Goal: Information Seeking & Learning: Compare options

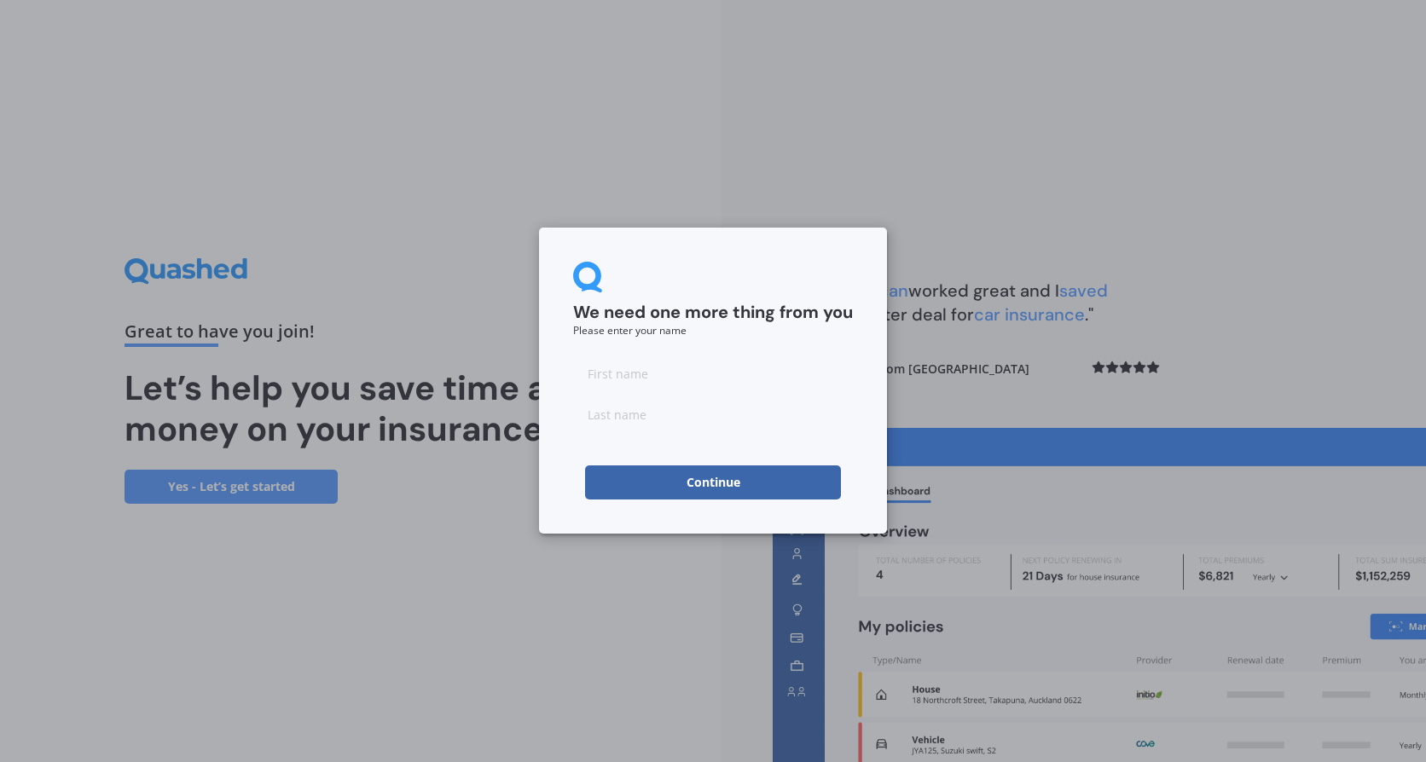
click at [625, 380] on input at bounding box center [713, 373] width 280 height 34
type input "[PERSON_NAME]"
click at [663, 469] on button "Continue" at bounding box center [713, 483] width 256 height 34
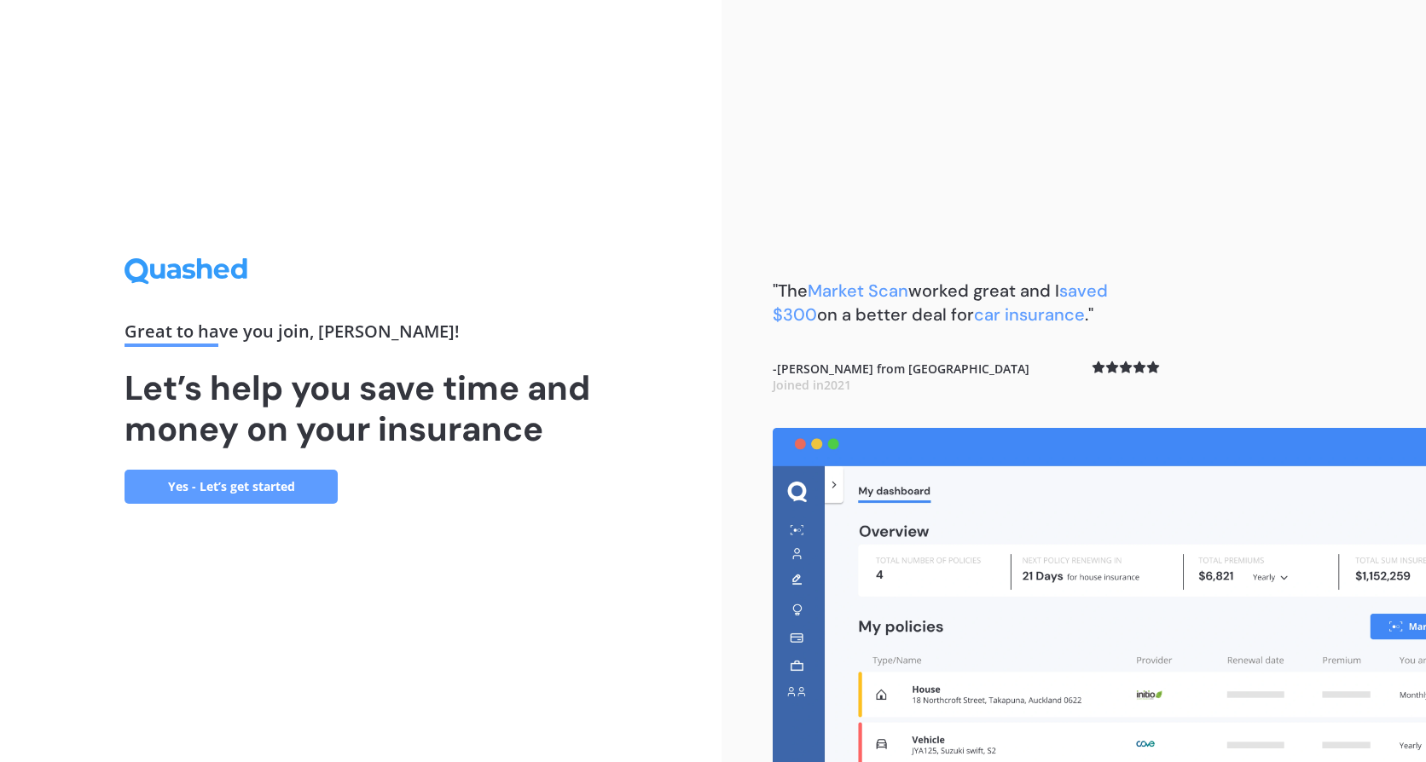
click at [252, 497] on link "Yes - Let’s get started" at bounding box center [230, 487] width 213 height 34
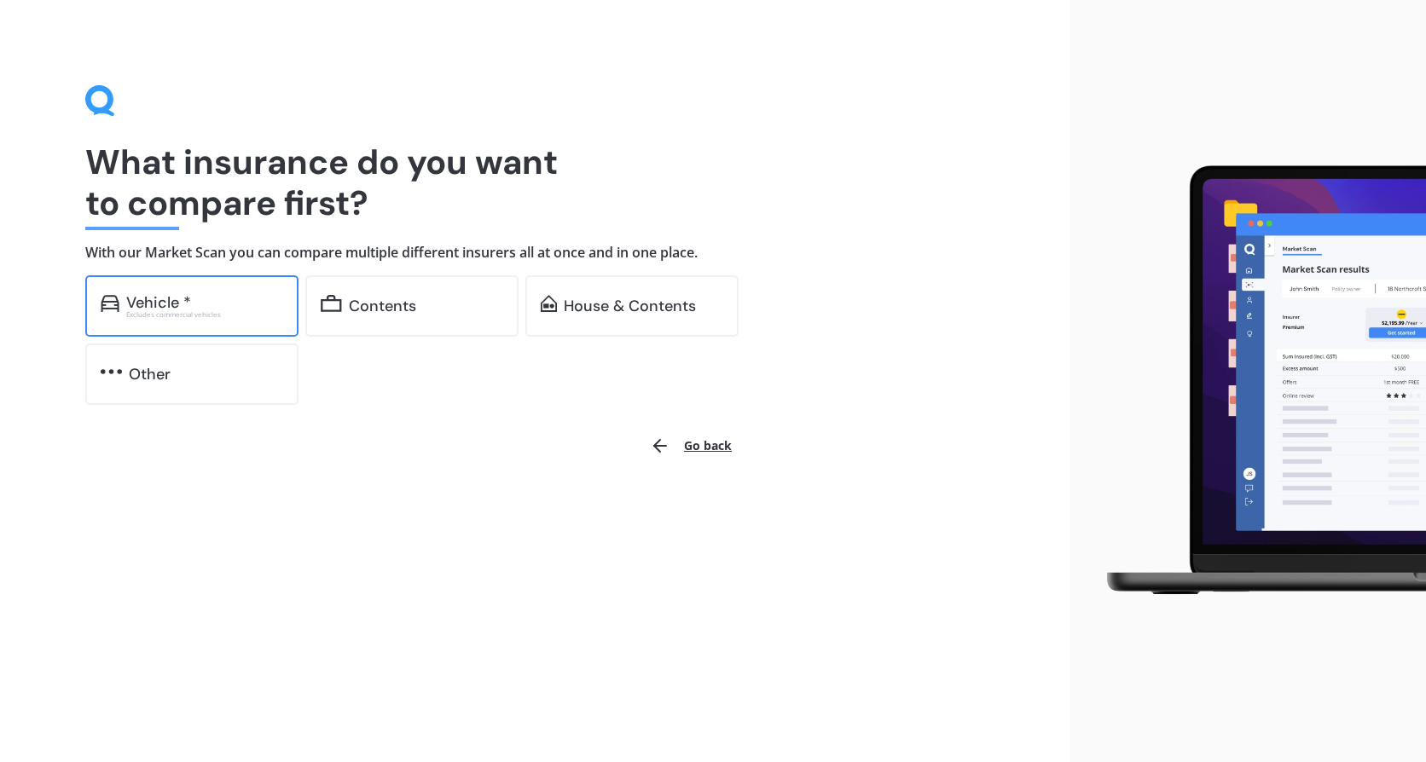
click at [229, 312] on div "Excludes commercial vehicles" at bounding box center [204, 314] width 157 height 7
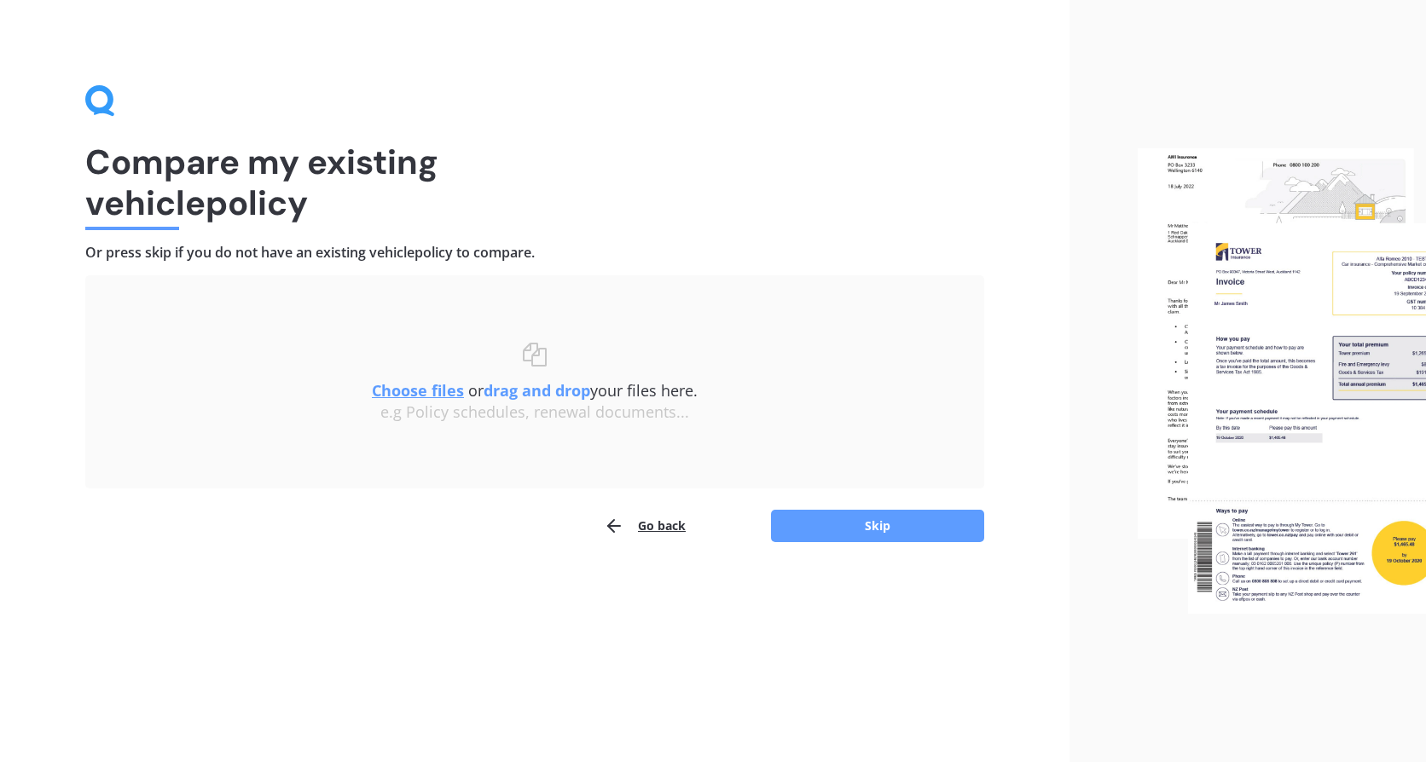
click at [674, 530] on button "Go back" at bounding box center [645, 526] width 82 height 34
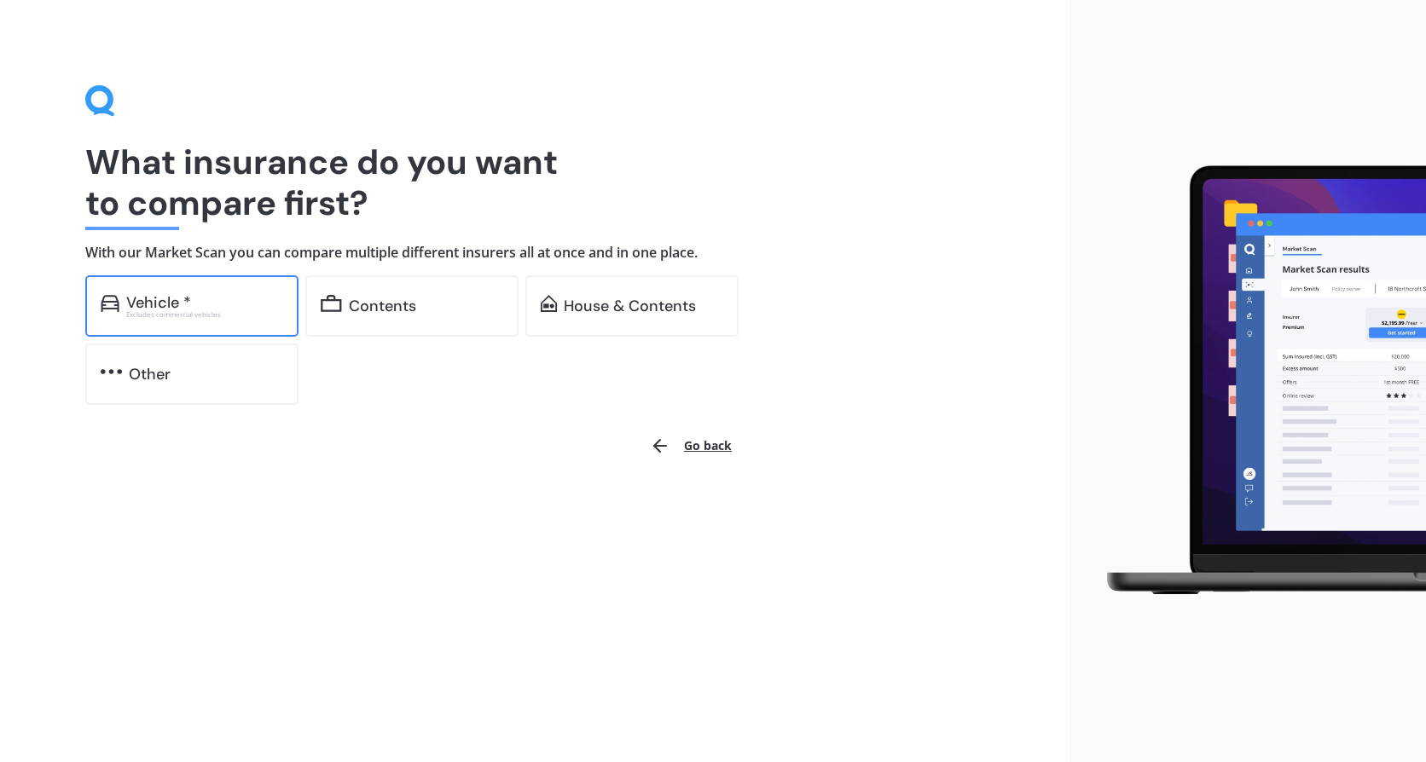
click at [246, 292] on div "Vehicle * Excludes commercial vehicles" at bounding box center [191, 305] width 213 height 61
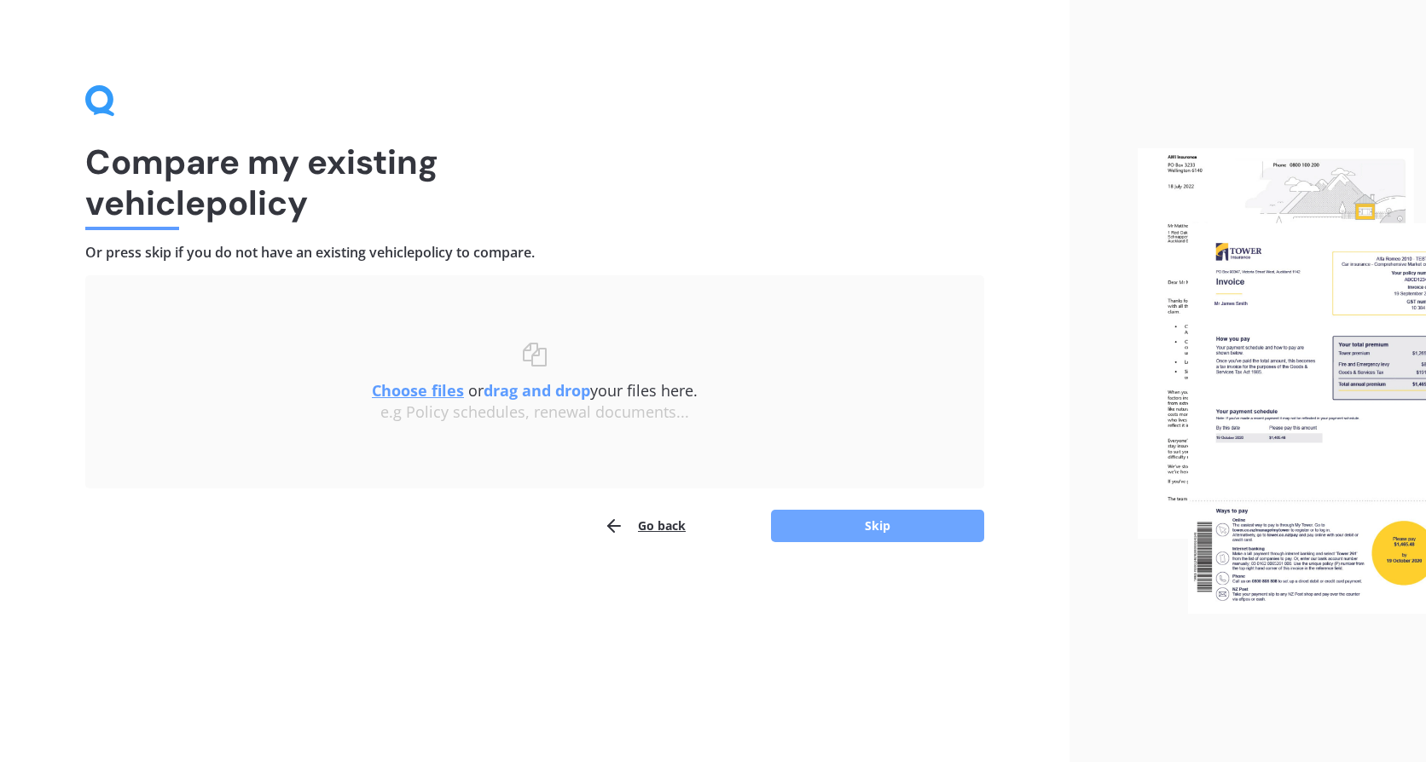
click at [925, 518] on button "Skip" at bounding box center [877, 526] width 213 height 32
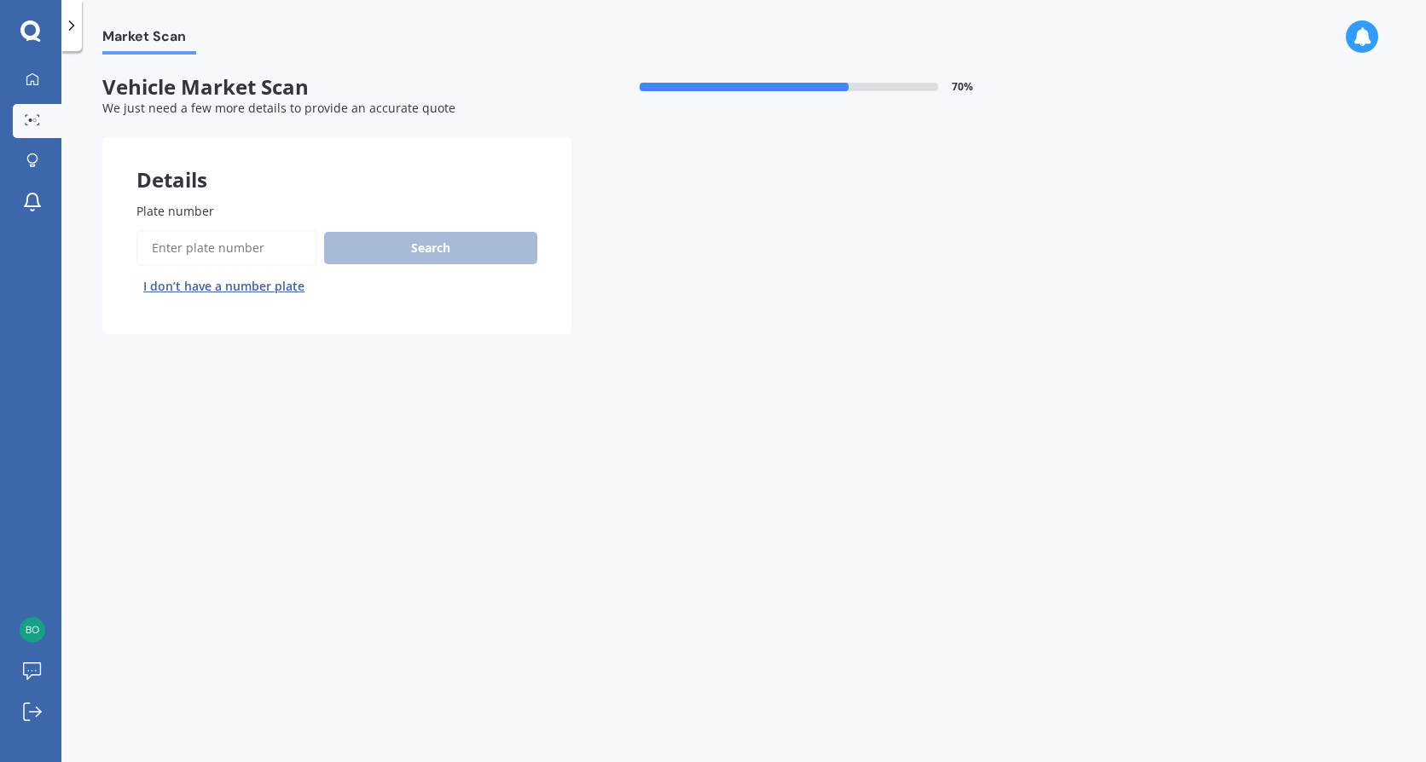
click at [195, 249] on input "Plate number" at bounding box center [226, 248] width 181 height 36
type input "RBK448"
click at [466, 239] on button "Search" at bounding box center [430, 248] width 213 height 32
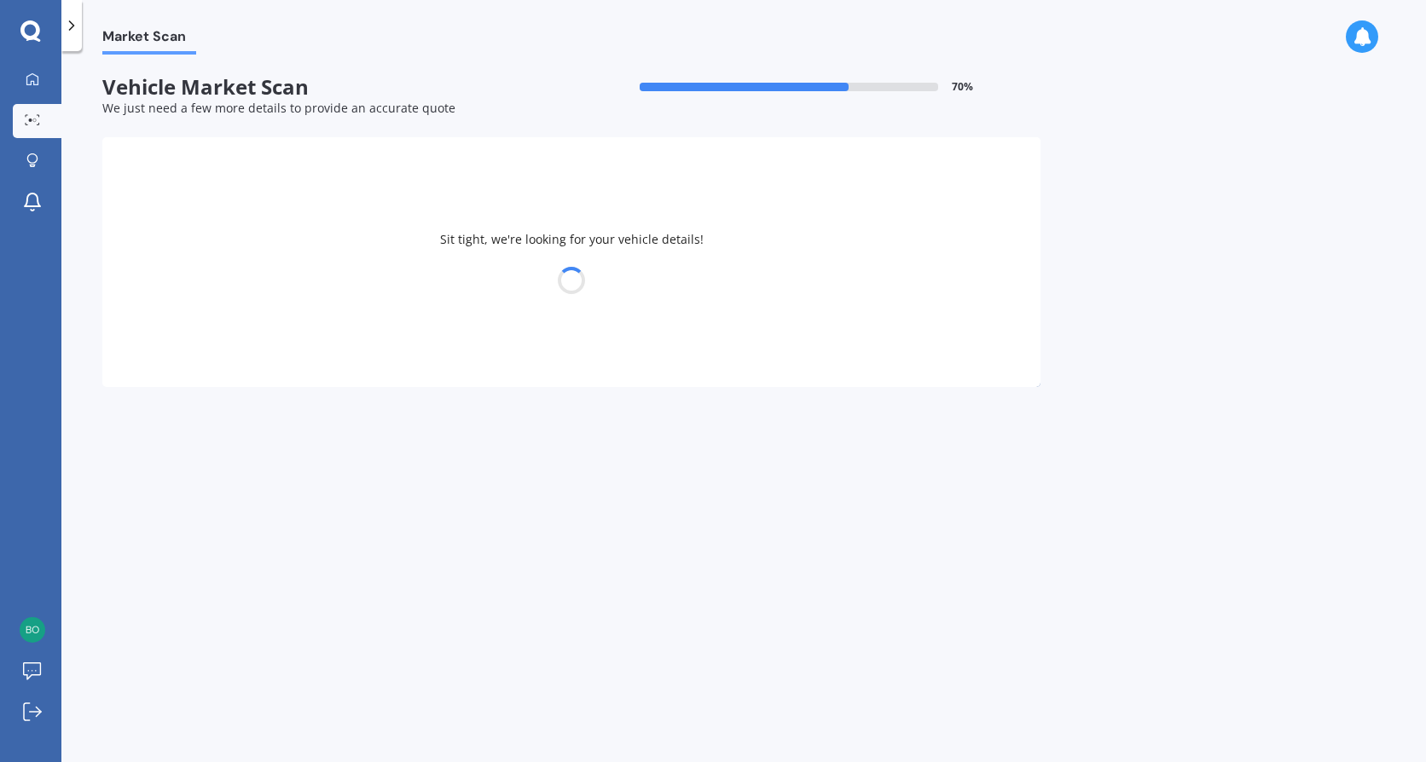
select select "VOLKSWAGEN"
select select "POLO"
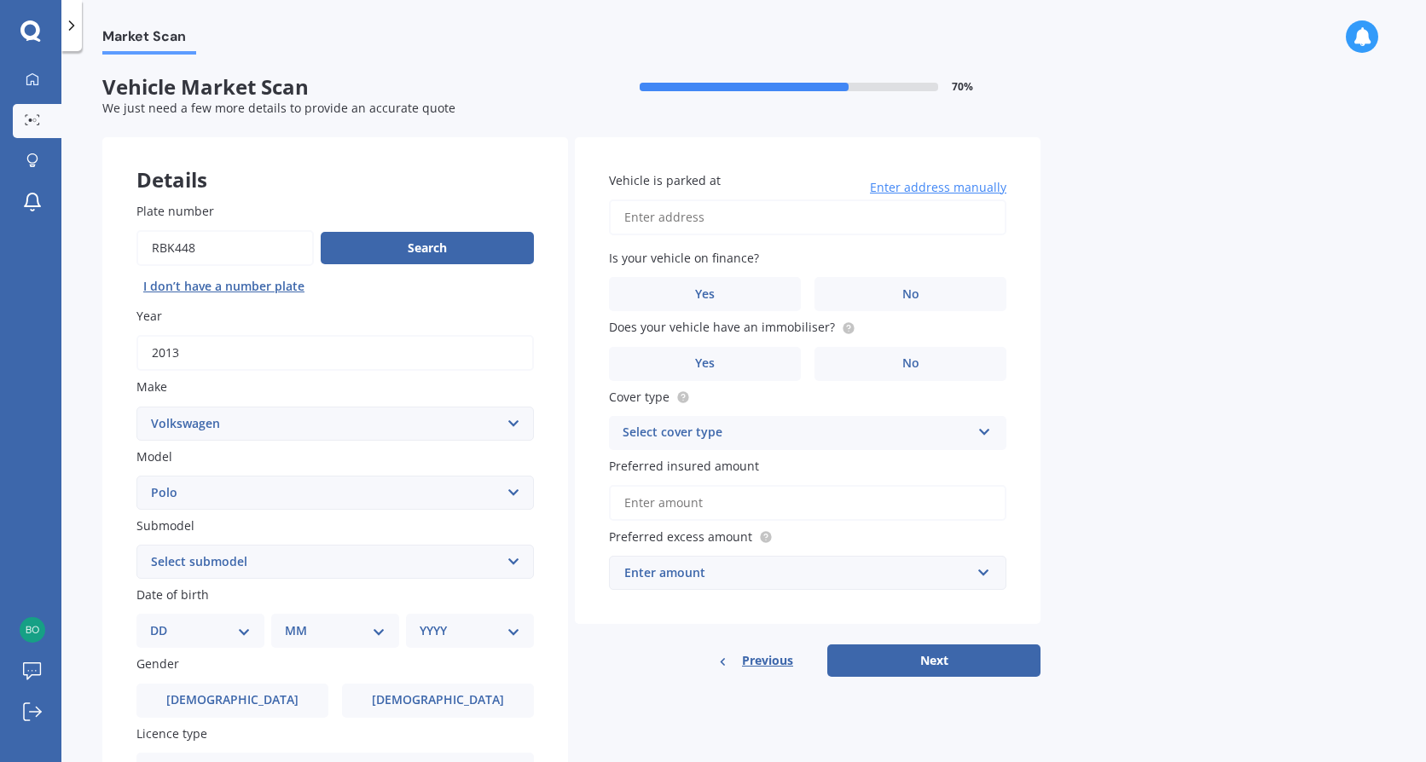
click at [301, 565] on select "Select submodel (All other) 1.2L tsi 1.4 1.4 TDI Blue Motion 1.4 Diesel Cross P…" at bounding box center [334, 562] width 397 height 34
click at [223, 564] on select "Select submodel (All other) 1.2L tsi 1.4 1.4 TDI Blue Motion 1.4 Diesel Cross P…" at bounding box center [334, 562] width 397 height 34
click at [186, 623] on select "DD 01 02 03 04 05 06 07 08 09 10 11 12 13 14 15 16 17 18 19 20 21 22 23 24 25 2…" at bounding box center [200, 631] width 101 height 19
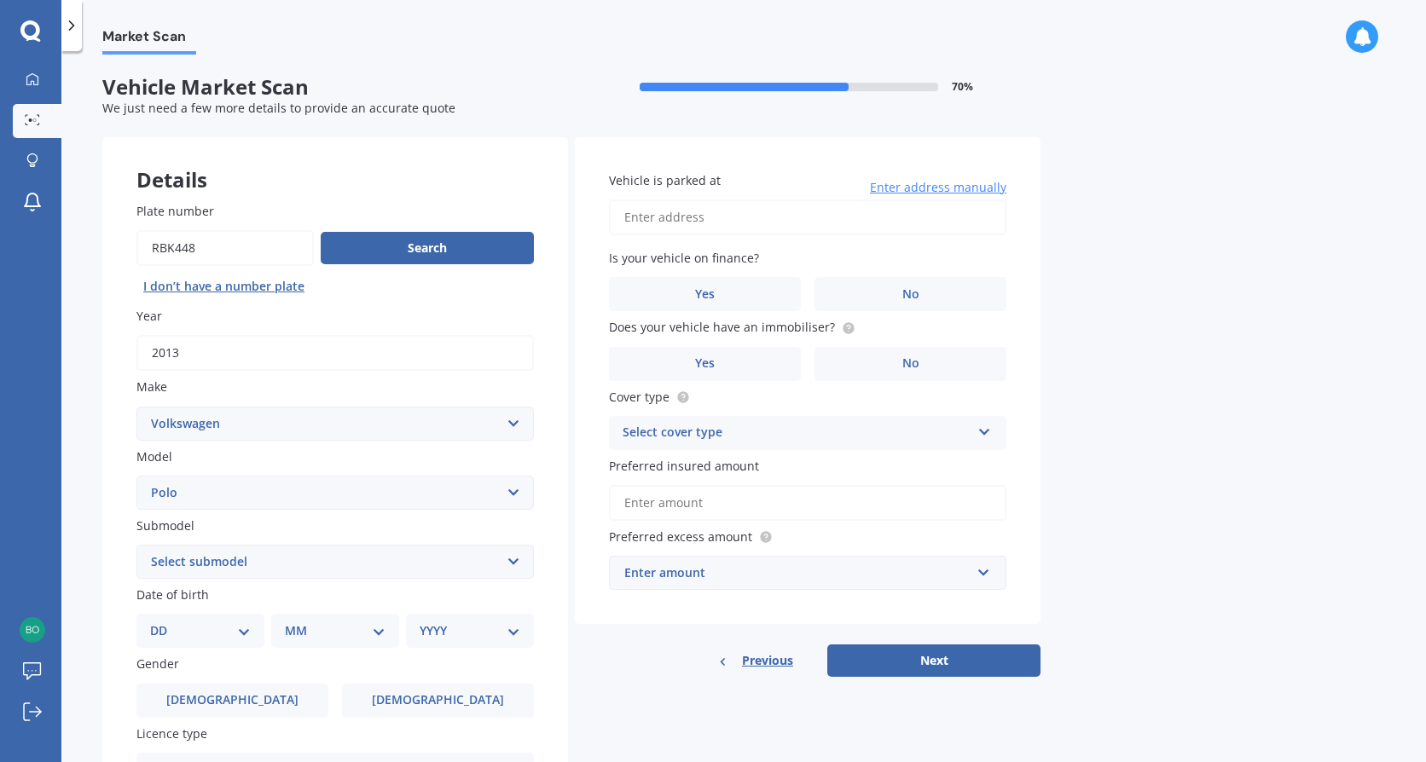
select select "24"
click at [164, 622] on select "DD 01 02 03 04 05 06 07 08 09 10 11 12 13 14 15 16 17 18 19 20 21 22 23 24 25 2…" at bounding box center [200, 631] width 101 height 19
click at [314, 633] on select "MM 01 02 03 04 05 06 07 08 09 10 11 12" at bounding box center [339, 631] width 94 height 19
select select "02"
click at [292, 622] on select "MM 01 02 03 04 05 06 07 08 09 10 11 12" at bounding box center [339, 631] width 94 height 19
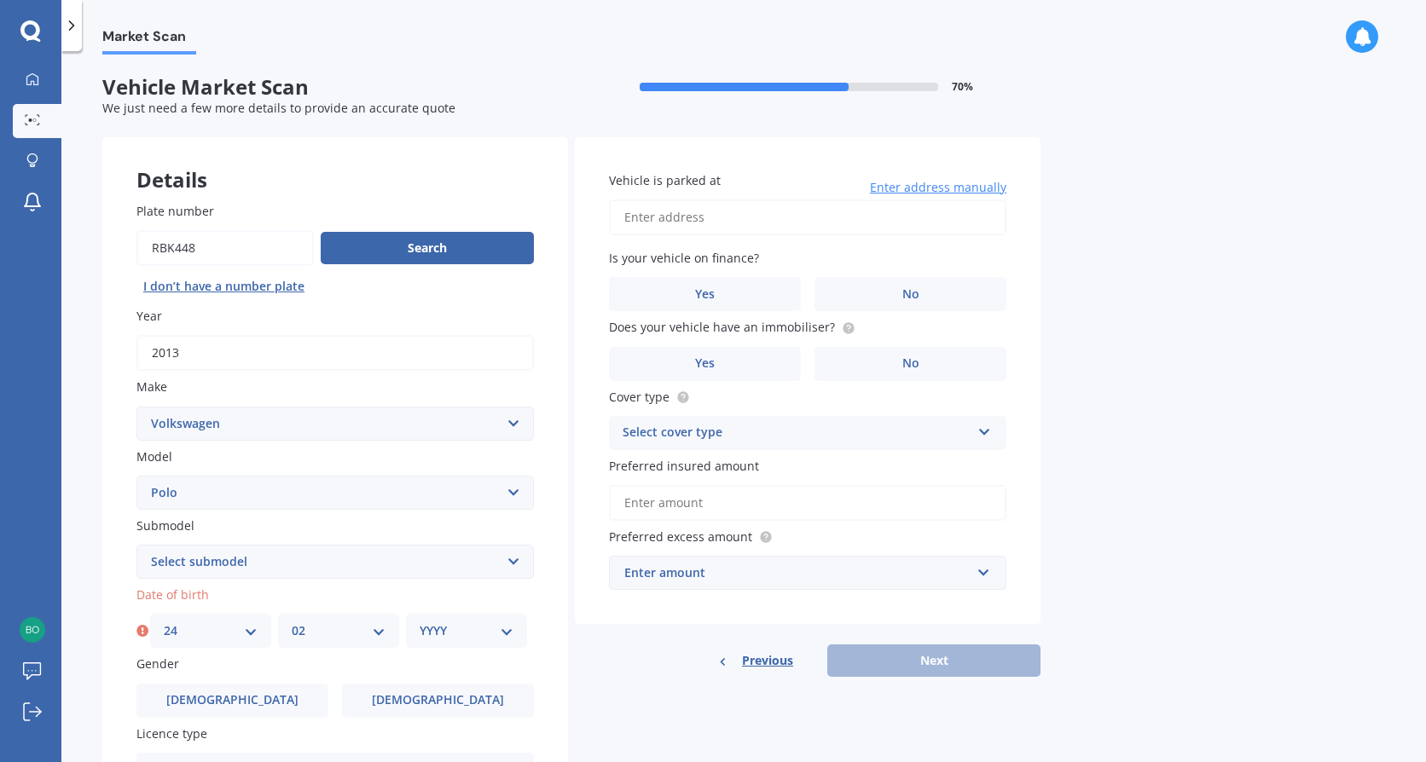
click at [442, 637] on select "YYYY 2025 2024 2023 2022 2021 2020 2019 2018 2017 2016 2015 2014 2013 2012 2011…" at bounding box center [467, 631] width 94 height 19
select select "1992"
click at [420, 622] on select "YYYY 2025 2024 2023 2022 2021 2020 2019 2018 2017 2016 2015 2014 2013 2012 2011…" at bounding box center [467, 631] width 94 height 19
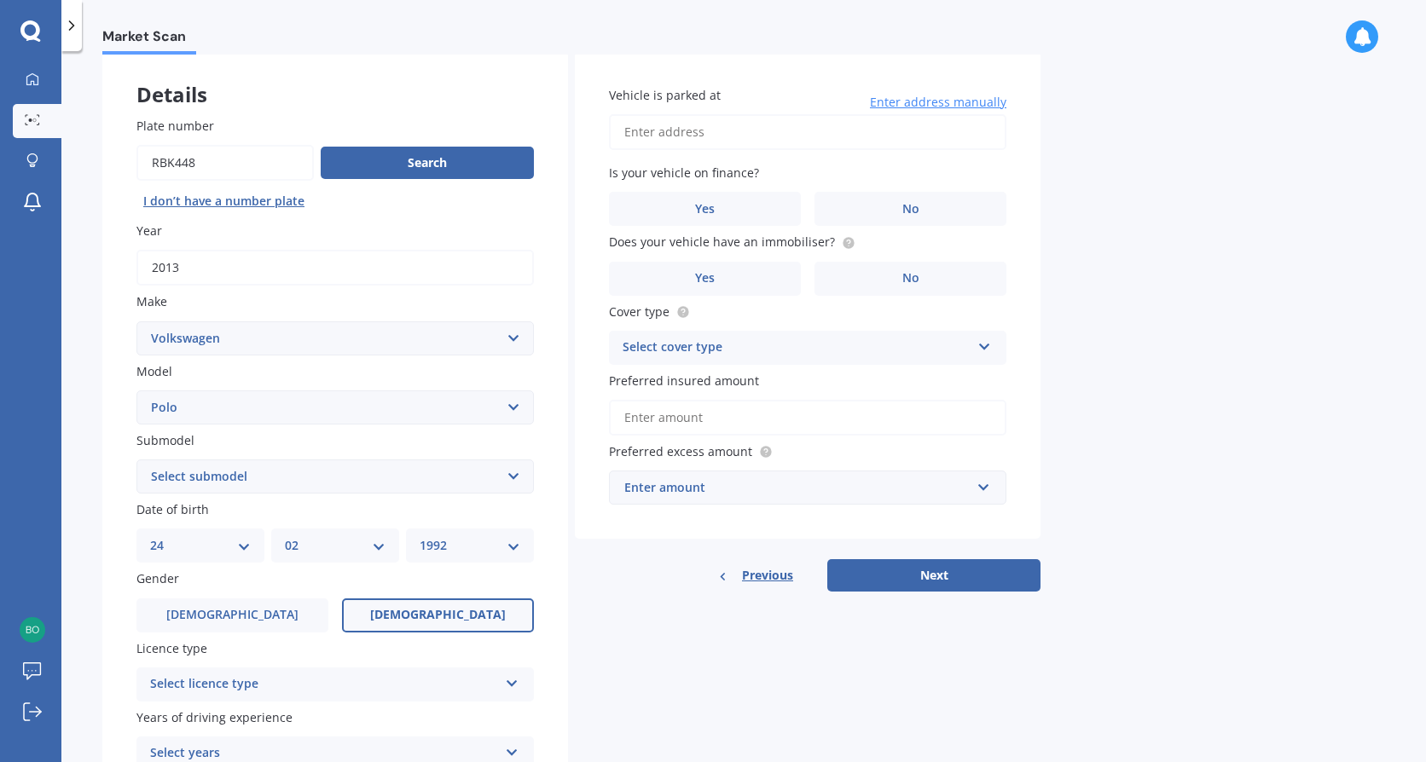
click at [376, 622] on label "[DEMOGRAPHIC_DATA]" at bounding box center [438, 616] width 192 height 34
click at [0, 0] on input "[DEMOGRAPHIC_DATA]" at bounding box center [0, 0] width 0 height 0
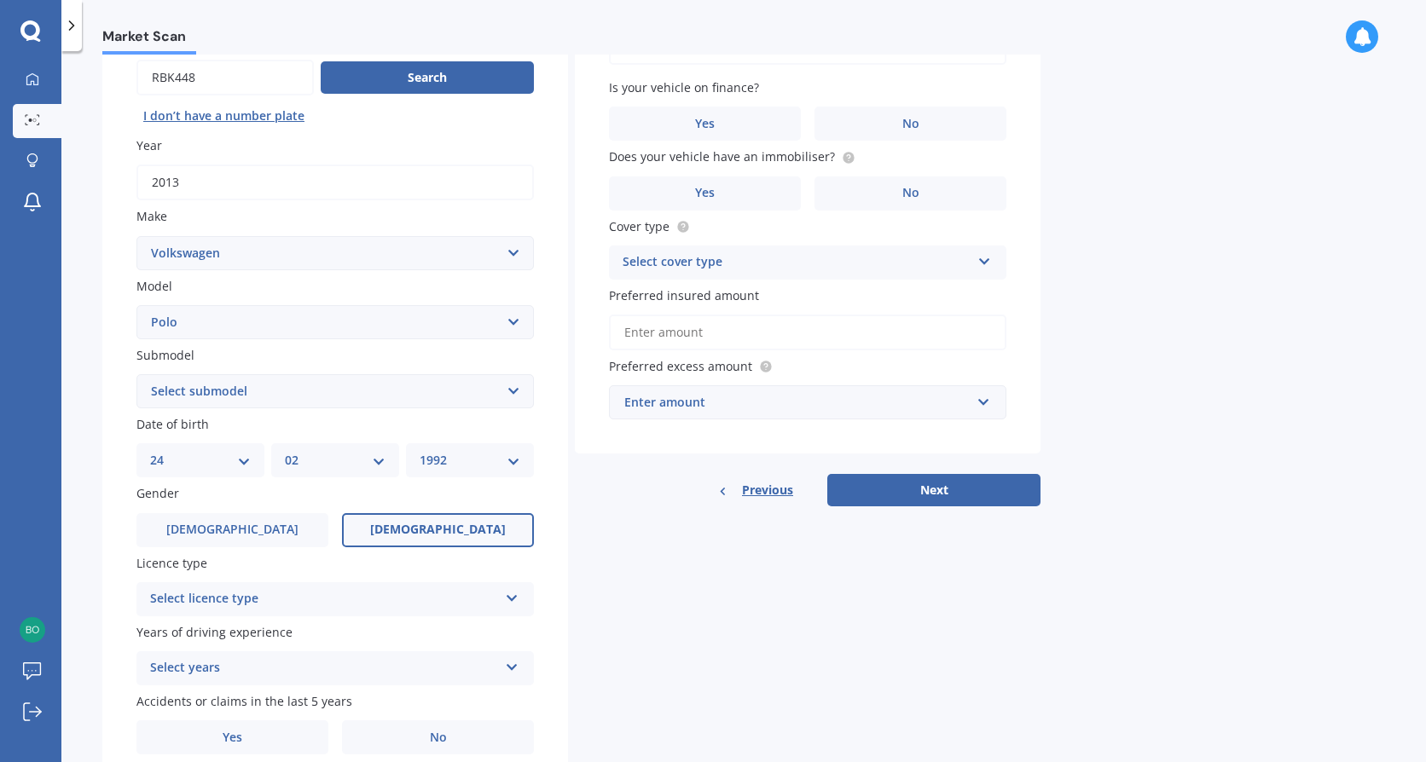
click at [347, 602] on div "Select licence type" at bounding box center [324, 599] width 348 height 20
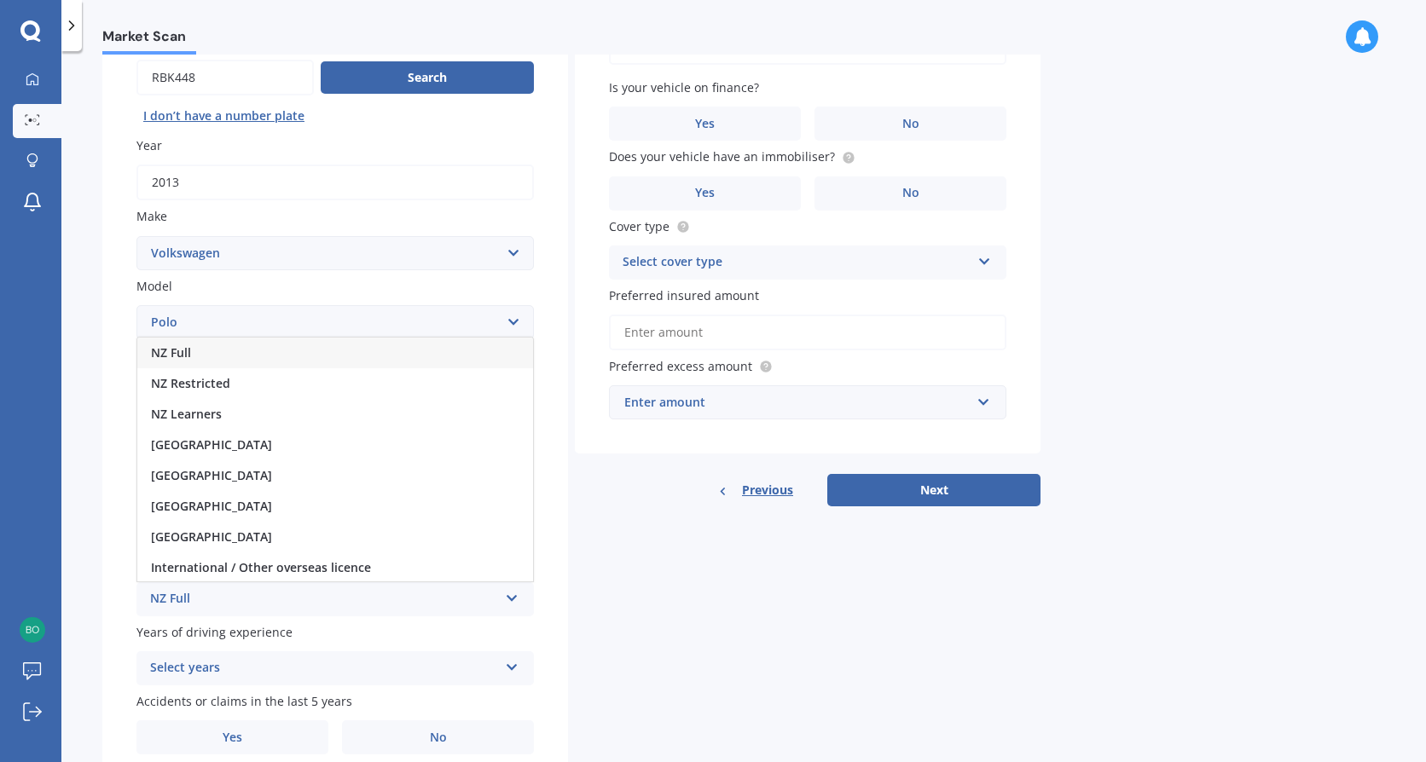
click at [205, 347] on div "NZ Full" at bounding box center [335, 353] width 396 height 31
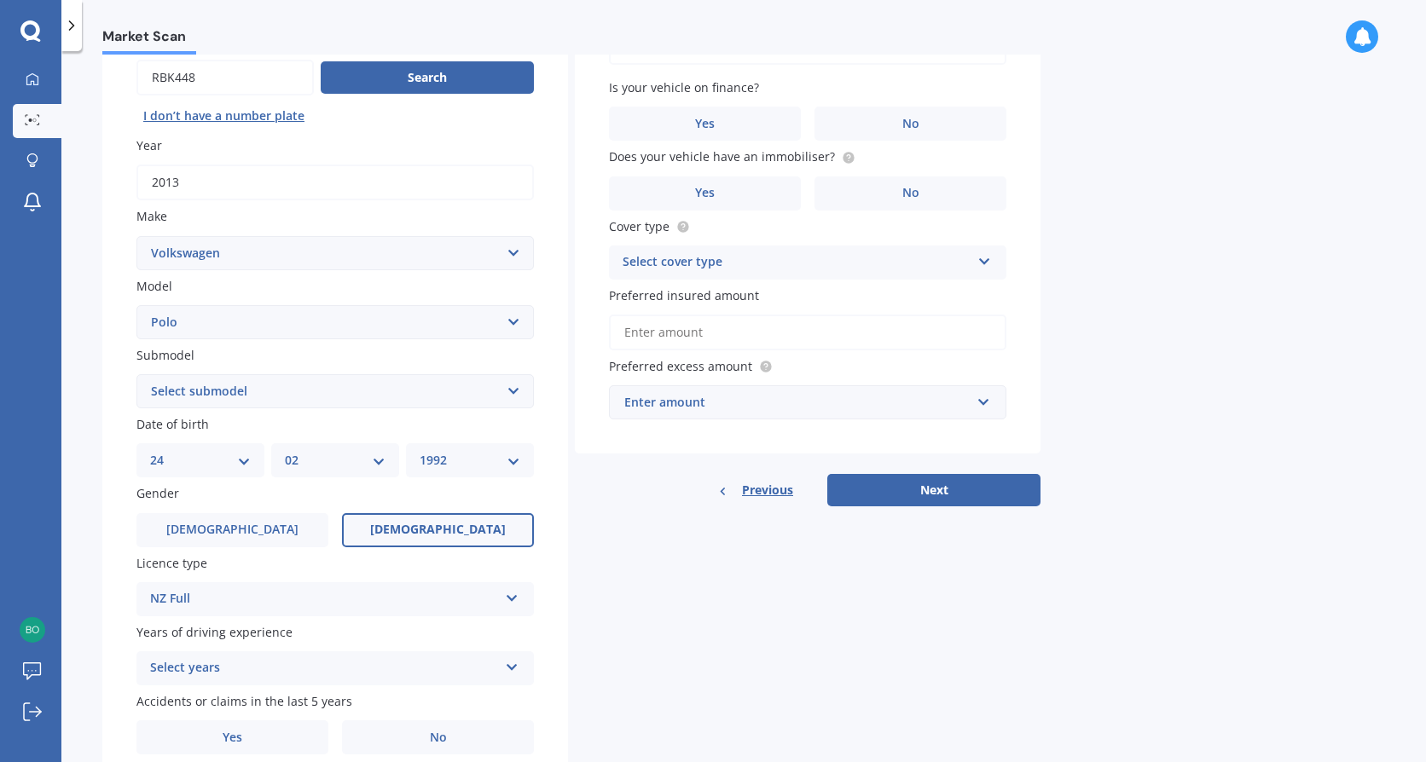
scroll to position [241, 0]
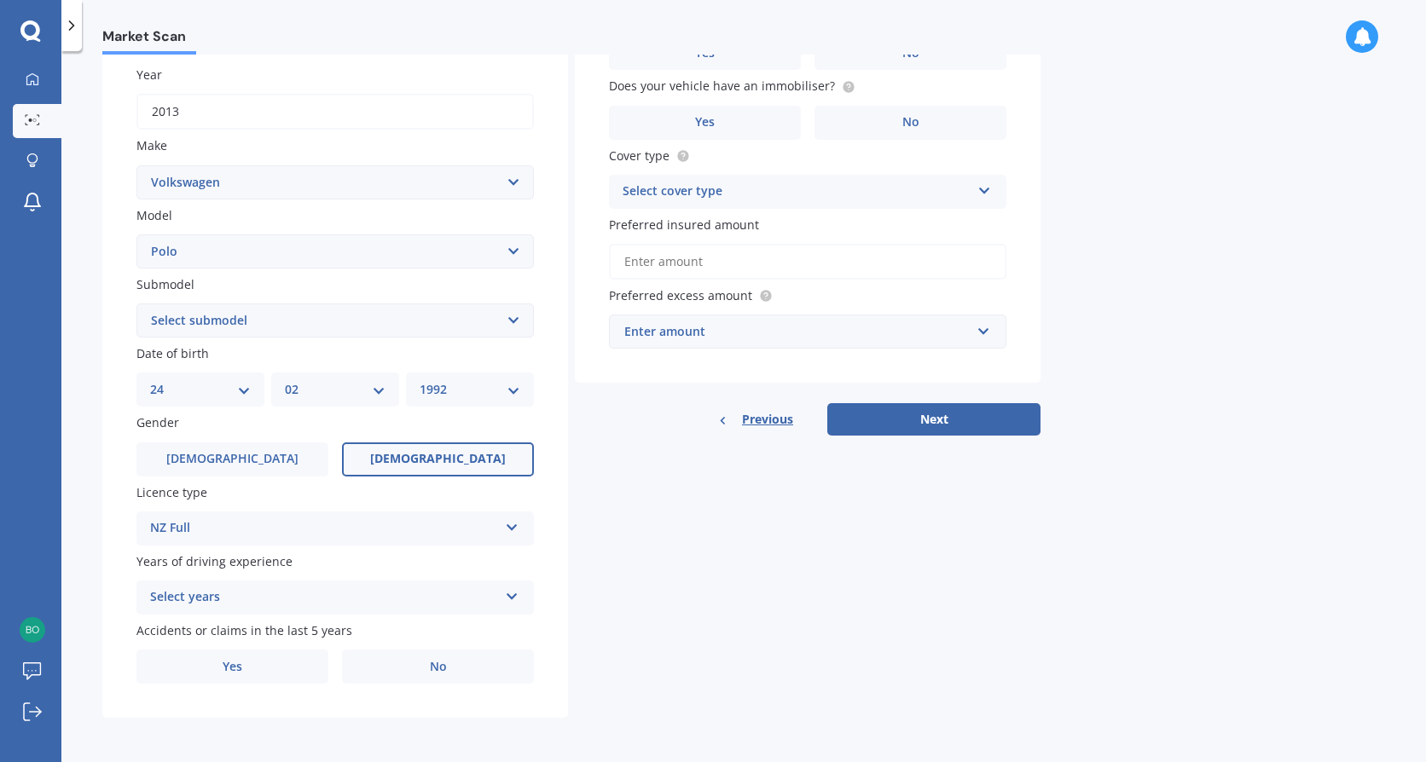
click at [215, 597] on div "Select years" at bounding box center [324, 597] width 348 height 20
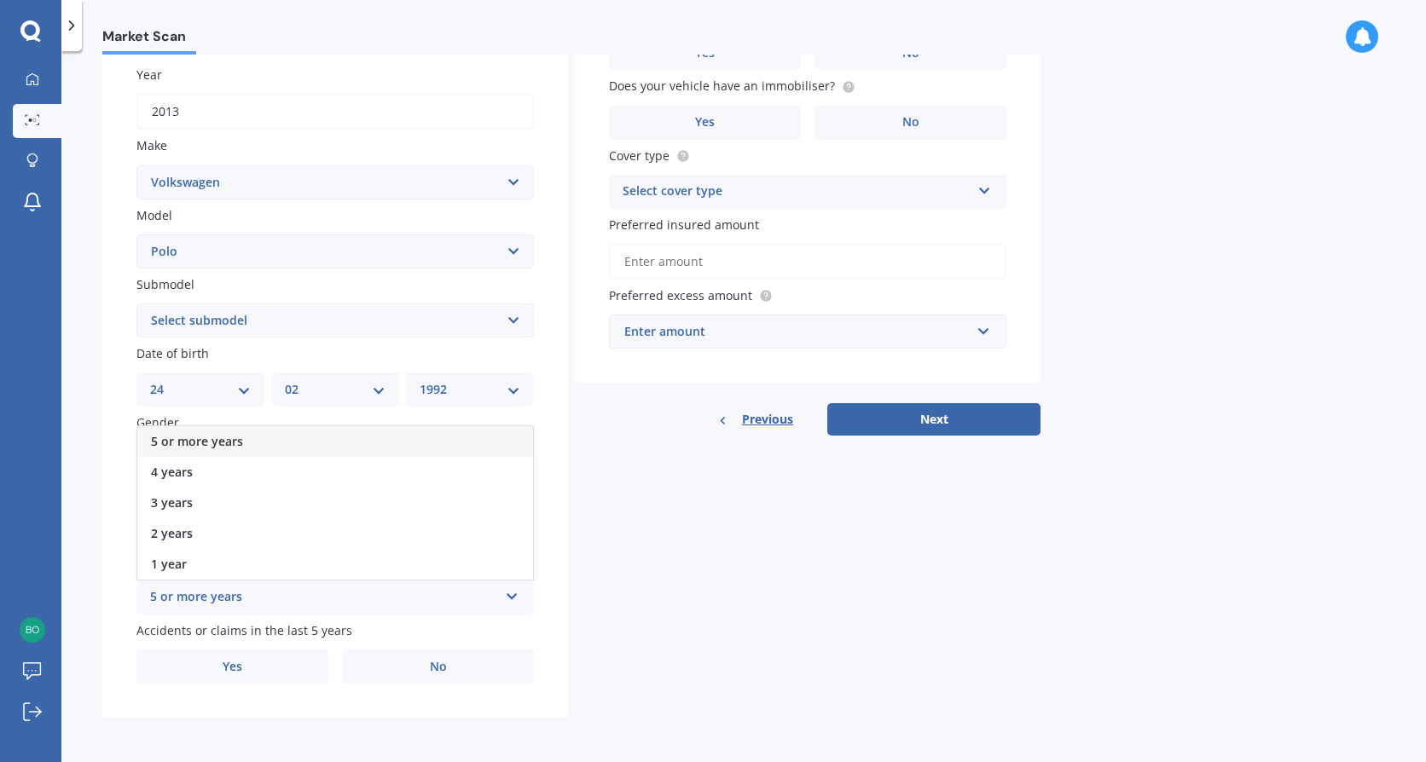
click at [182, 443] on span "5 or more years" at bounding box center [197, 441] width 92 height 16
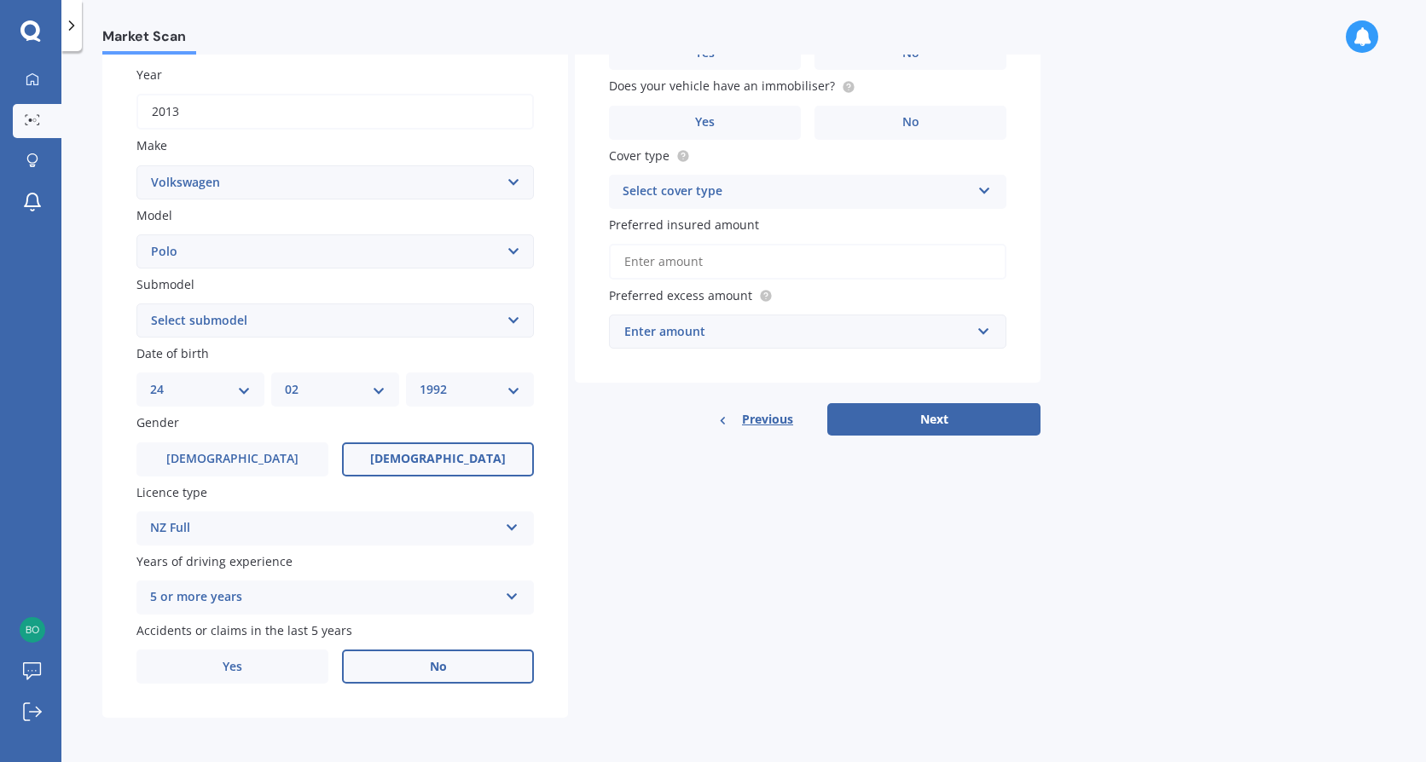
click at [378, 669] on label "No" at bounding box center [438, 667] width 192 height 34
click at [0, 0] on input "No" at bounding box center [0, 0] width 0 height 0
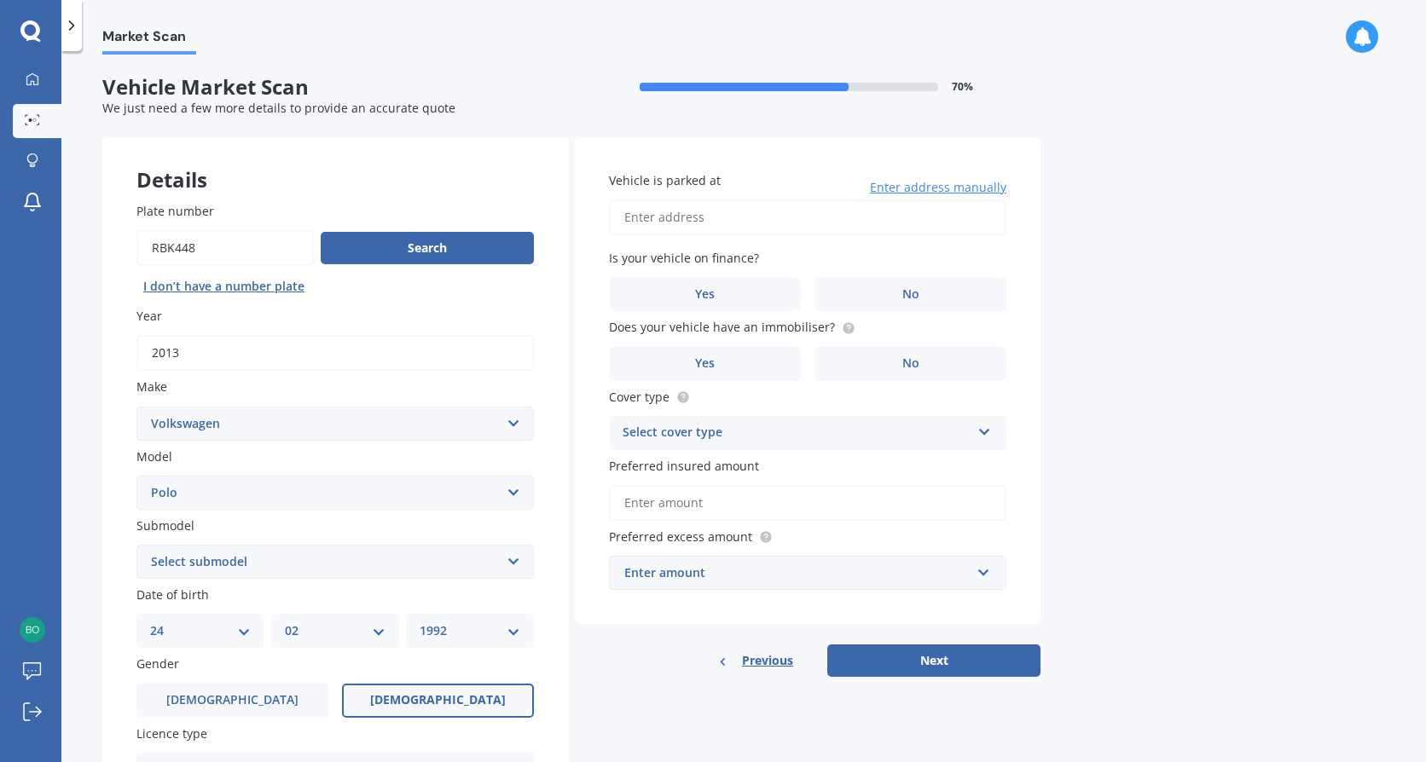
click at [692, 219] on input "Vehicle is parked at" at bounding box center [807, 218] width 397 height 36
type input "[STREET_ADDRESS][PERSON_NAME]"
click at [863, 286] on label "No" at bounding box center [910, 294] width 192 height 34
click at [0, 0] on input "No" at bounding box center [0, 0] width 0 height 0
click at [725, 354] on label "Yes" at bounding box center [705, 364] width 192 height 34
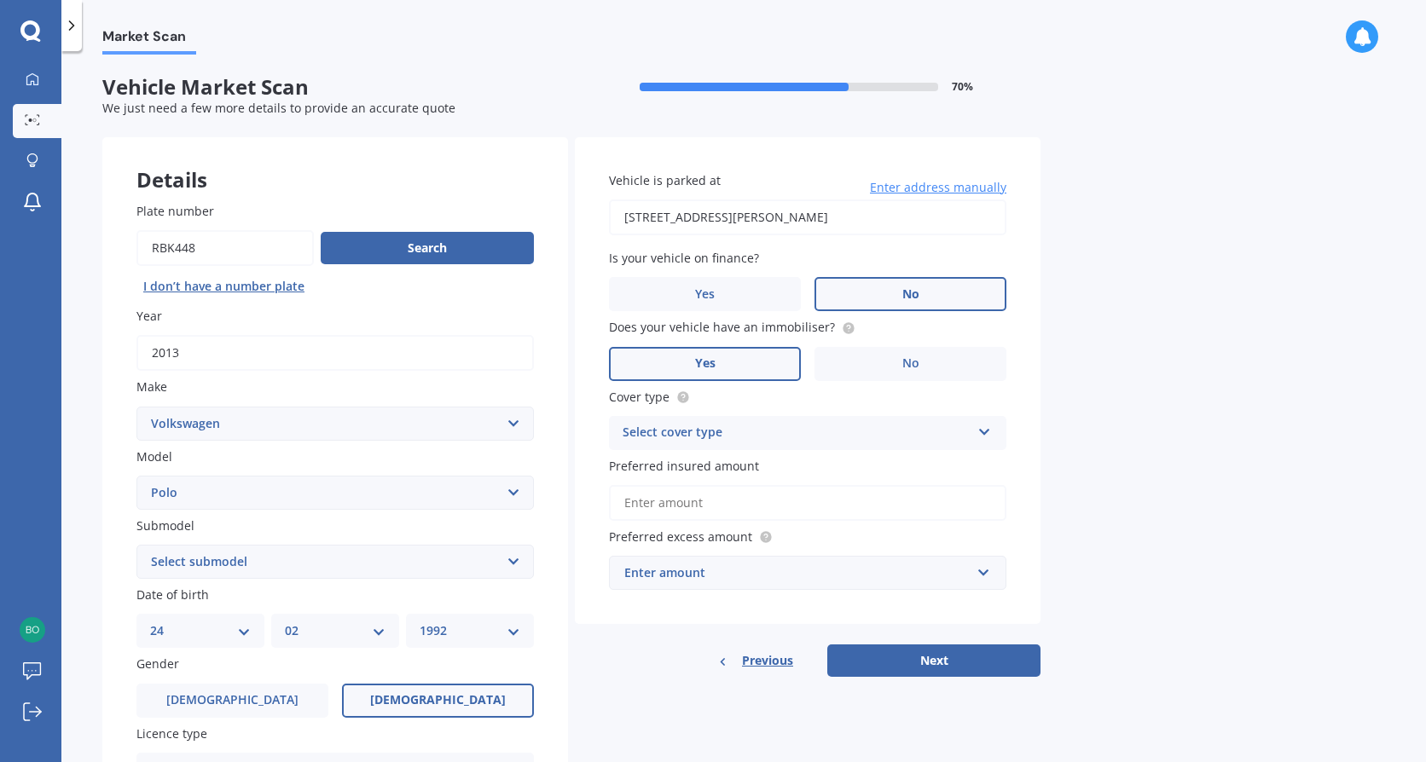
click at [0, 0] on input "Yes" at bounding box center [0, 0] width 0 height 0
click at [715, 437] on div "Select cover type" at bounding box center [796, 433] width 348 height 20
click at [718, 462] on div "Comprehensive" at bounding box center [808, 466] width 396 height 31
click at [720, 497] on input "Preferred insured amount" at bounding box center [807, 503] width 397 height 36
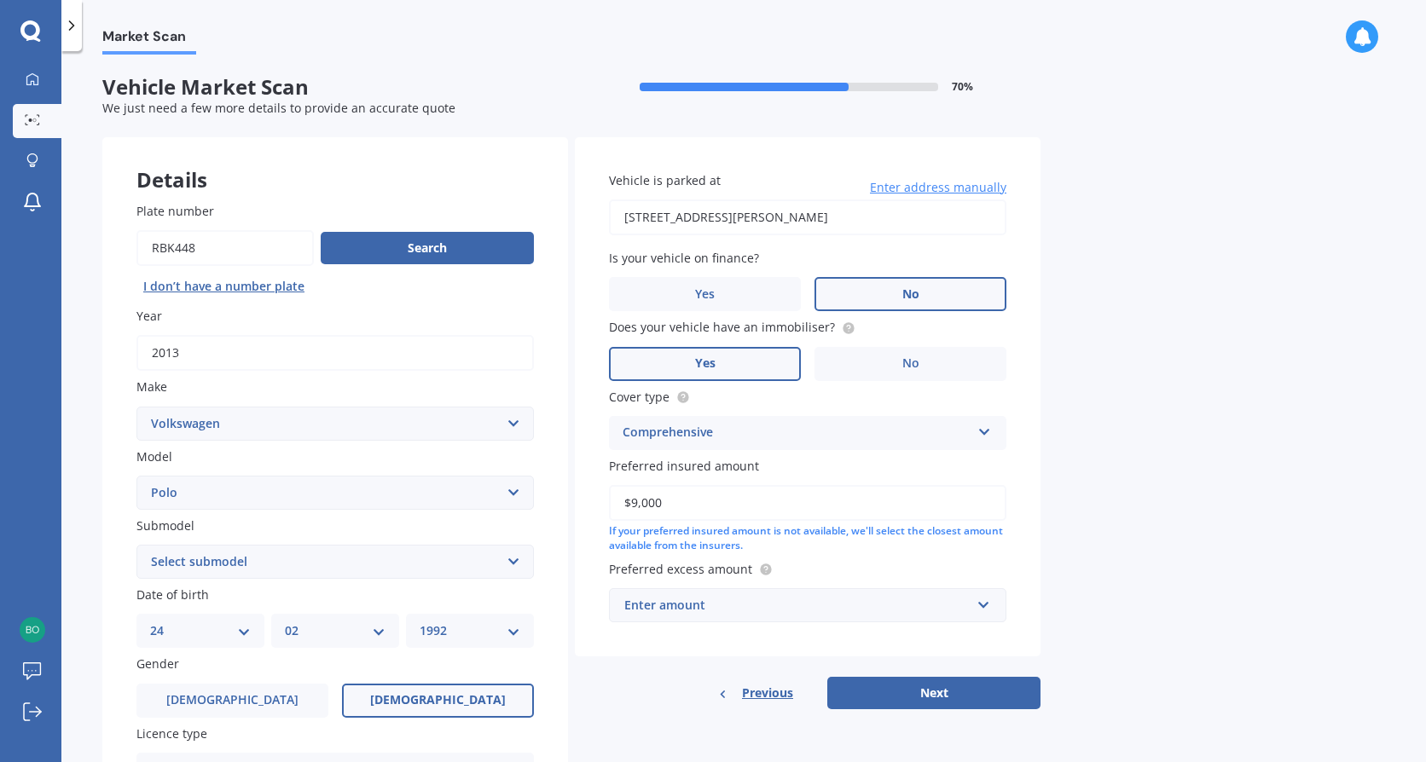
type input "$9,000"
click at [848, 596] on div "Enter amount" at bounding box center [797, 605] width 346 height 19
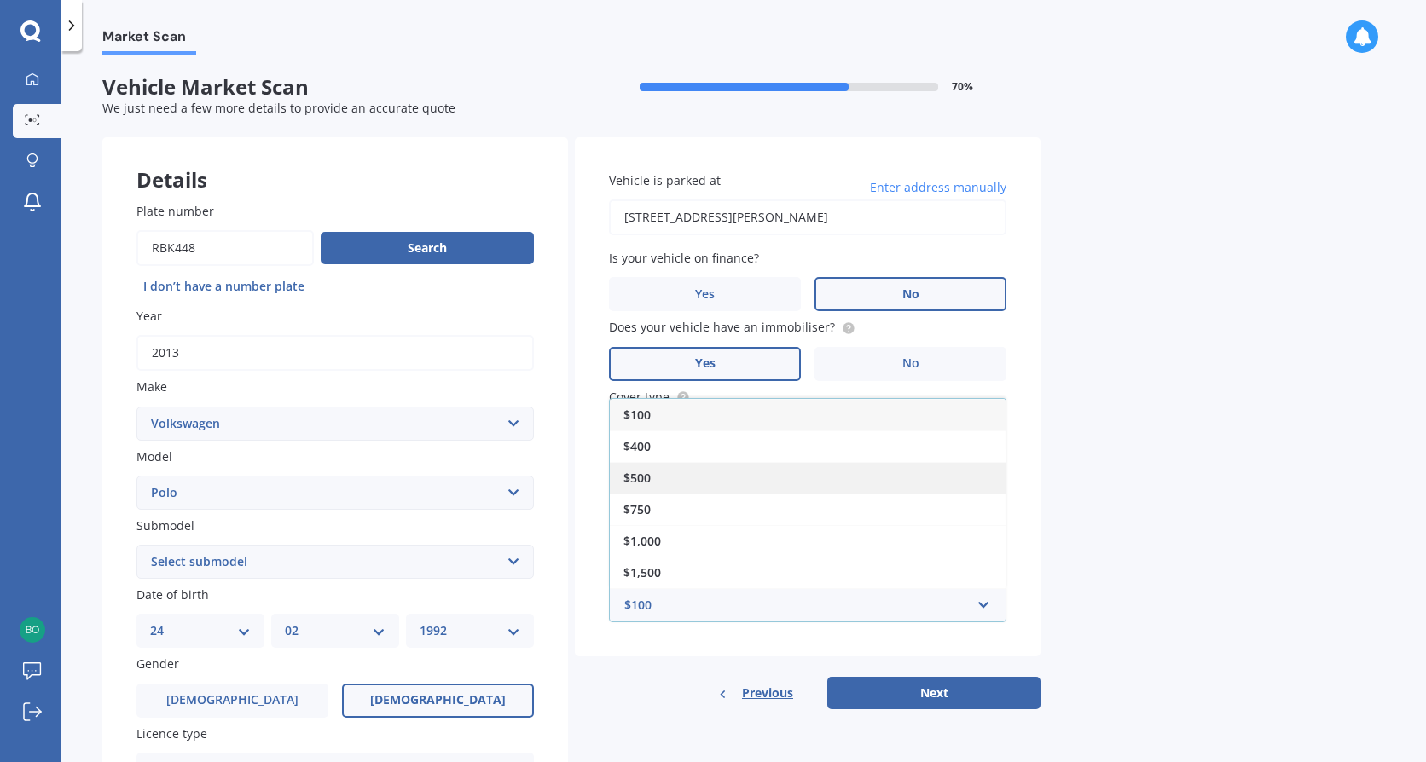
click at [669, 469] on div "$500" at bounding box center [808, 478] width 396 height 32
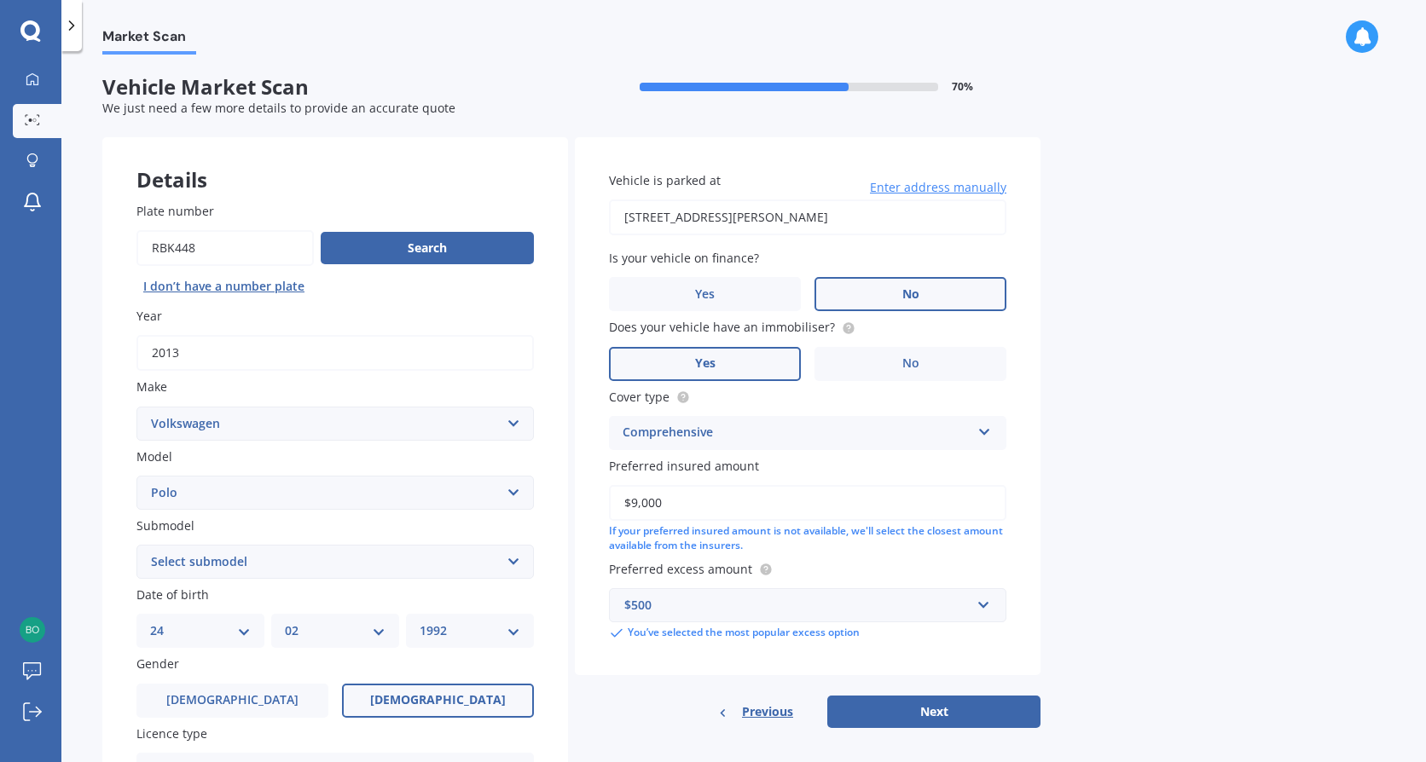
scroll to position [85, 0]
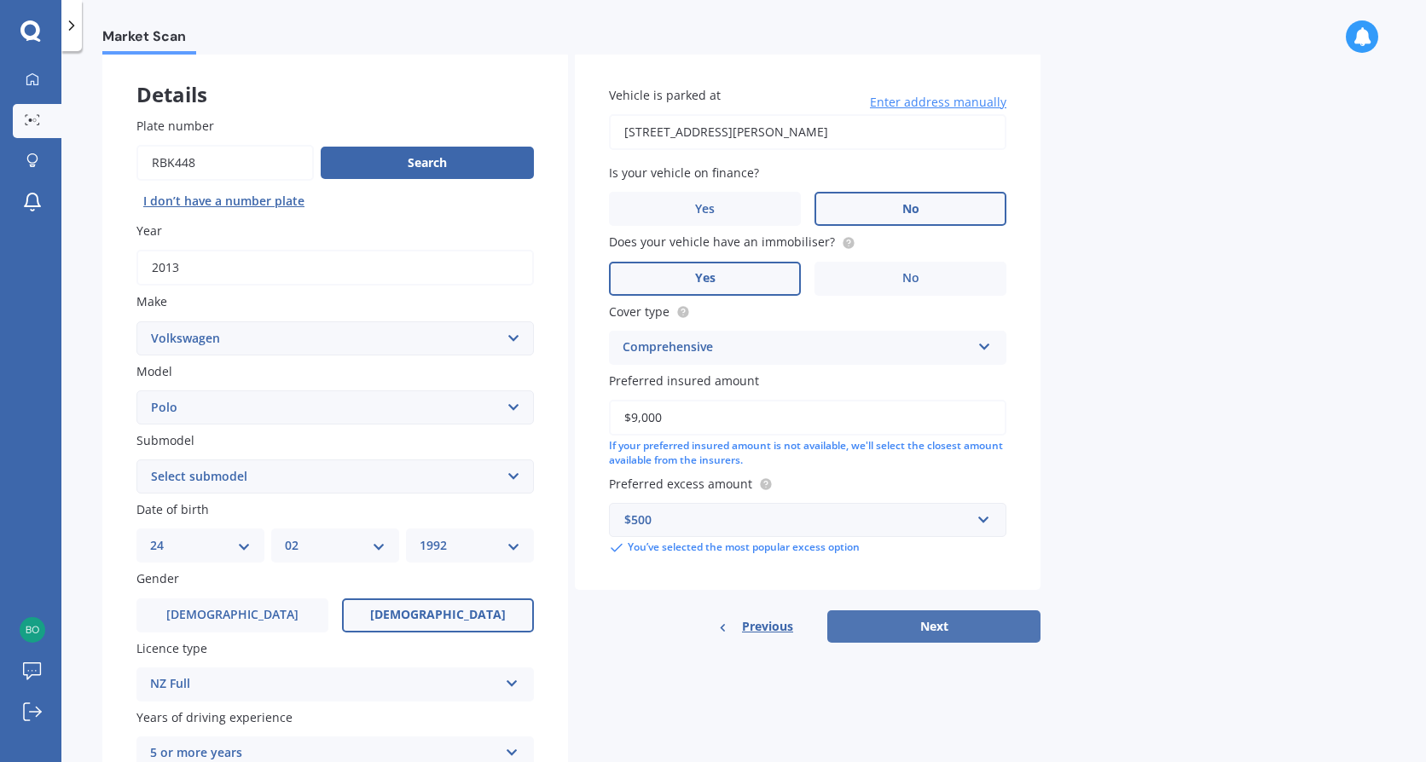
click at [946, 624] on button "Next" at bounding box center [933, 627] width 213 height 32
click at [391, 489] on select "Select submodel (All other) 1.2L tsi 1.4 1.4 TDI Blue Motion 1.4 Diesel Cross P…" at bounding box center [334, 477] width 397 height 34
click at [310, 475] on select "Select submodel (All other) 1.2L tsi 1.4 1.4 TDI Blue Motion 1.4 Diesel Cross P…" at bounding box center [334, 477] width 397 height 34
select select "1.2L TSI"
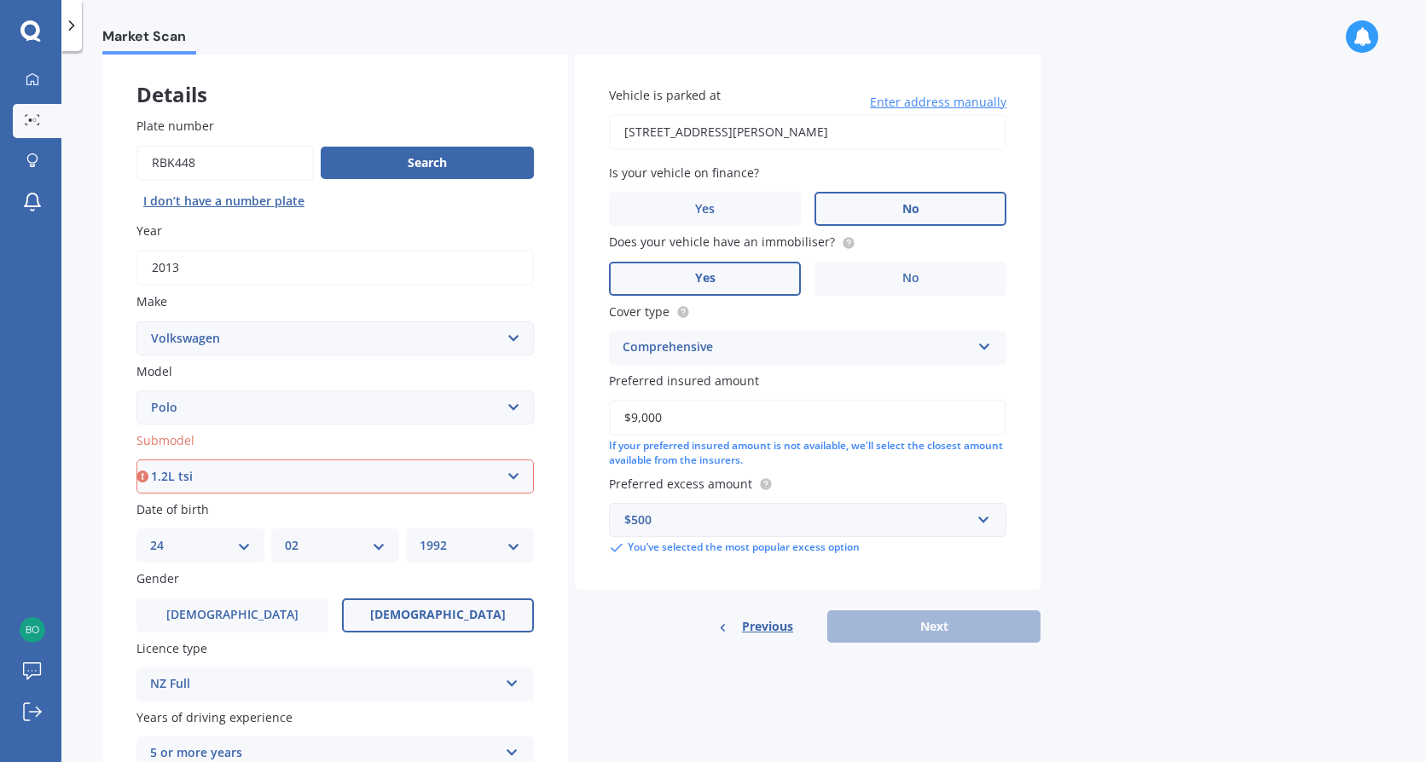
click at [136, 460] on select "Select submodel (All other) 1.2L tsi 1.4 1.4 TDI Blue Motion 1.4 Diesel Cross P…" at bounding box center [334, 477] width 397 height 34
click at [932, 628] on button "Next" at bounding box center [933, 627] width 213 height 32
select select "24"
select select "02"
select select "1992"
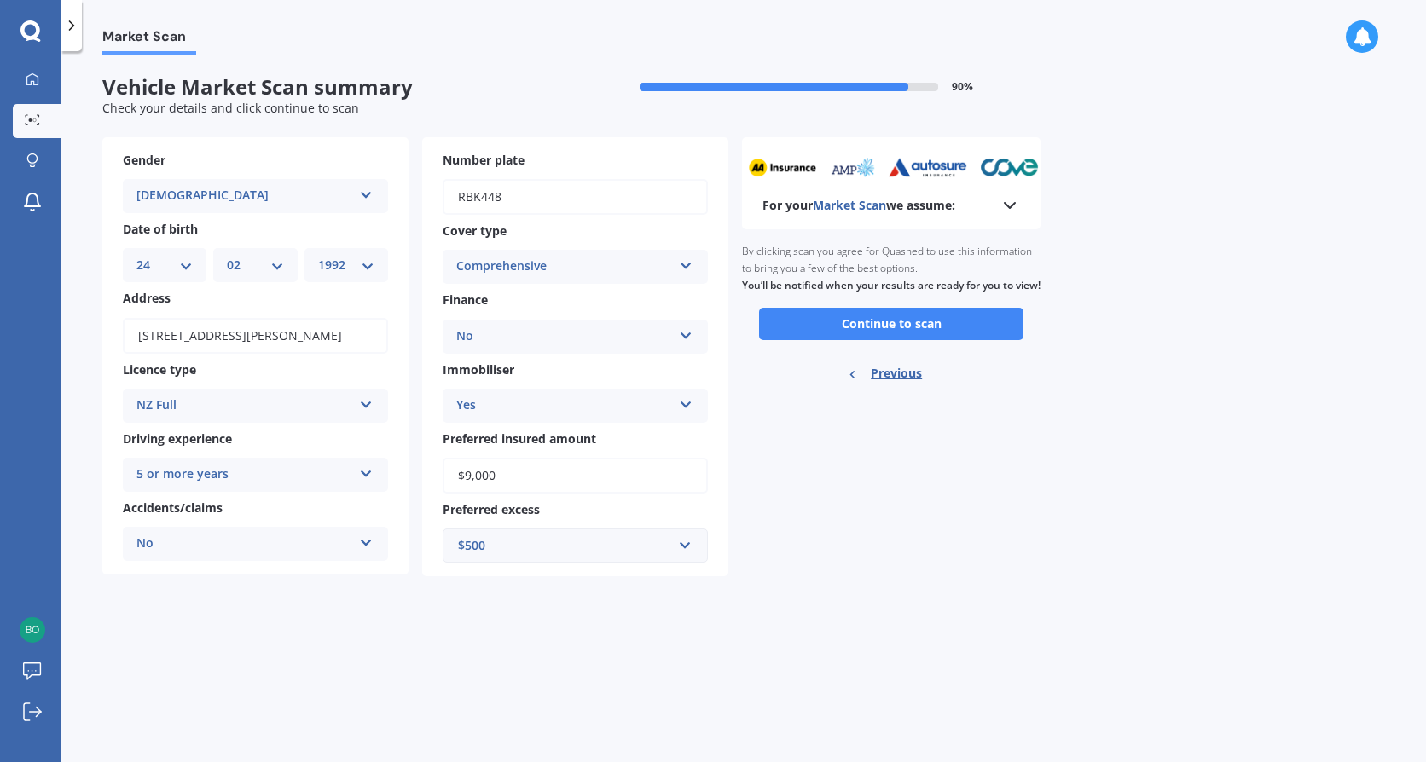
scroll to position [0, 0]
click at [946, 335] on button "Continue to scan" at bounding box center [891, 324] width 264 height 32
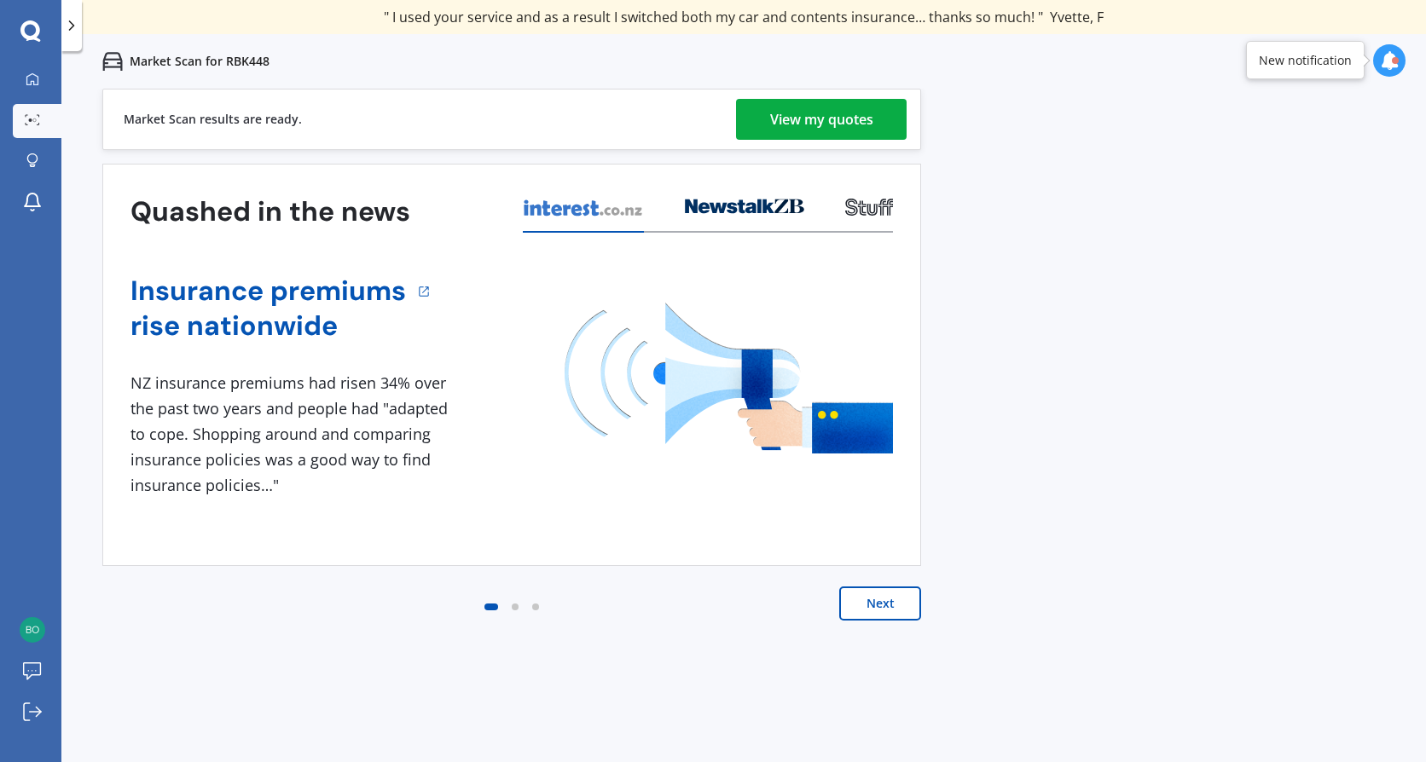
click at [851, 107] on div "View my quotes" at bounding box center [821, 119] width 103 height 41
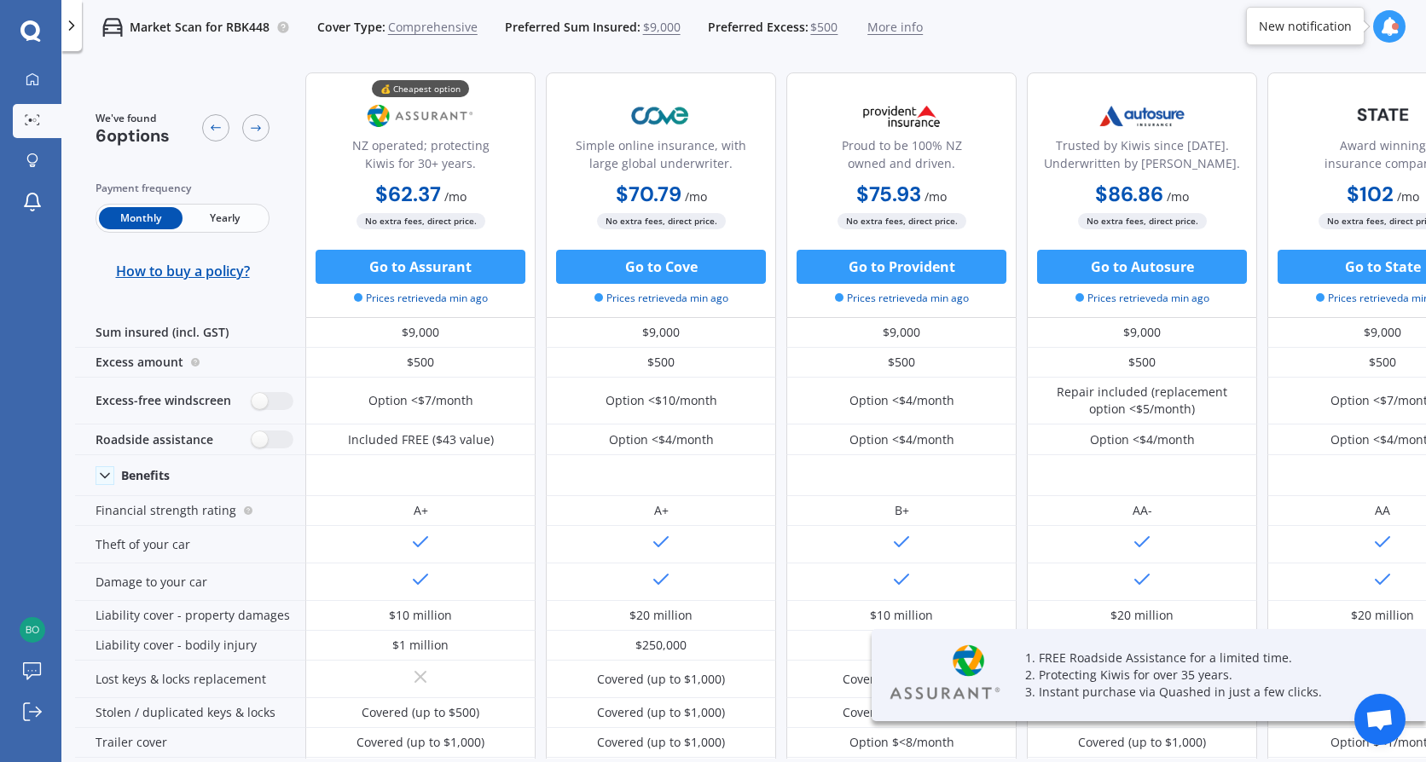
click at [218, 209] on span "Yearly" at bounding box center [224, 218] width 84 height 22
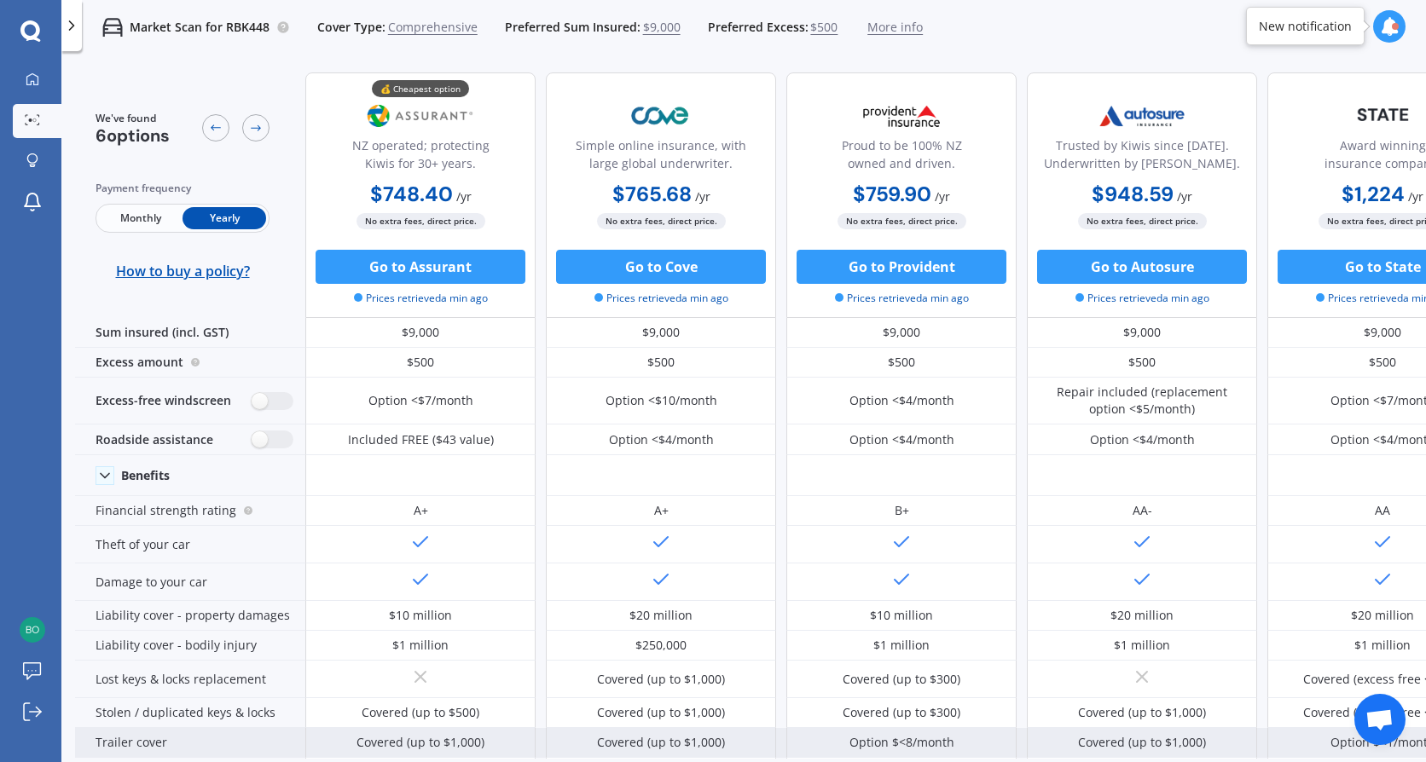
click at [925, 747] on div "Option $<8/month" at bounding box center [901, 742] width 105 height 17
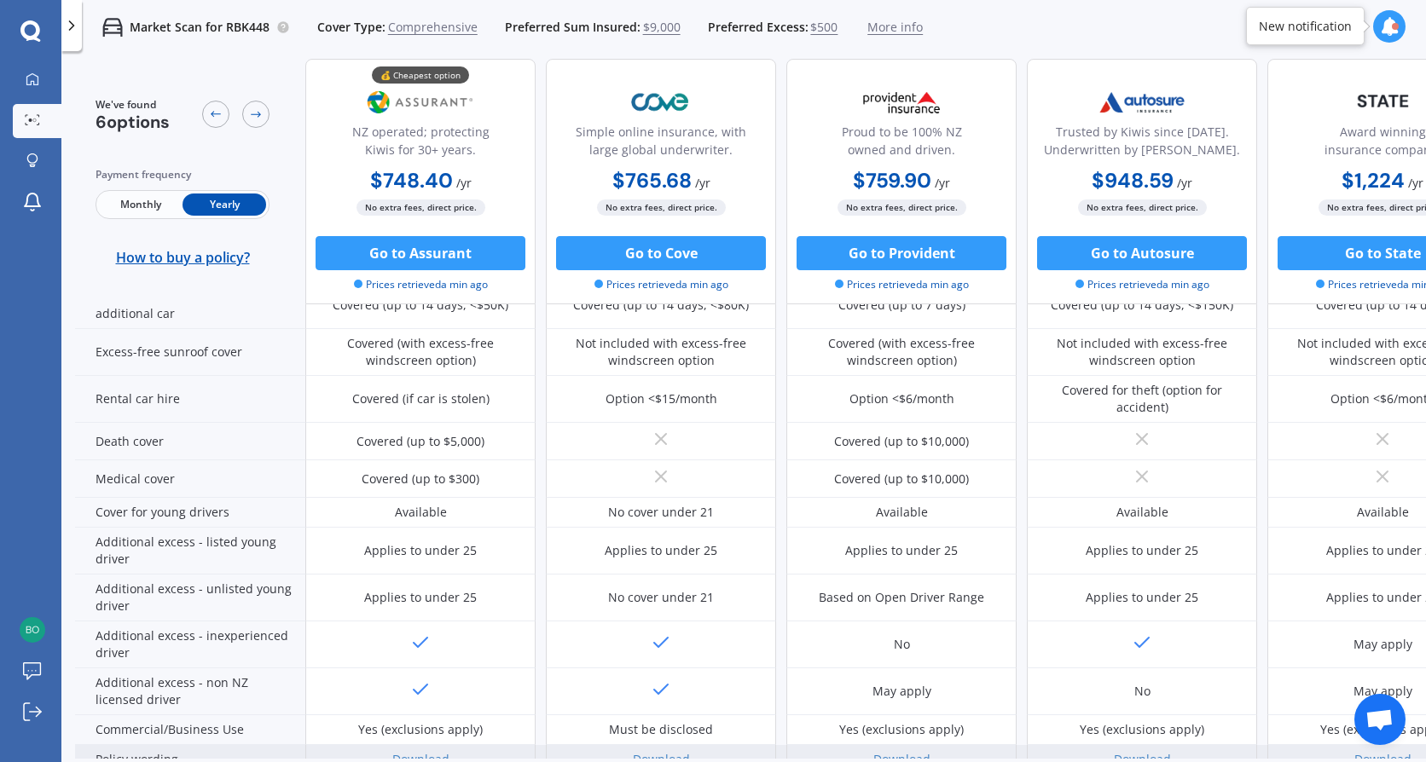
scroll to position [788, 0]
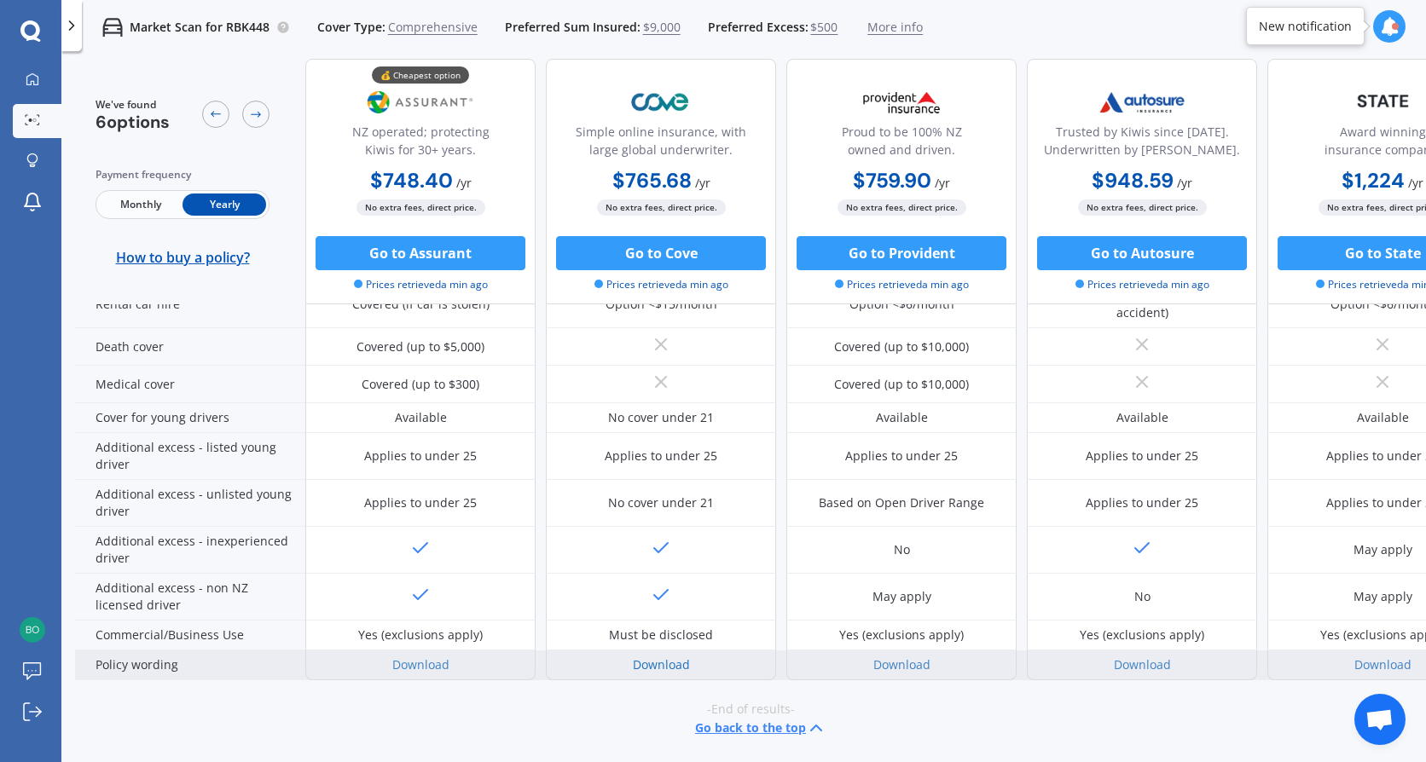
click at [655, 657] on link "Download" at bounding box center [661, 665] width 57 height 16
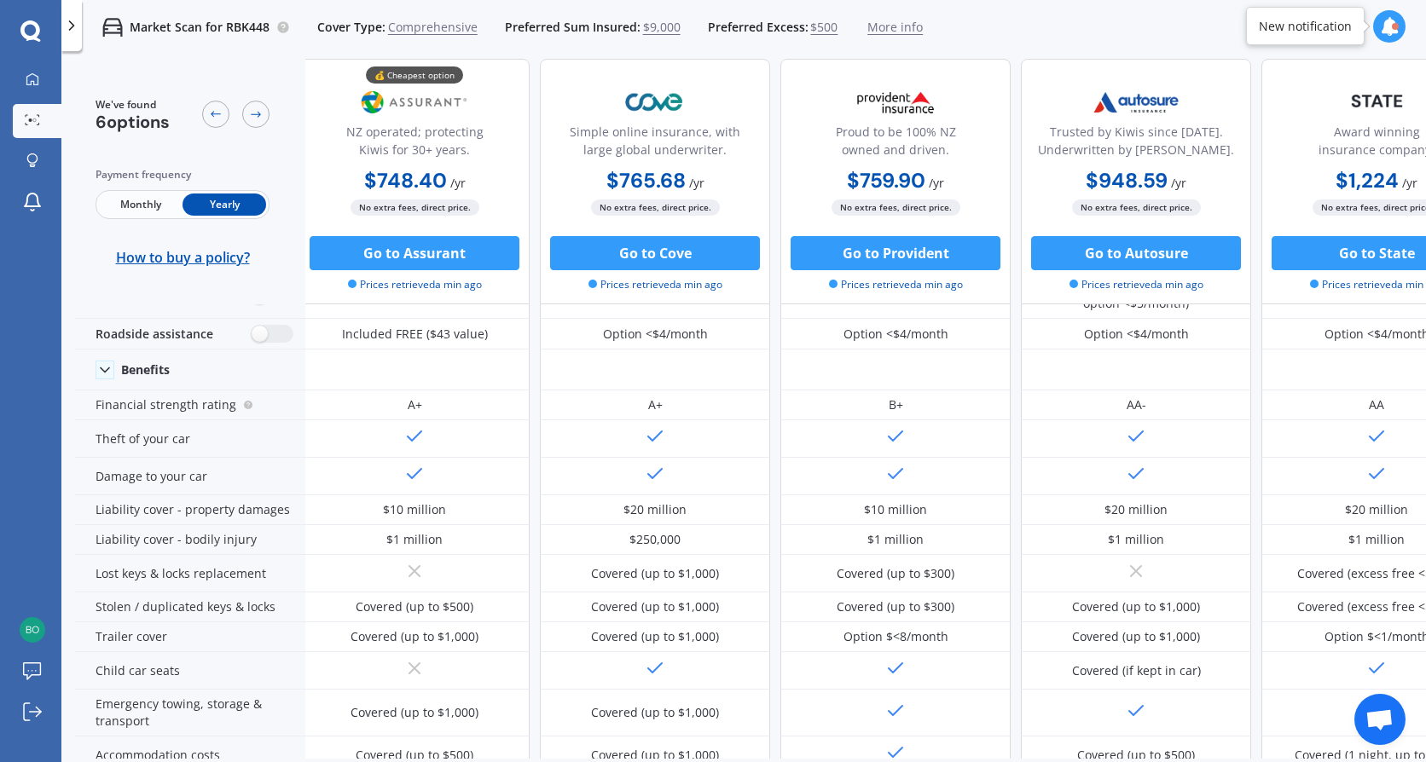
scroll to position [106, 0]
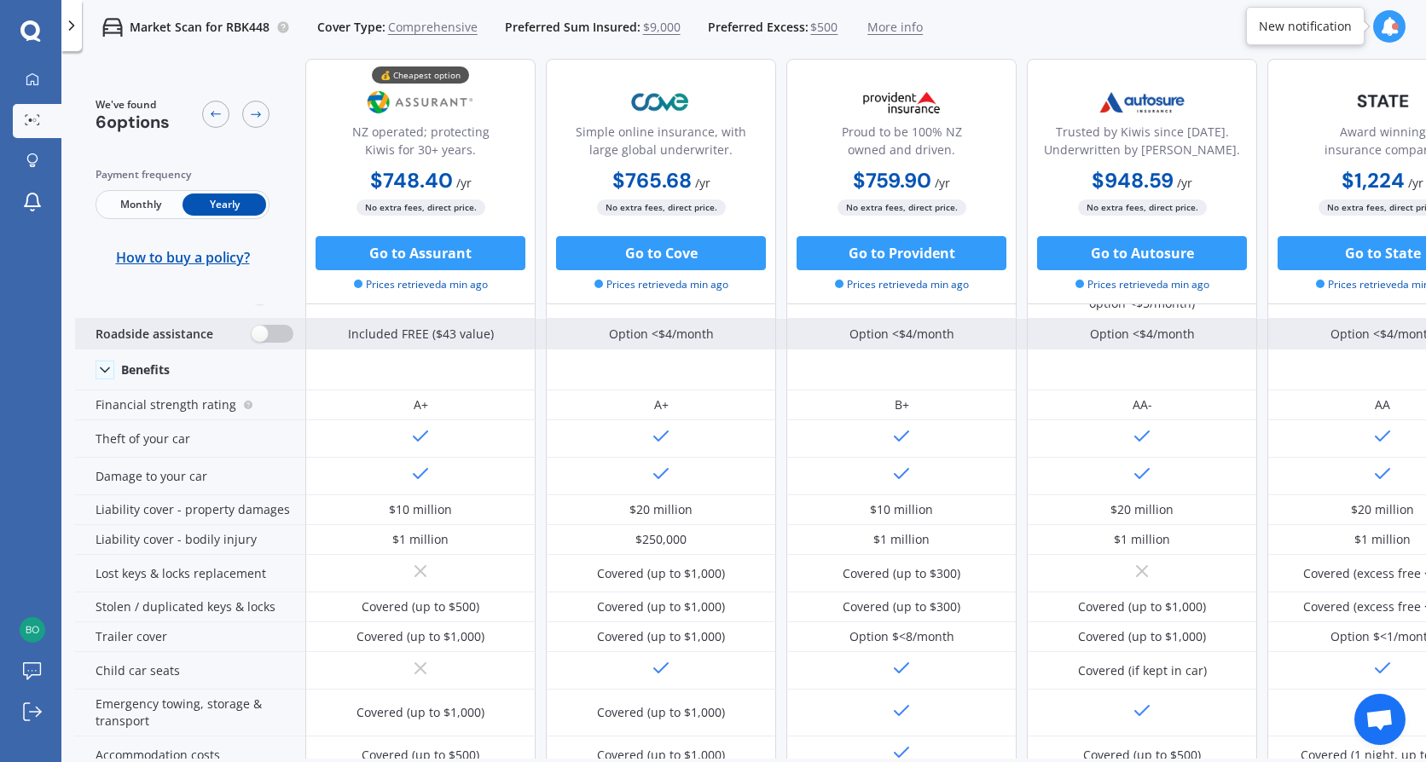
click at [258, 334] on label at bounding box center [273, 334] width 42 height 18
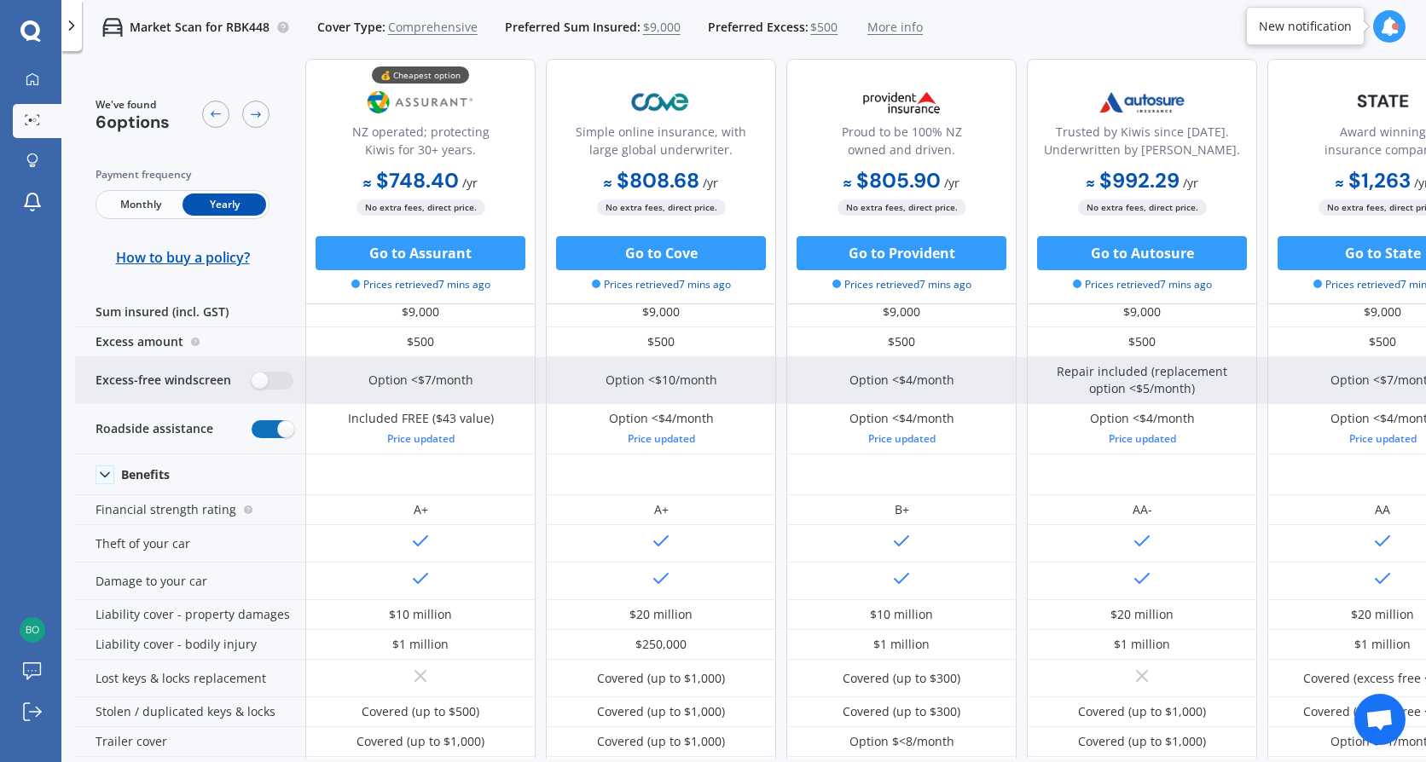
scroll to position [0, 0]
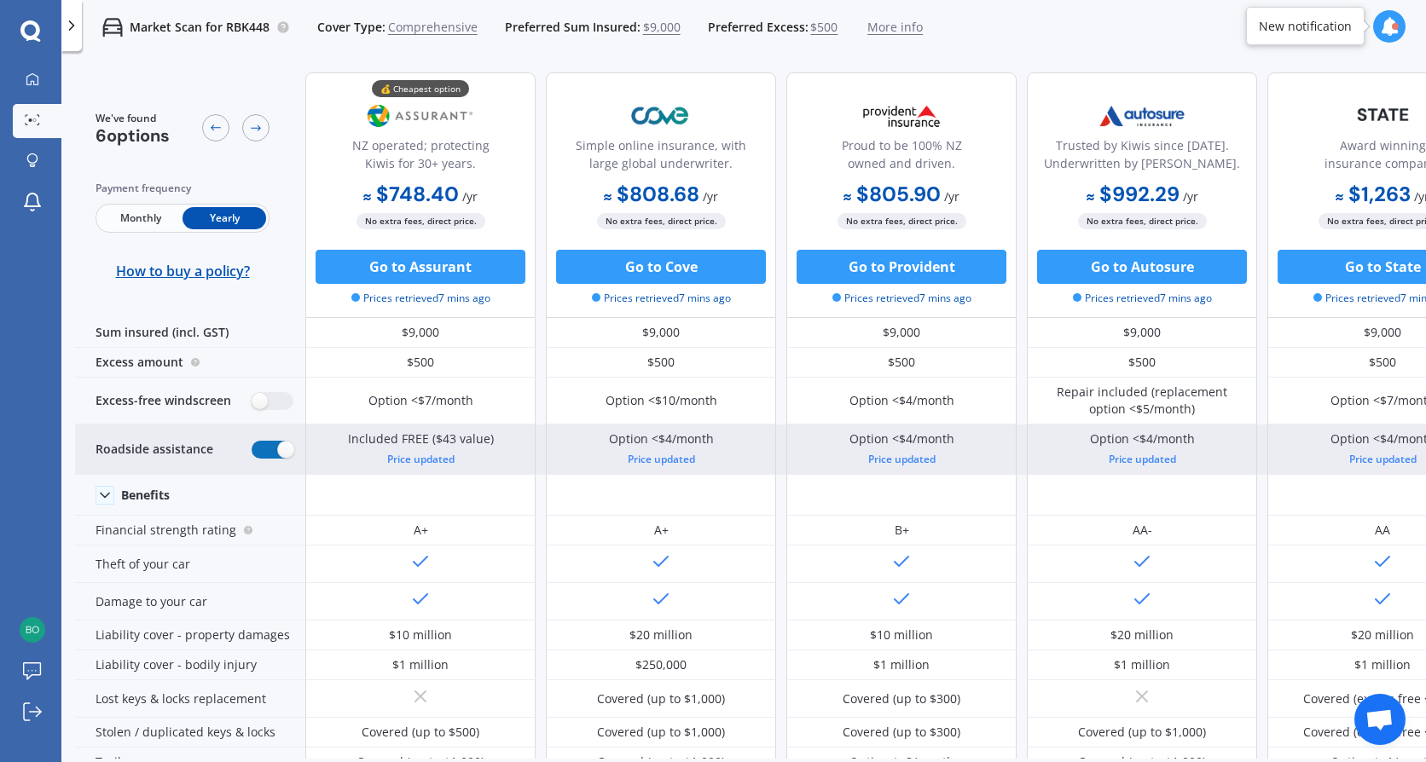
click at [280, 448] on label at bounding box center [273, 450] width 42 height 18
radio input "false"
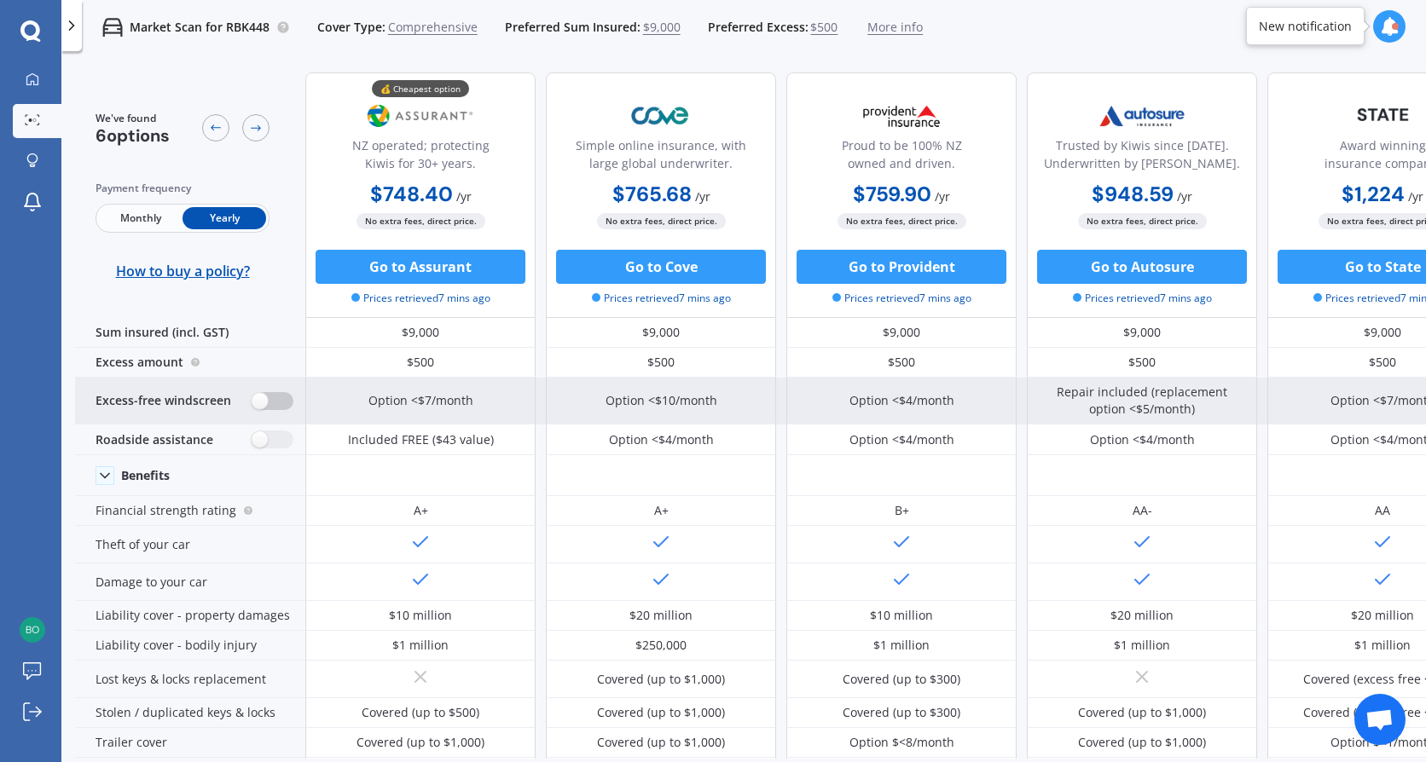
click at [258, 408] on label at bounding box center [273, 401] width 42 height 18
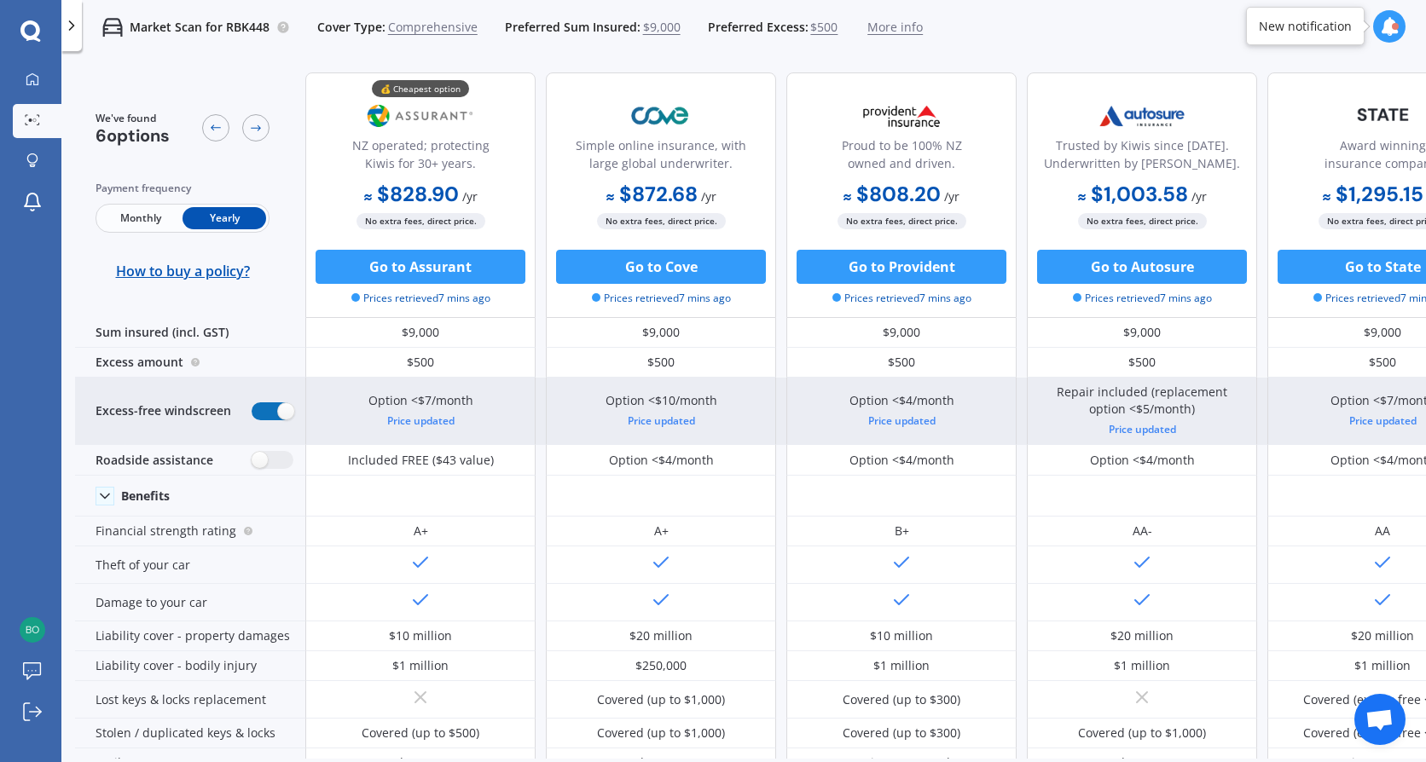
click at [284, 413] on label at bounding box center [273, 411] width 42 height 18
radio input "false"
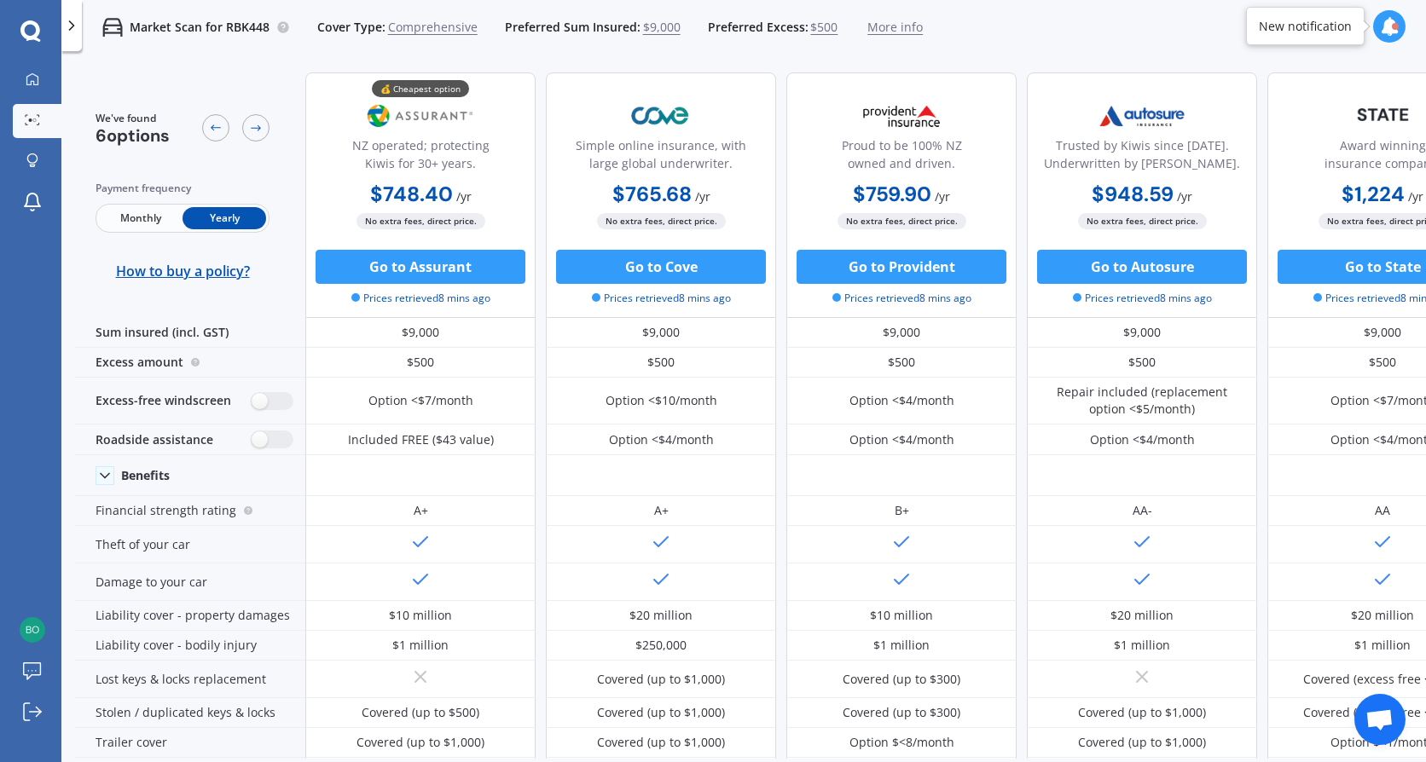
click at [883, 26] on span "More info" at bounding box center [894, 27] width 55 height 17
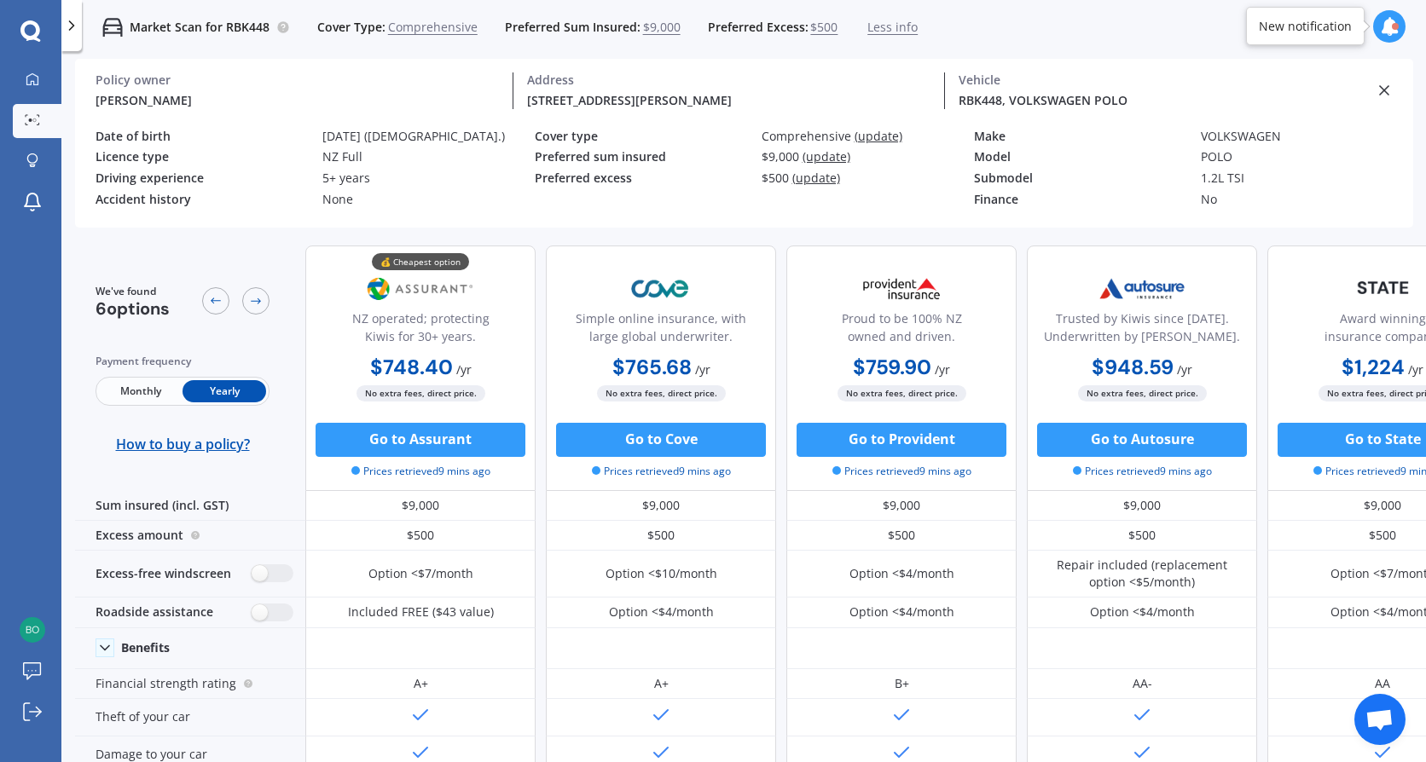
click at [820, 174] on span "(update)" at bounding box center [816, 178] width 48 height 16
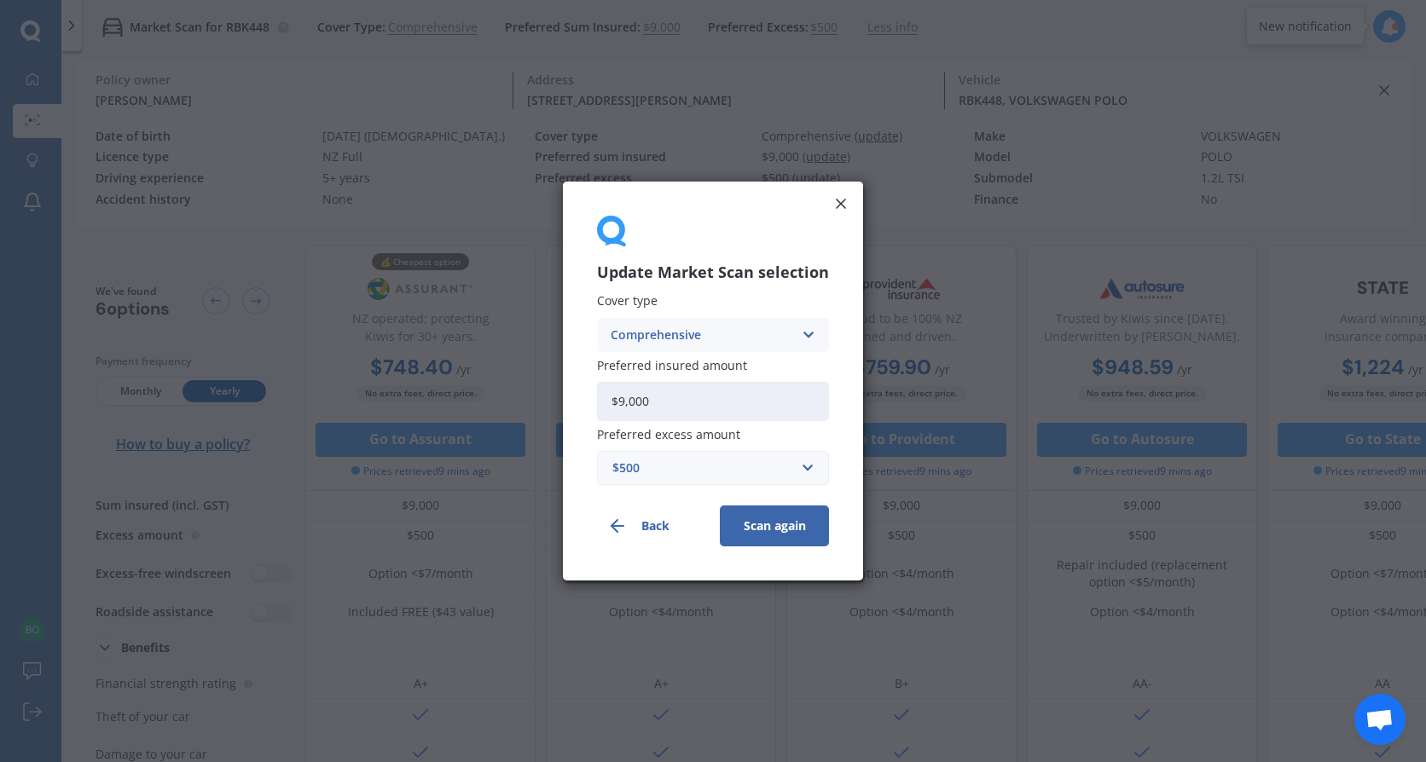
click at [670, 467] on div "$500" at bounding box center [702, 468] width 181 height 19
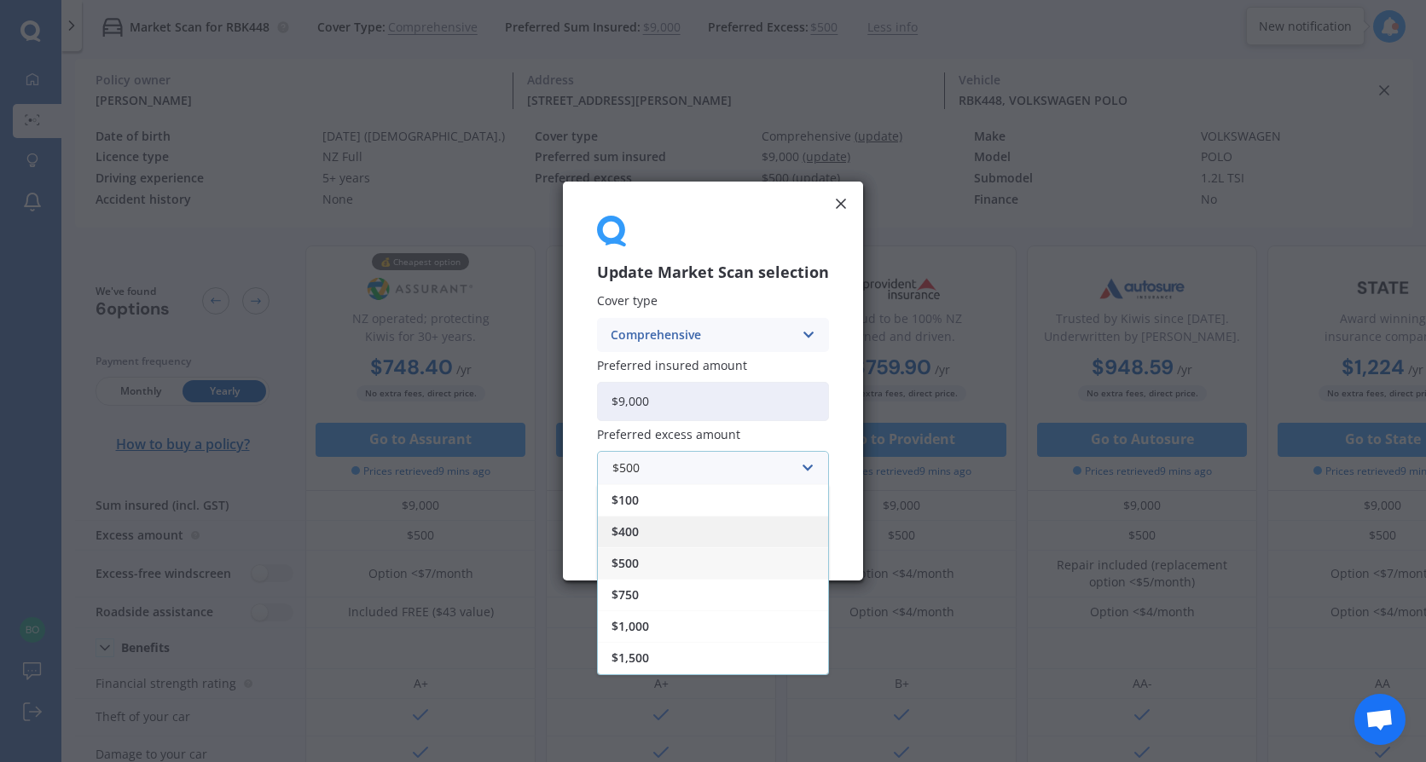
click at [667, 524] on div "$400" at bounding box center [713, 532] width 230 height 32
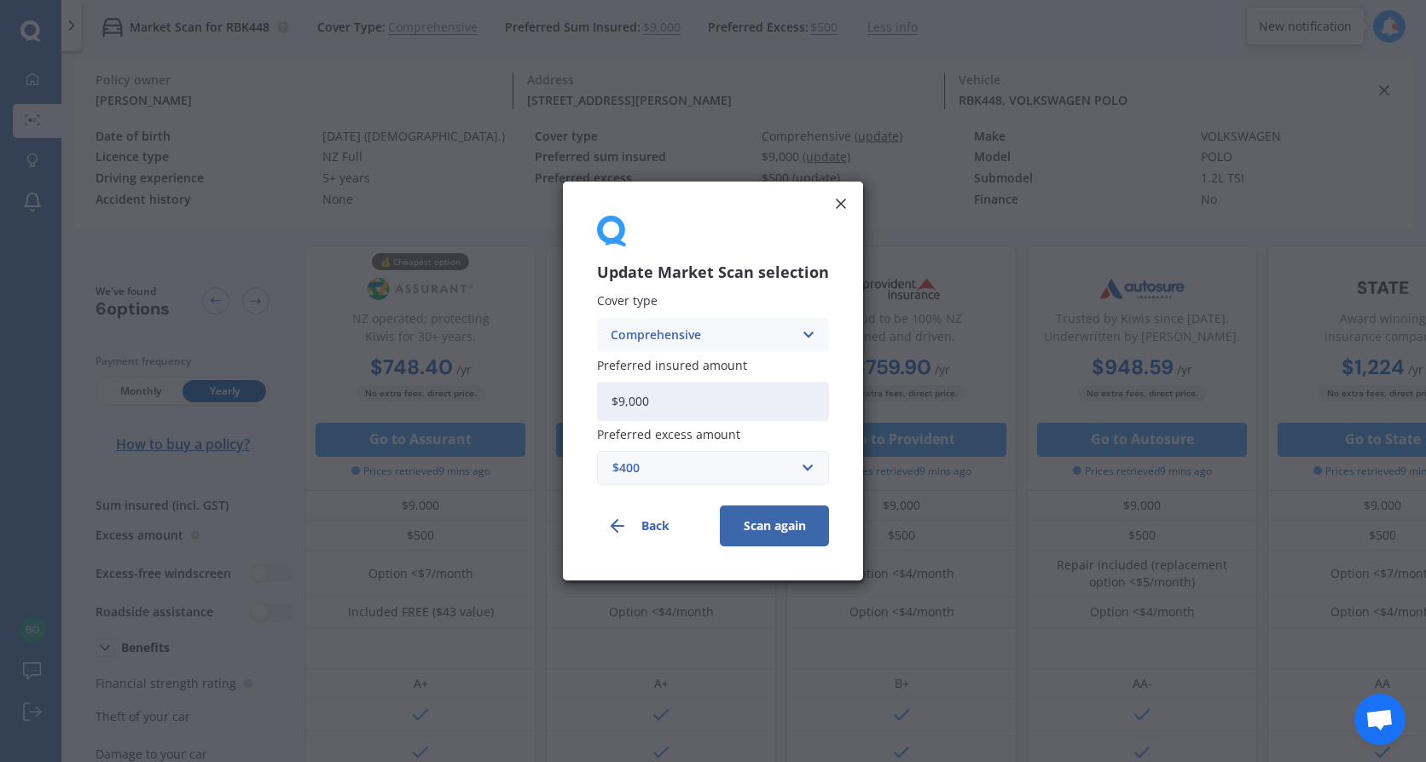
click at [750, 523] on button "Scan again" at bounding box center [774, 526] width 109 height 41
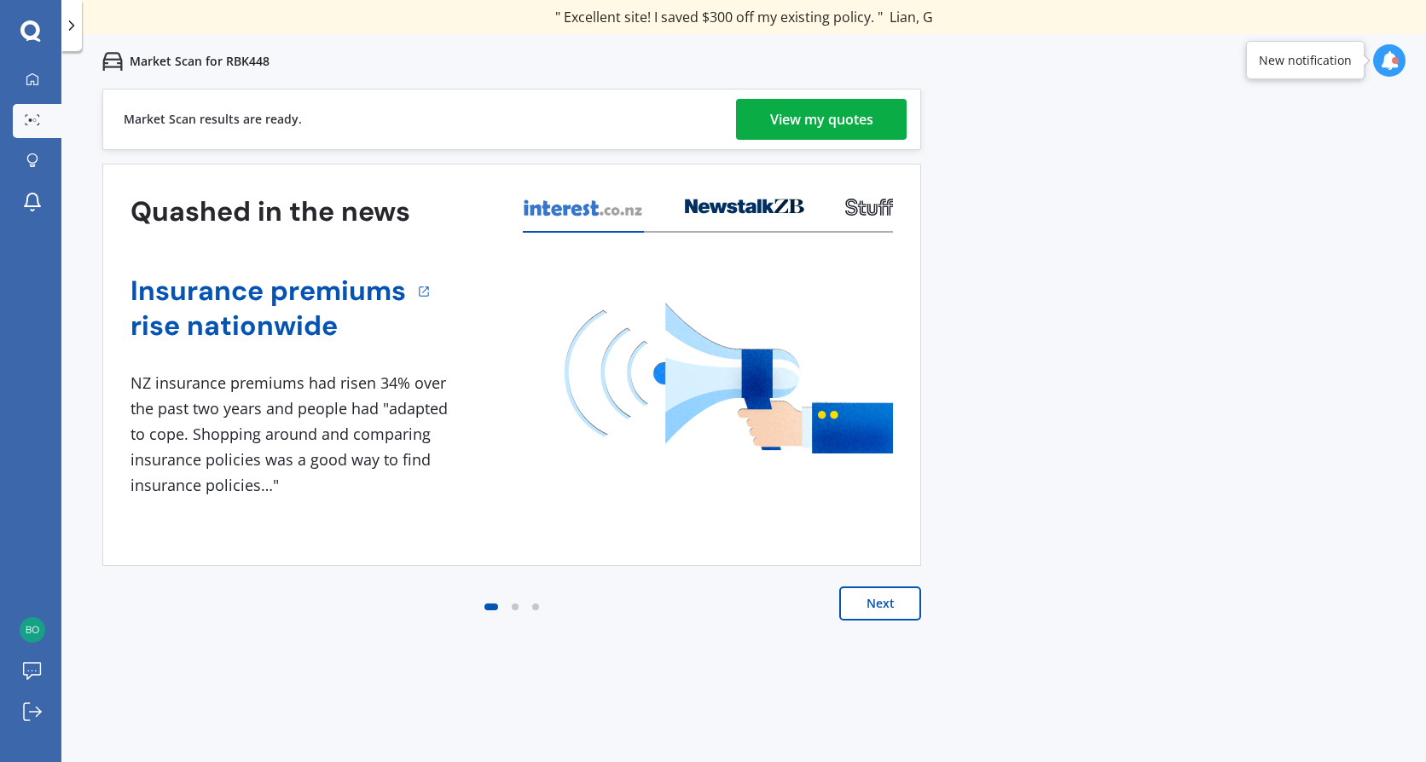
click at [809, 115] on div "View my quotes" at bounding box center [821, 119] width 103 height 41
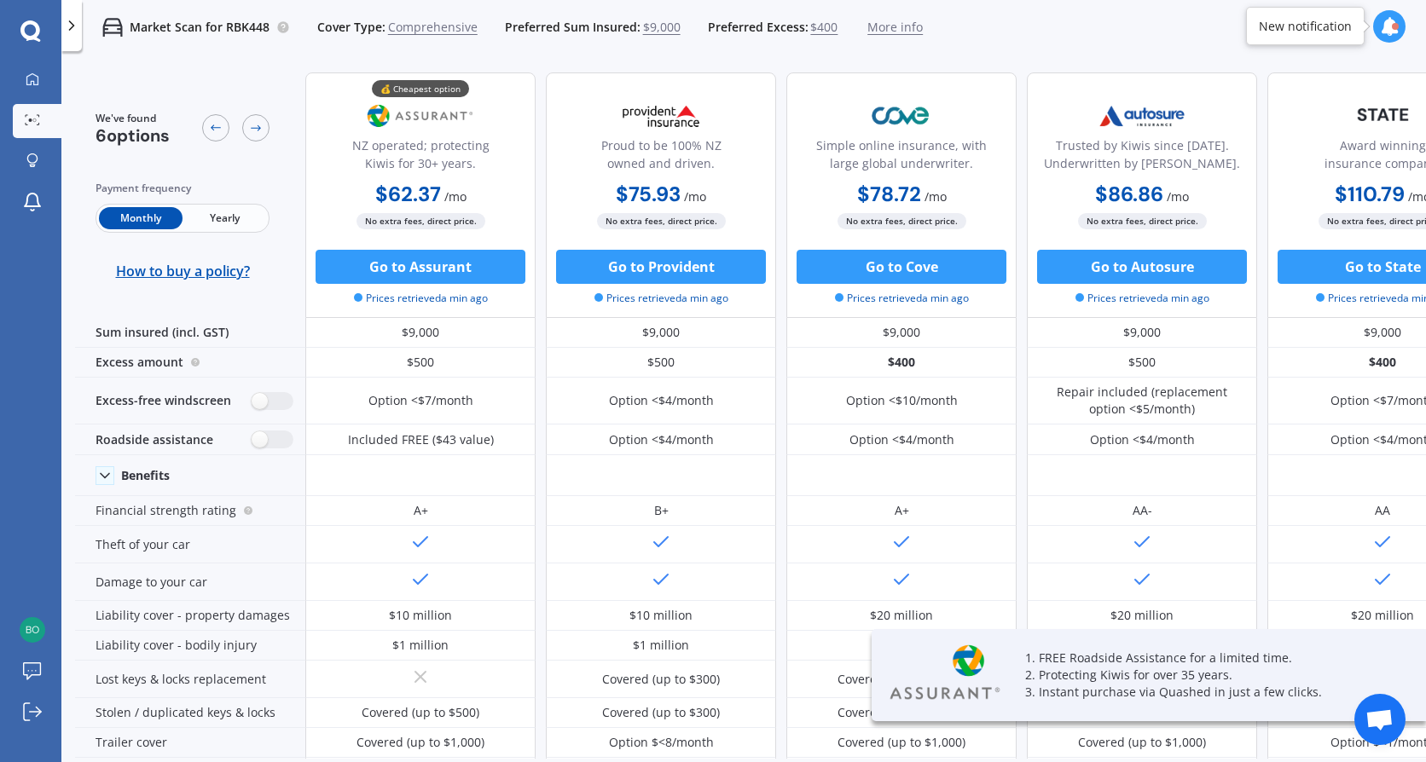
click at [224, 218] on span "Yearly" at bounding box center [224, 218] width 84 height 22
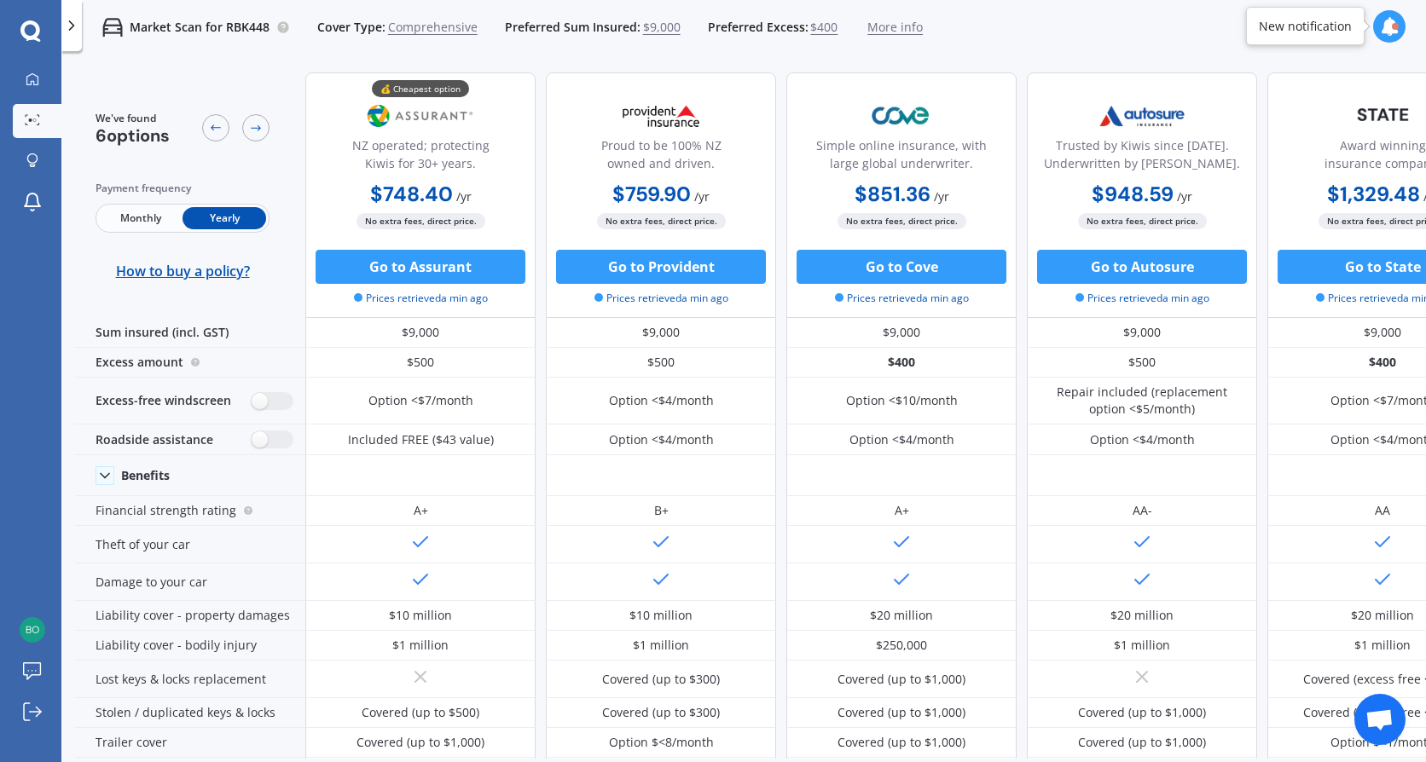
click at [888, 26] on span "More info" at bounding box center [894, 27] width 55 height 17
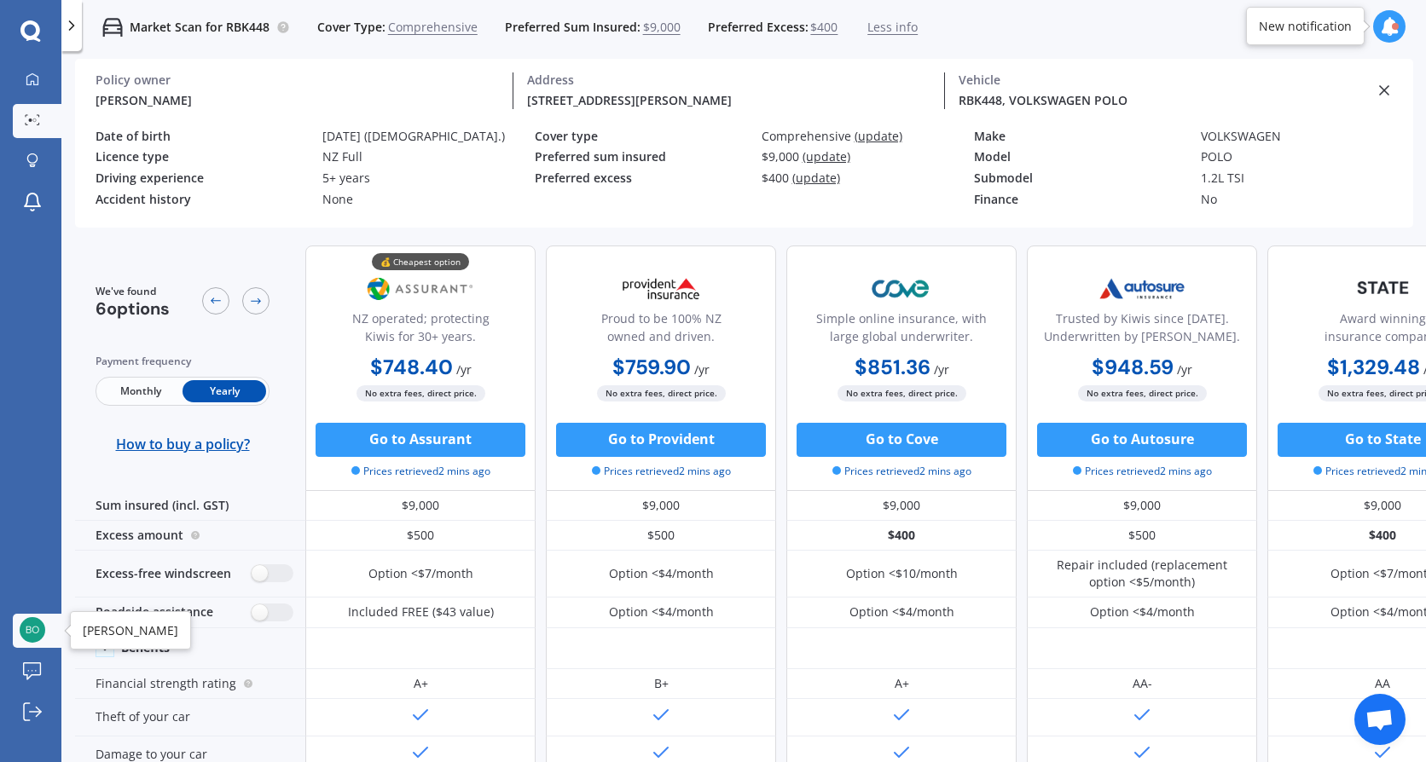
click at [32, 629] on img at bounding box center [33, 630] width 26 height 26
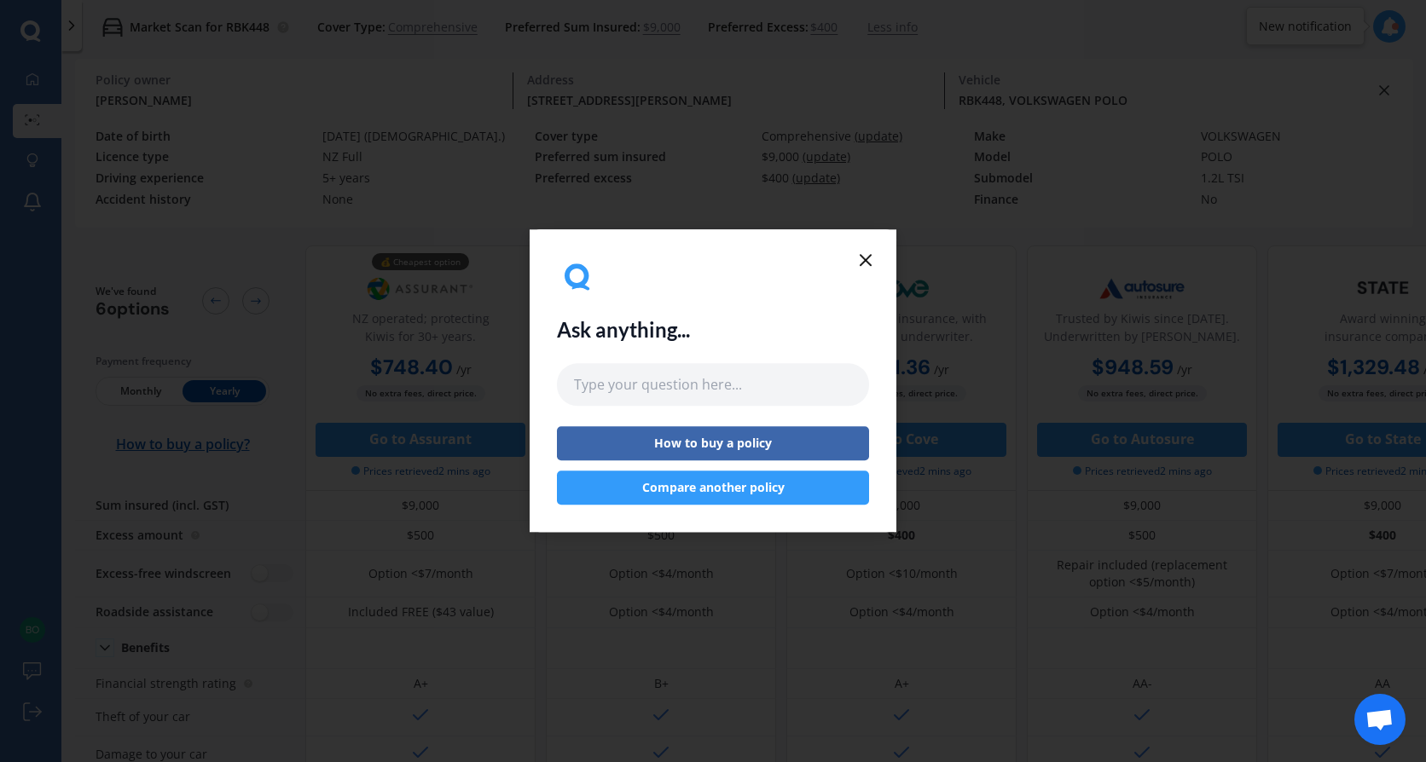
click at [871, 259] on icon at bounding box center [865, 260] width 20 height 20
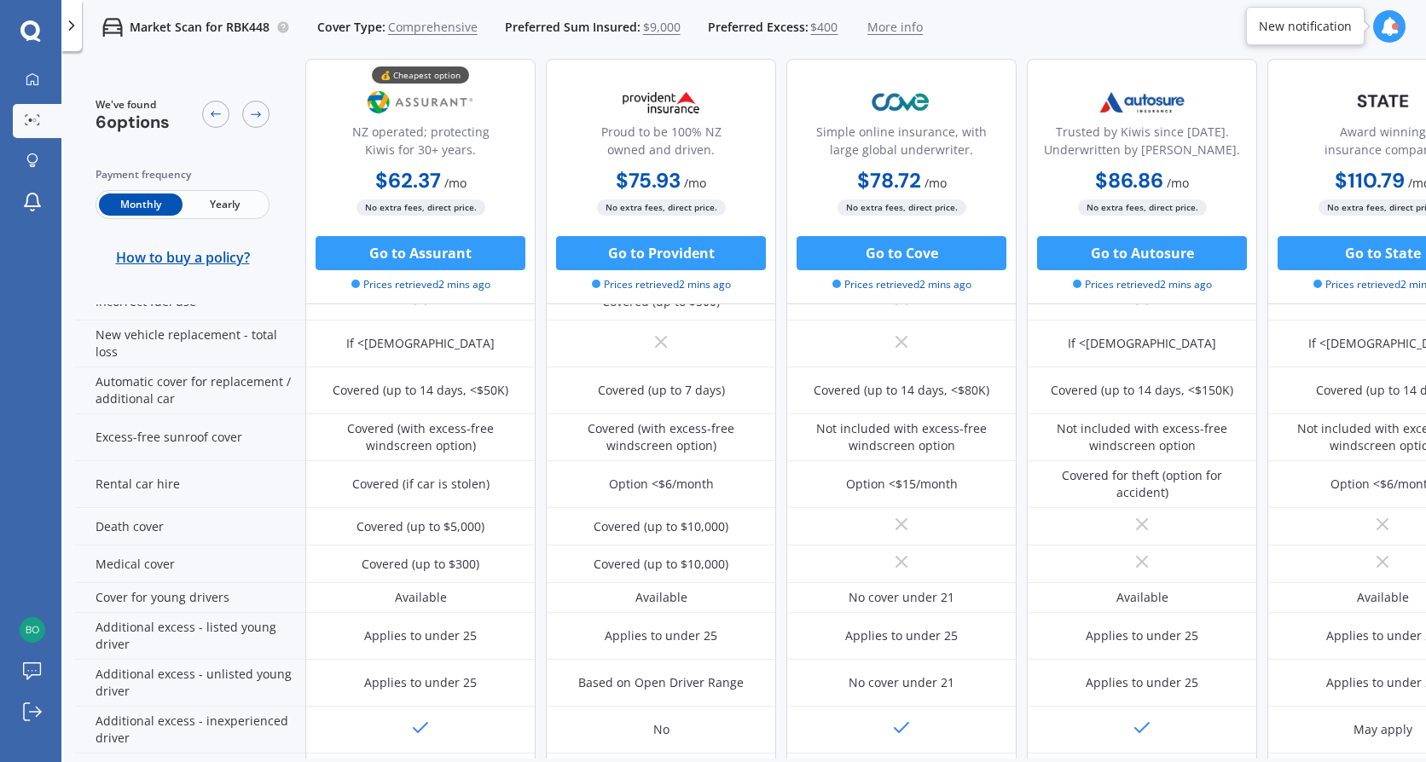
scroll to position [788, 0]
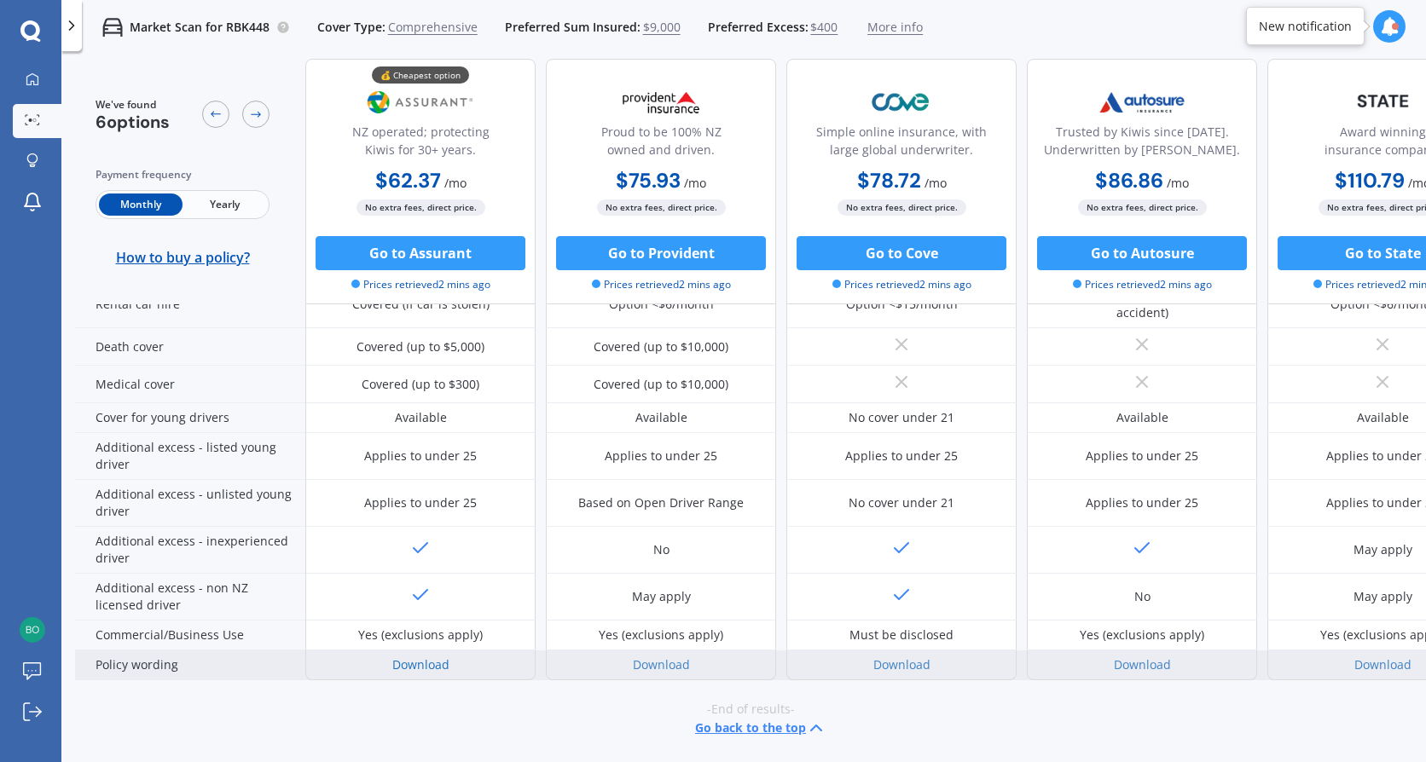
click at [404, 657] on link "Download" at bounding box center [420, 665] width 57 height 16
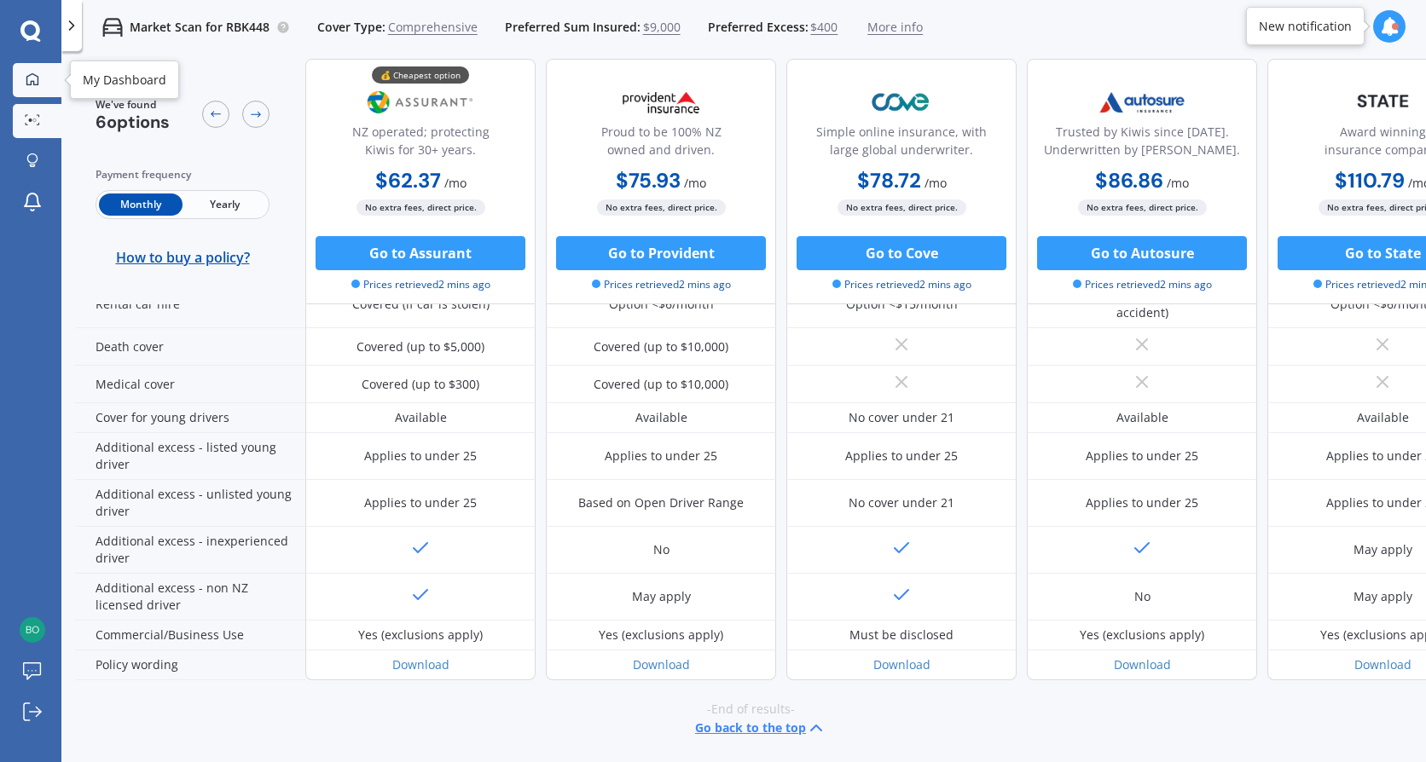
click at [22, 77] on div at bounding box center [33, 79] width 26 height 15
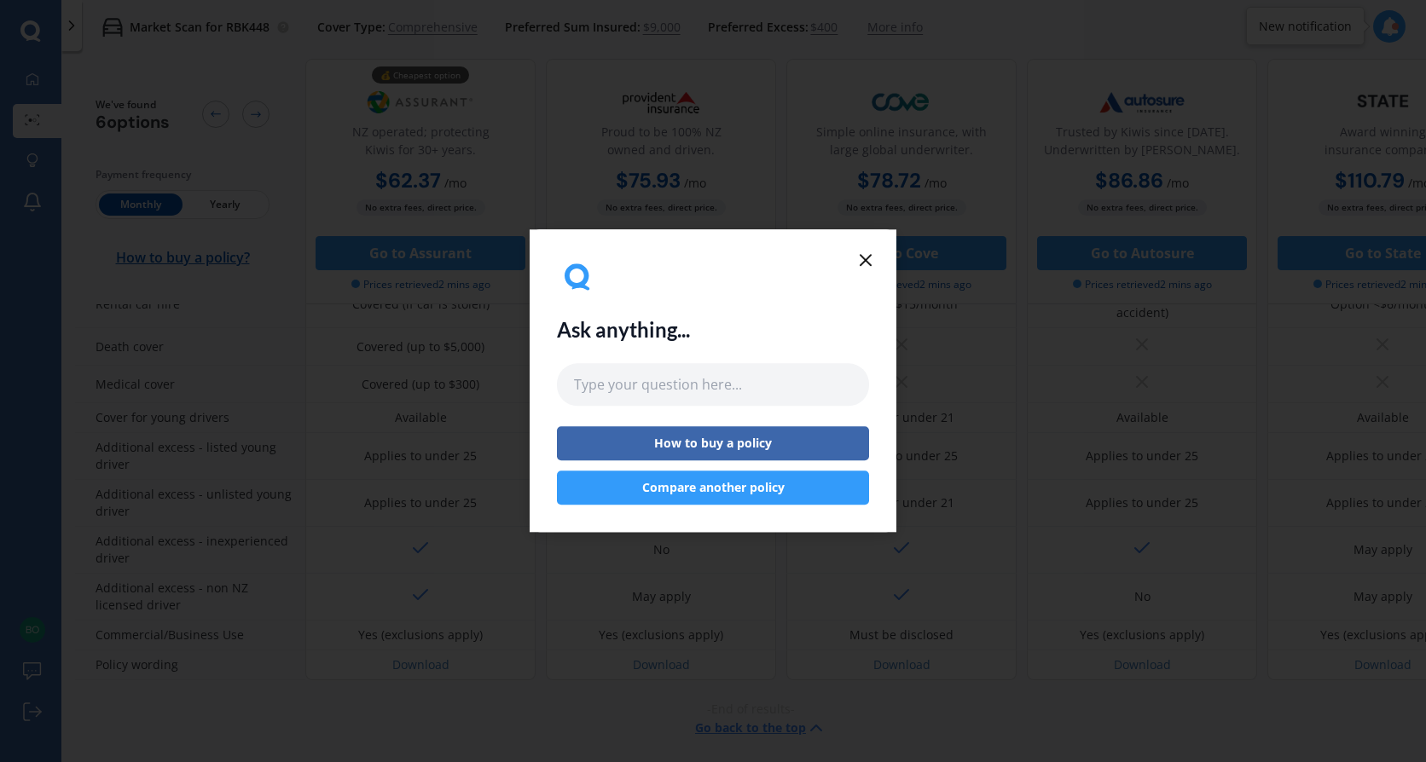
click at [769, 485] on button "Compare another policy" at bounding box center [713, 489] width 312 height 34
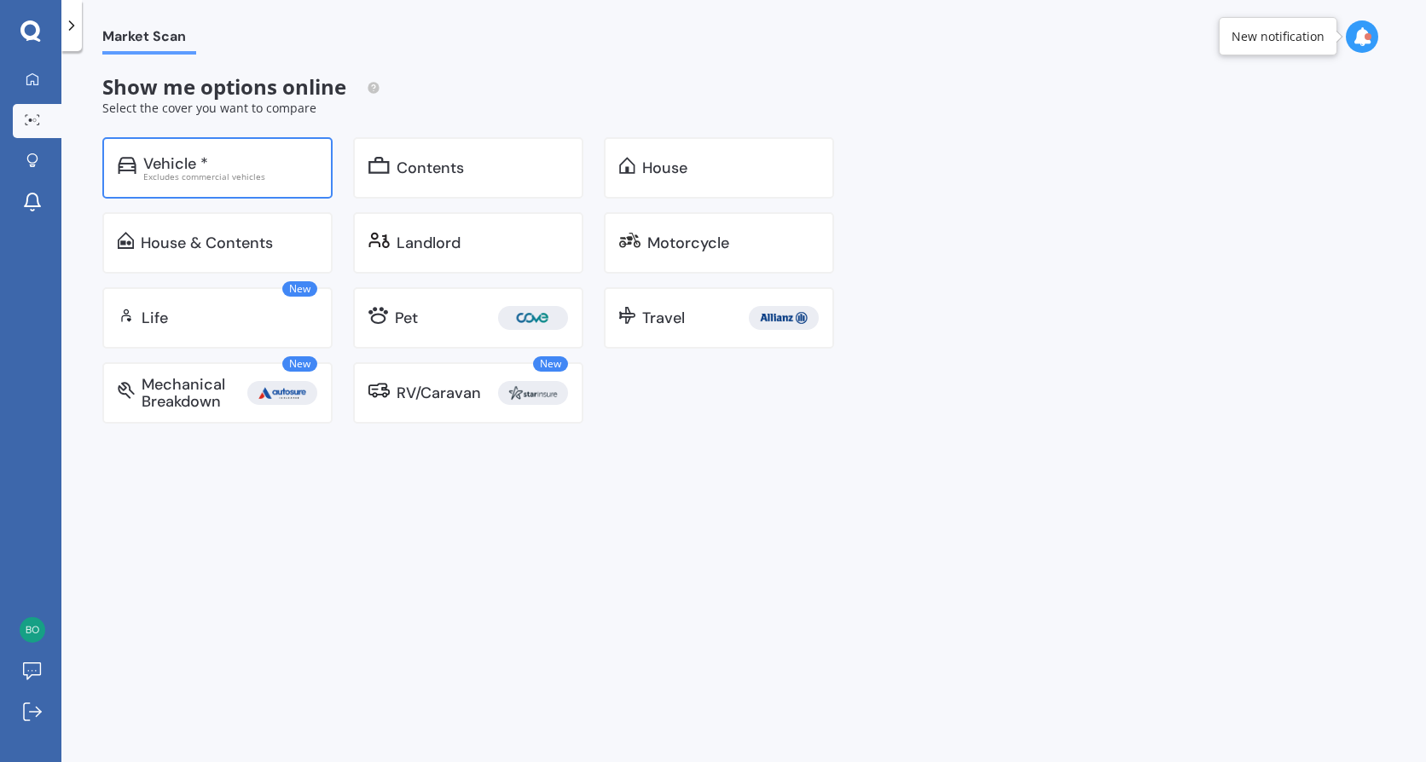
click at [228, 168] on div "Vehicle *" at bounding box center [230, 163] width 174 height 17
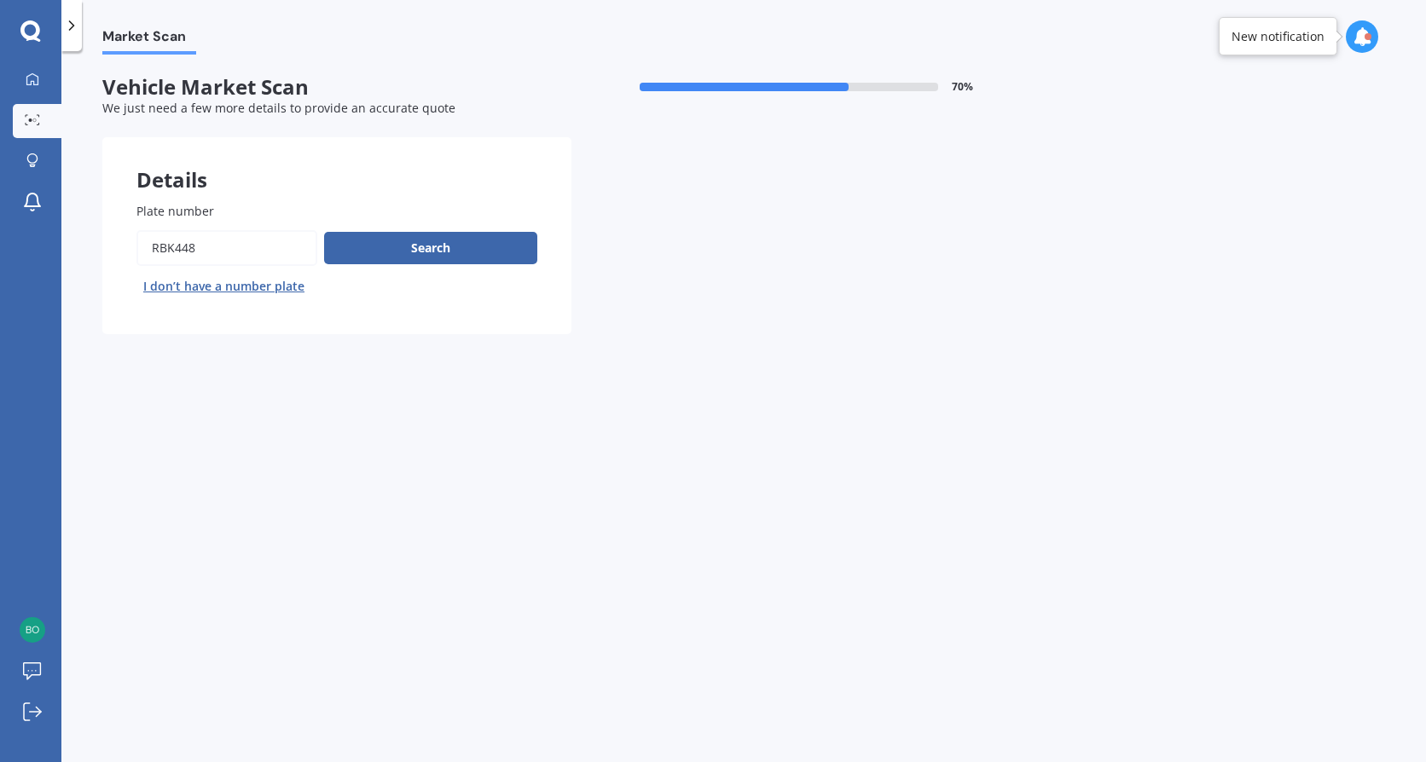
drag, startPoint x: 226, startPoint y: 252, endPoint x: 106, endPoint y: 245, distance: 120.5
click at [106, 245] on div "Plate number Search I don’t have a number plate" at bounding box center [336, 251] width 469 height 166
click at [214, 248] on input "Plate number" at bounding box center [226, 248] width 181 height 36
drag, startPoint x: 222, startPoint y: 249, endPoint x: 134, endPoint y: 242, distance: 88.1
click at [136, 242] on div "Plate number Search I don’t have a number plate" at bounding box center [336, 251] width 469 height 166
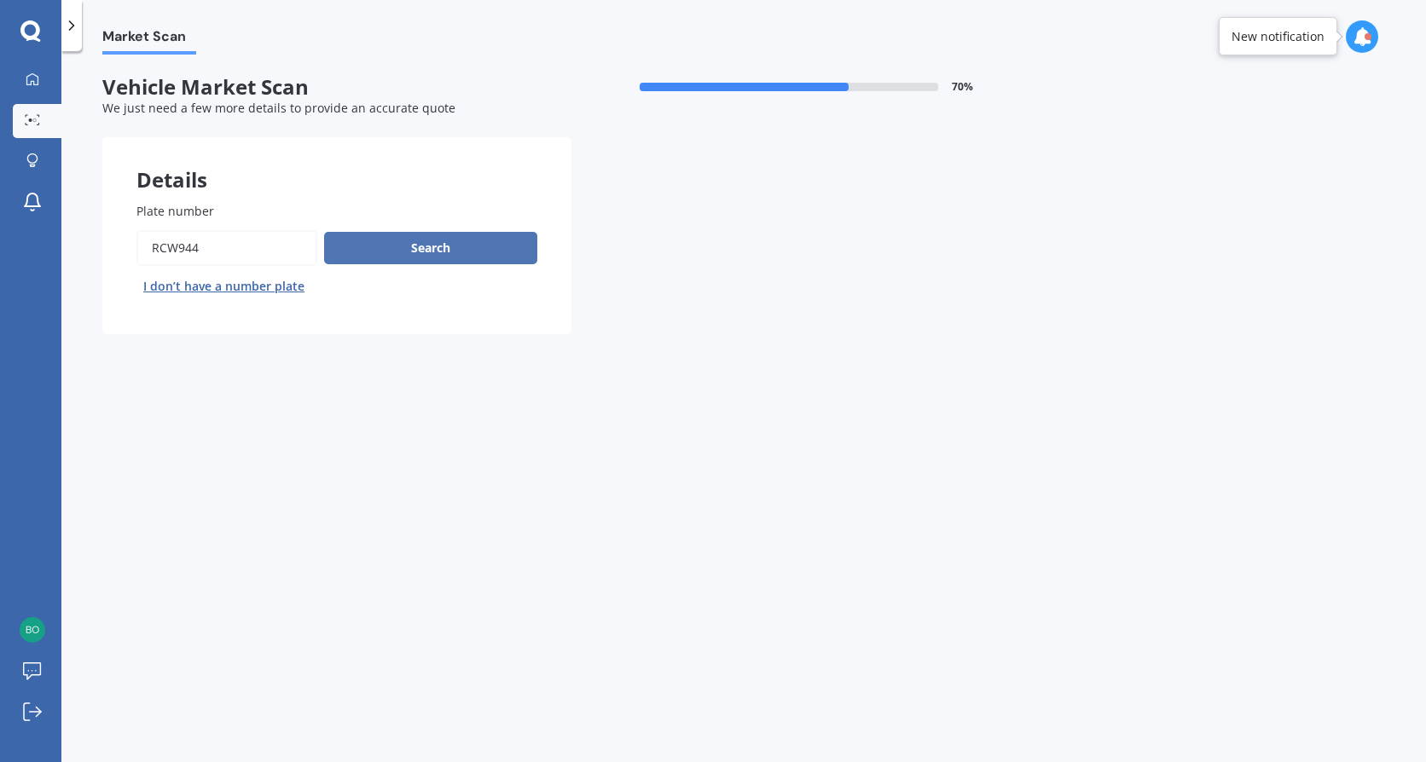
type input "RCW944"
click at [401, 256] on button "Search" at bounding box center [430, 248] width 213 height 32
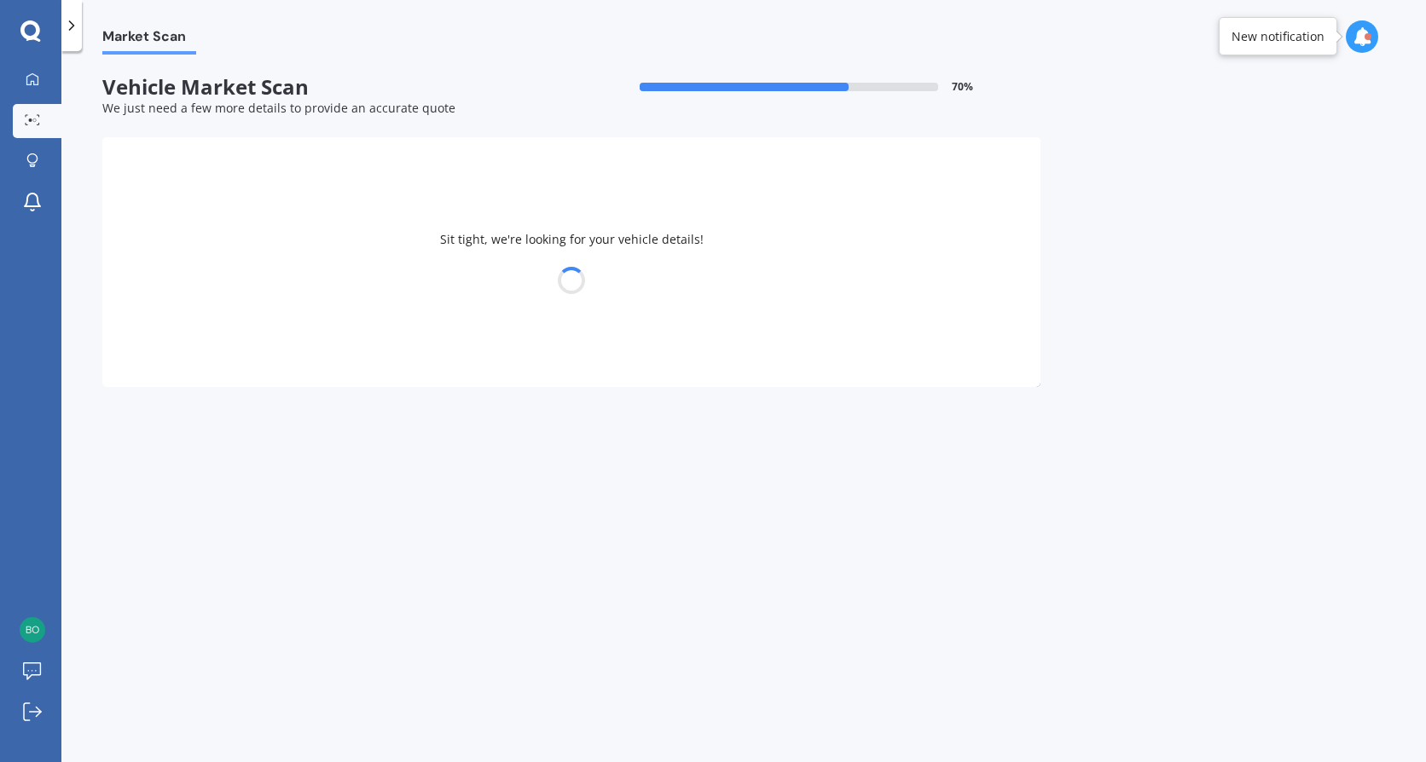
select select "VOLKSWAGEN"
select select "GOLF"
select select "24"
select select "02"
select select "1992"
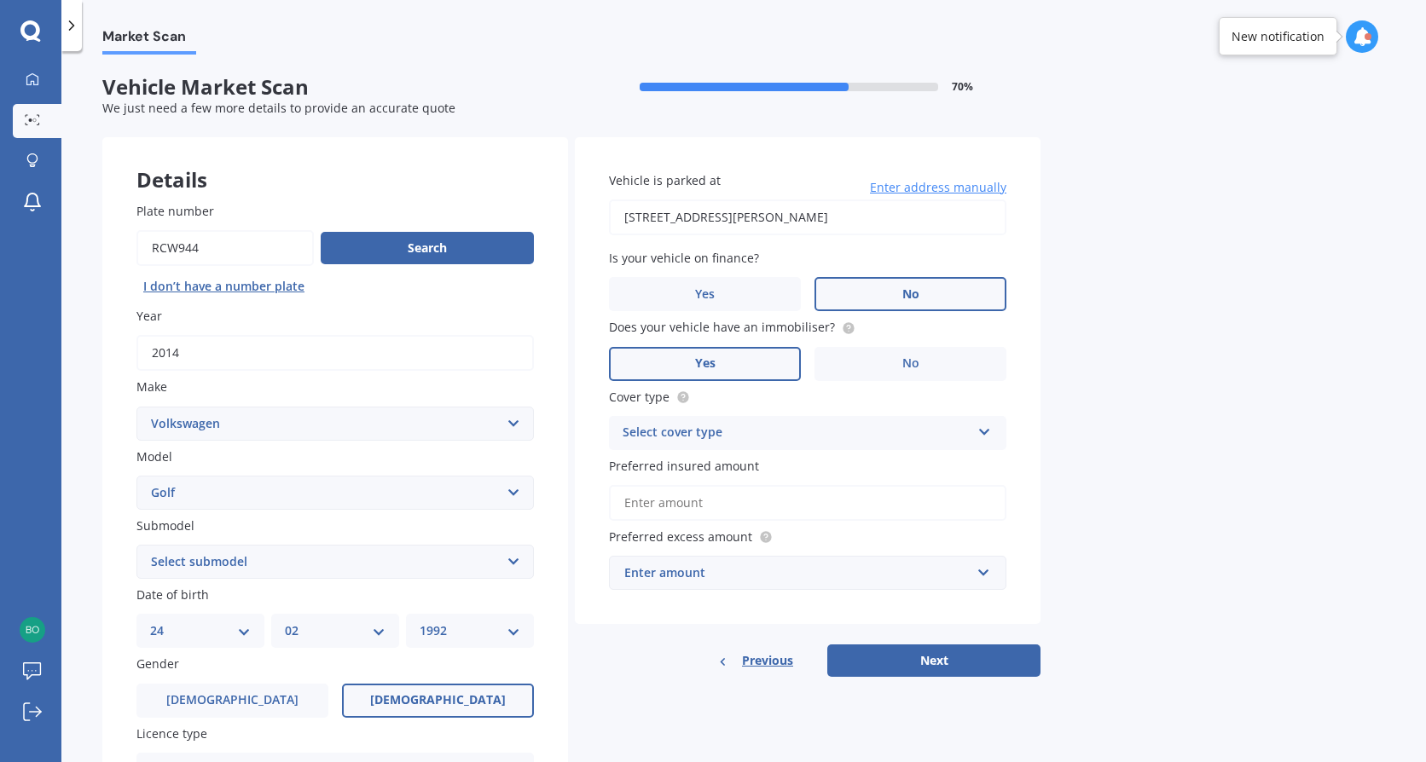
click at [232, 563] on select "Select submodel (All other) 1.4 GT TSI 1.4 TSI 1.6 1.6 FSI 1.6 TSI 1.8 1.9 TDI …" at bounding box center [334, 562] width 397 height 34
click at [822, 430] on div "Select cover type" at bounding box center [796, 433] width 348 height 20
click at [766, 467] on div "Comprehensive" at bounding box center [808, 466] width 396 height 31
click at [689, 501] on input "Preferred insured amount" at bounding box center [807, 503] width 397 height 36
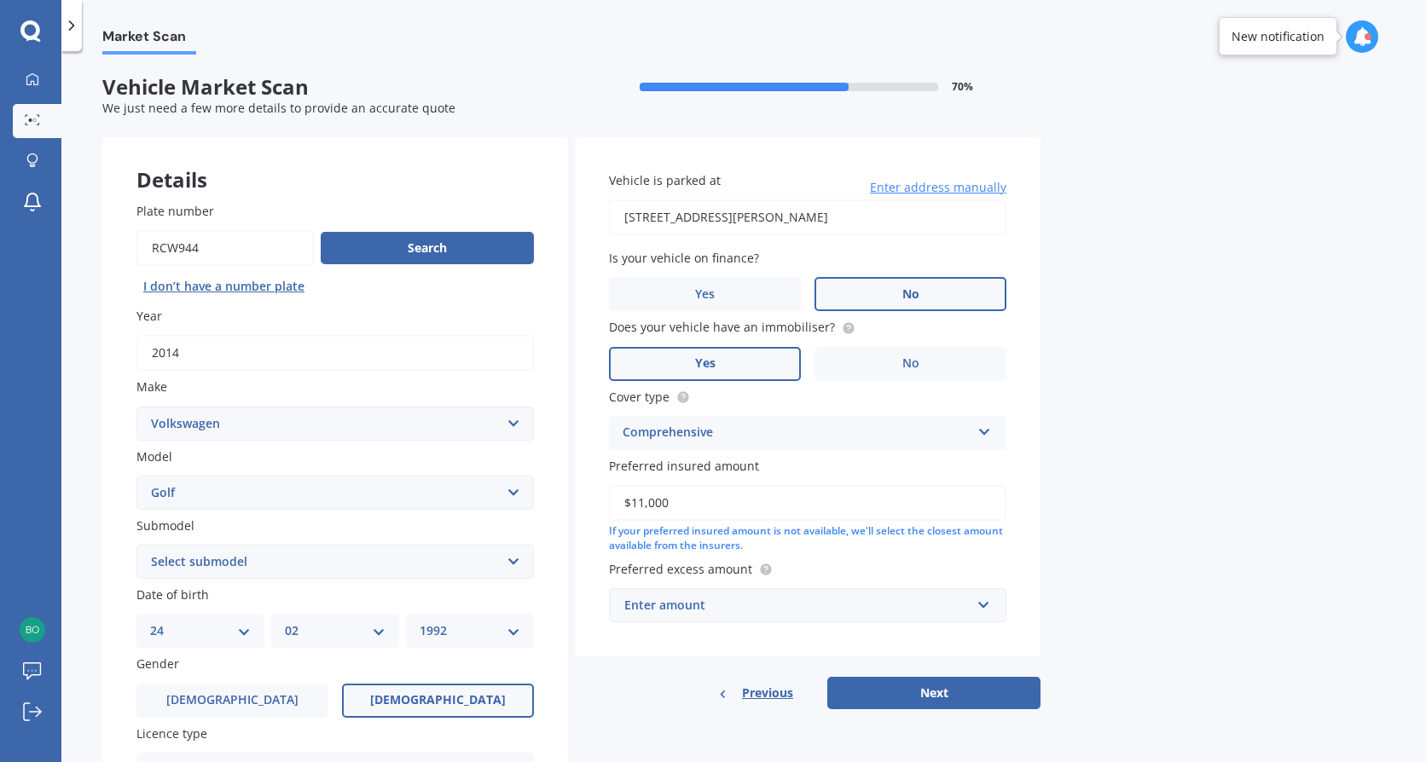
type input "$11,000"
click at [669, 599] on div "Enter amount" at bounding box center [797, 605] width 346 height 19
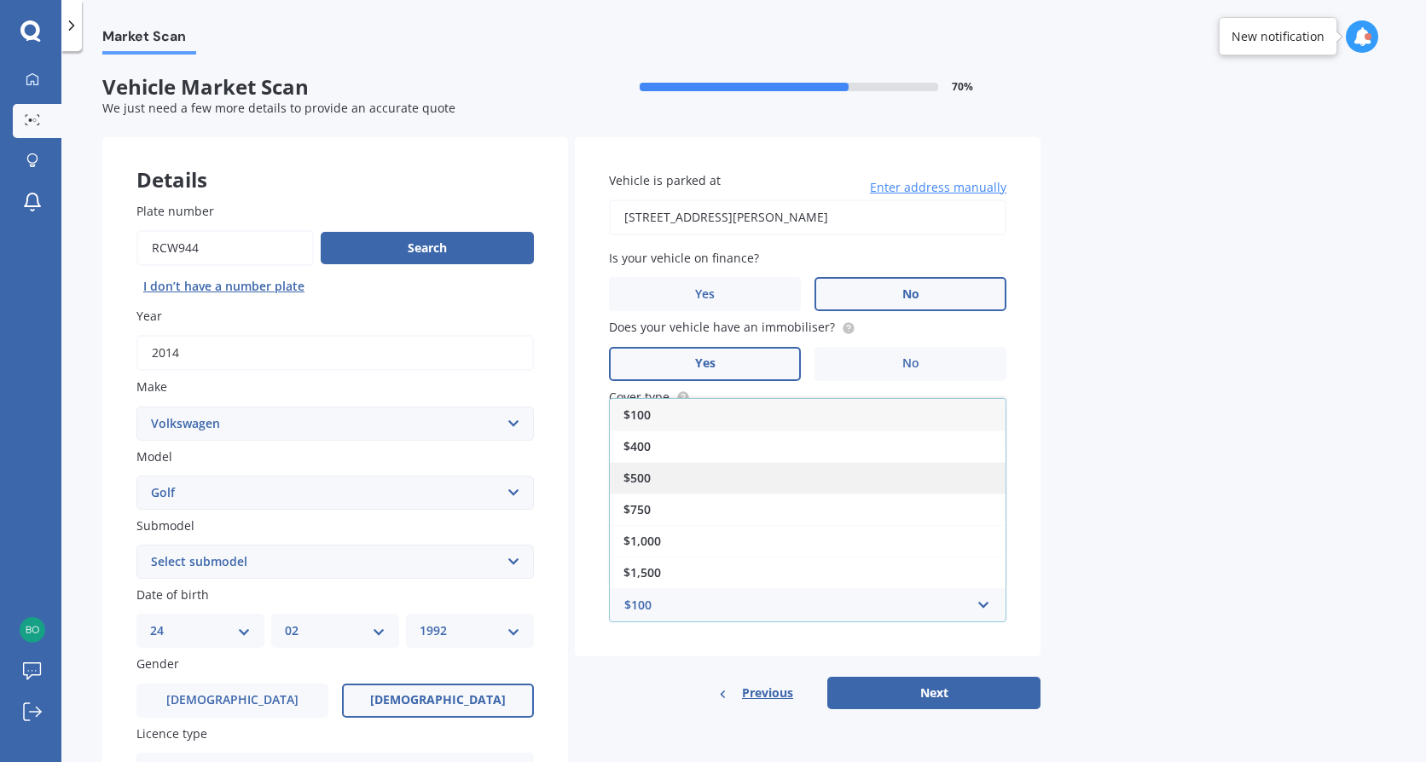
click at [657, 478] on div "$500" at bounding box center [808, 478] width 396 height 32
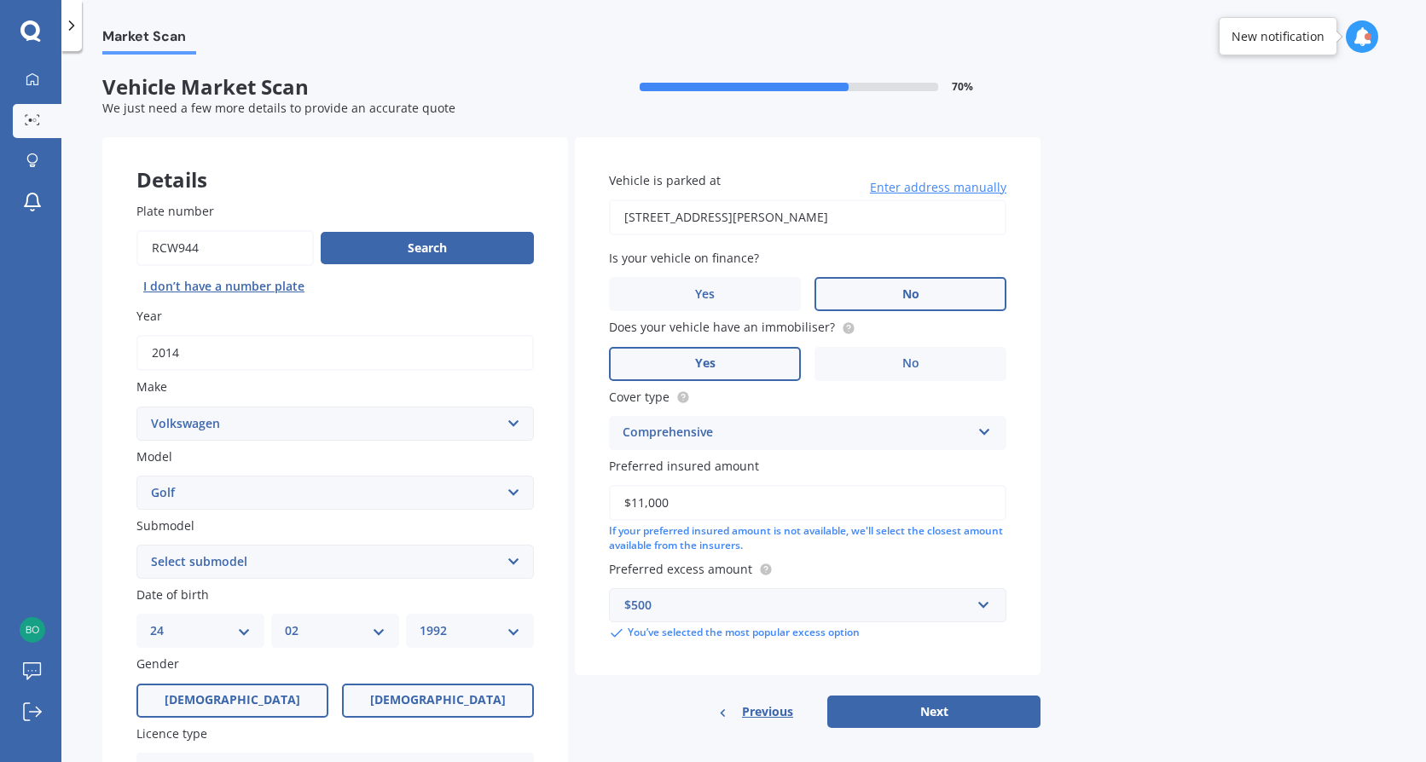
click at [304, 703] on label "[DEMOGRAPHIC_DATA]" at bounding box center [232, 701] width 192 height 34
click at [0, 0] on input "[DEMOGRAPHIC_DATA]" at bounding box center [0, 0] width 0 height 0
click at [220, 635] on select "DD 01 02 03 04 05 06 07 08 09 10 11 12 13 14 15 16 17 18 19 20 21 22 23 24 25 2…" at bounding box center [200, 631] width 101 height 19
select select "12"
click at [150, 622] on select "DD 01 02 03 04 05 06 07 08 09 10 11 12 13 14 15 16 17 18 19 20 21 22 23 24 25 2…" at bounding box center [200, 631] width 101 height 19
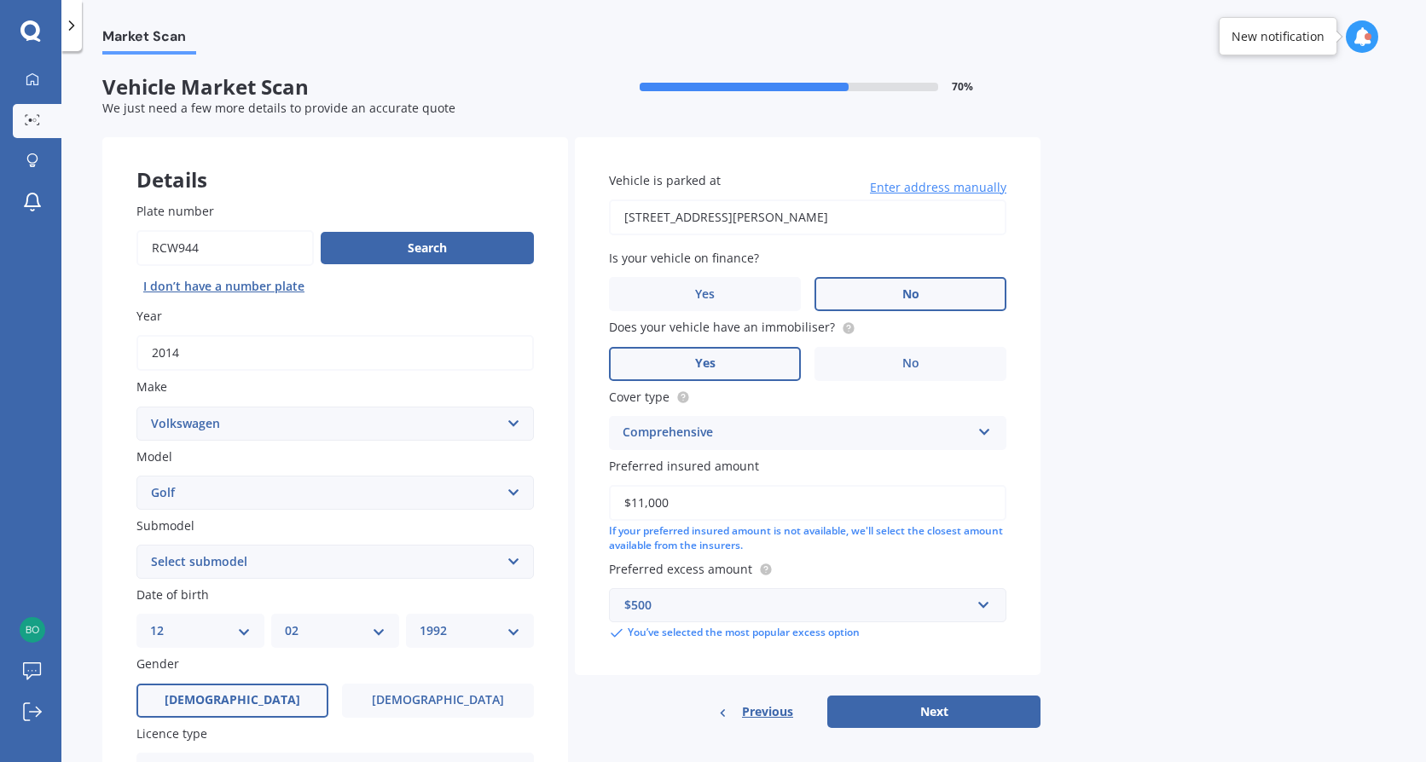
click at [477, 630] on select "YYYY 2025 2024 2023 2022 2021 2020 2019 2018 2017 2016 2015 2014 2013 2012 2011…" at bounding box center [470, 631] width 101 height 19
select select "1988"
click at [420, 622] on select "YYYY 2025 2024 2023 2022 2021 2020 2019 2018 2017 2016 2015 2014 2013 2012 2011…" at bounding box center [470, 631] width 101 height 19
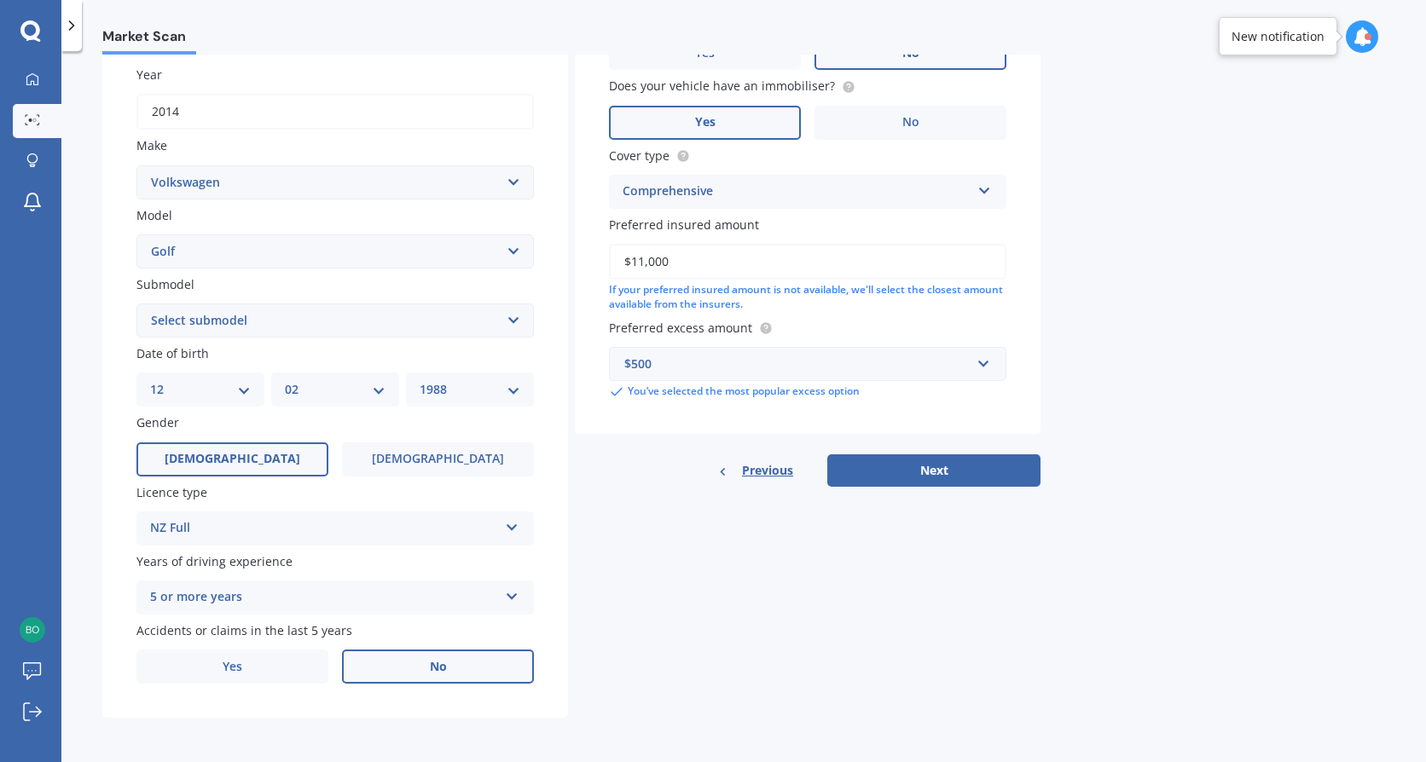
scroll to position [71, 0]
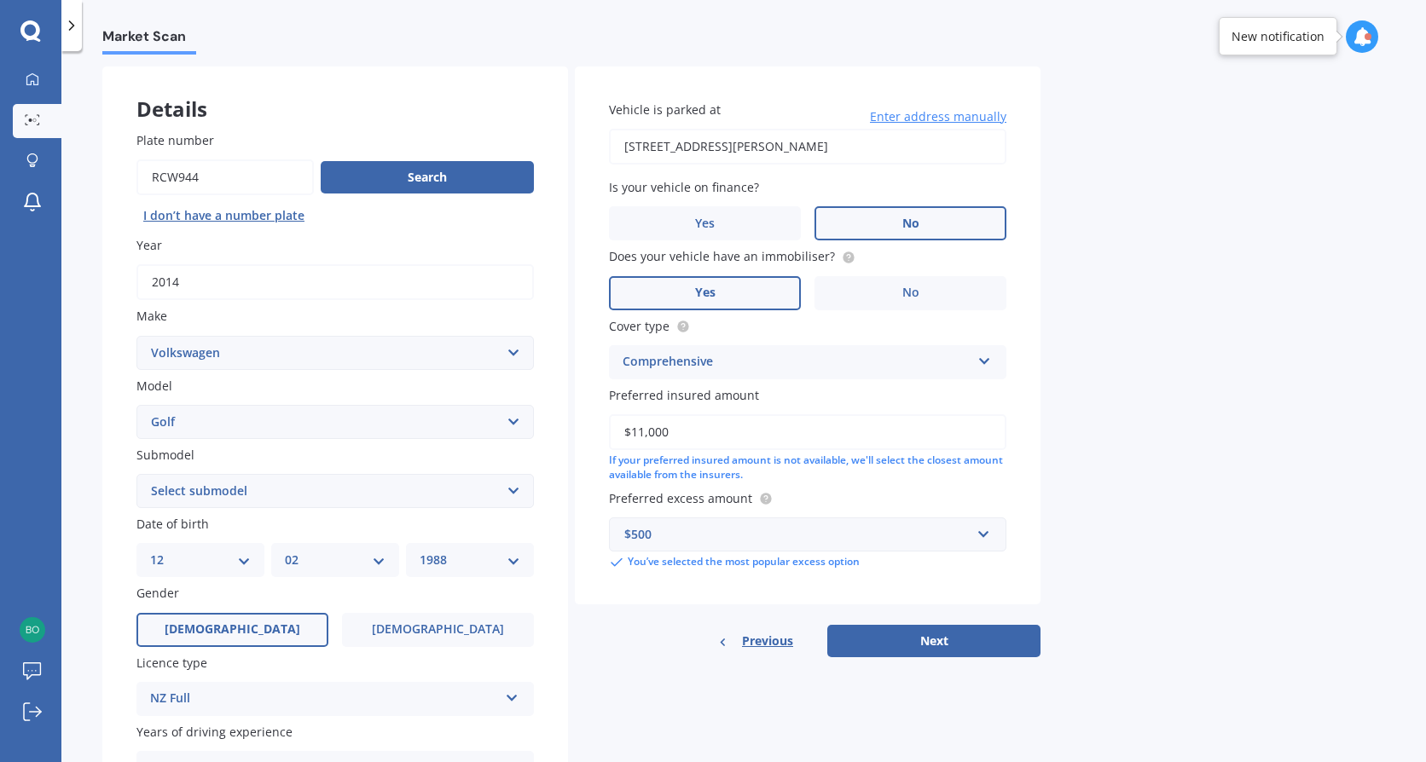
click at [276, 491] on select "Select submodel (All other) 1.4 GT TSI 1.4 TSI 1.6 1.6 FSI 1.6 TSI 1.8 1.9 TDI …" at bounding box center [334, 491] width 397 height 34
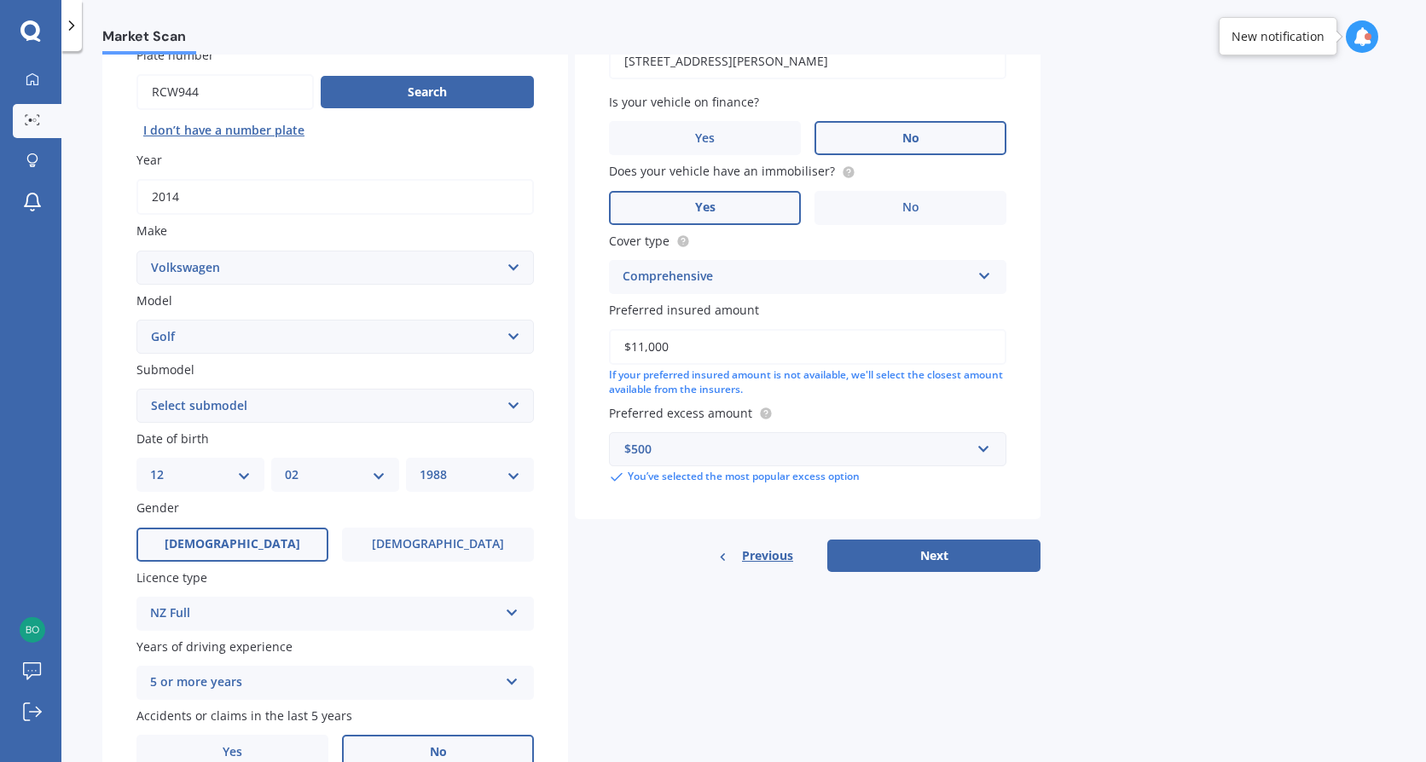
click at [475, 402] on select "Select submodel (All other) 1.4 GT TSI 1.4 TSI 1.6 1.6 FSI 1.6 TSI 1.8 1.9 TDI …" at bounding box center [334, 406] width 397 height 34
select select "1.4 TSI"
click at [136, 389] on select "Select submodel (All other) 1.4 GT TSI 1.4 TSI 1.6 1.6 FSI 1.6 TSI 1.8 1.9 TDI …" at bounding box center [334, 406] width 397 height 34
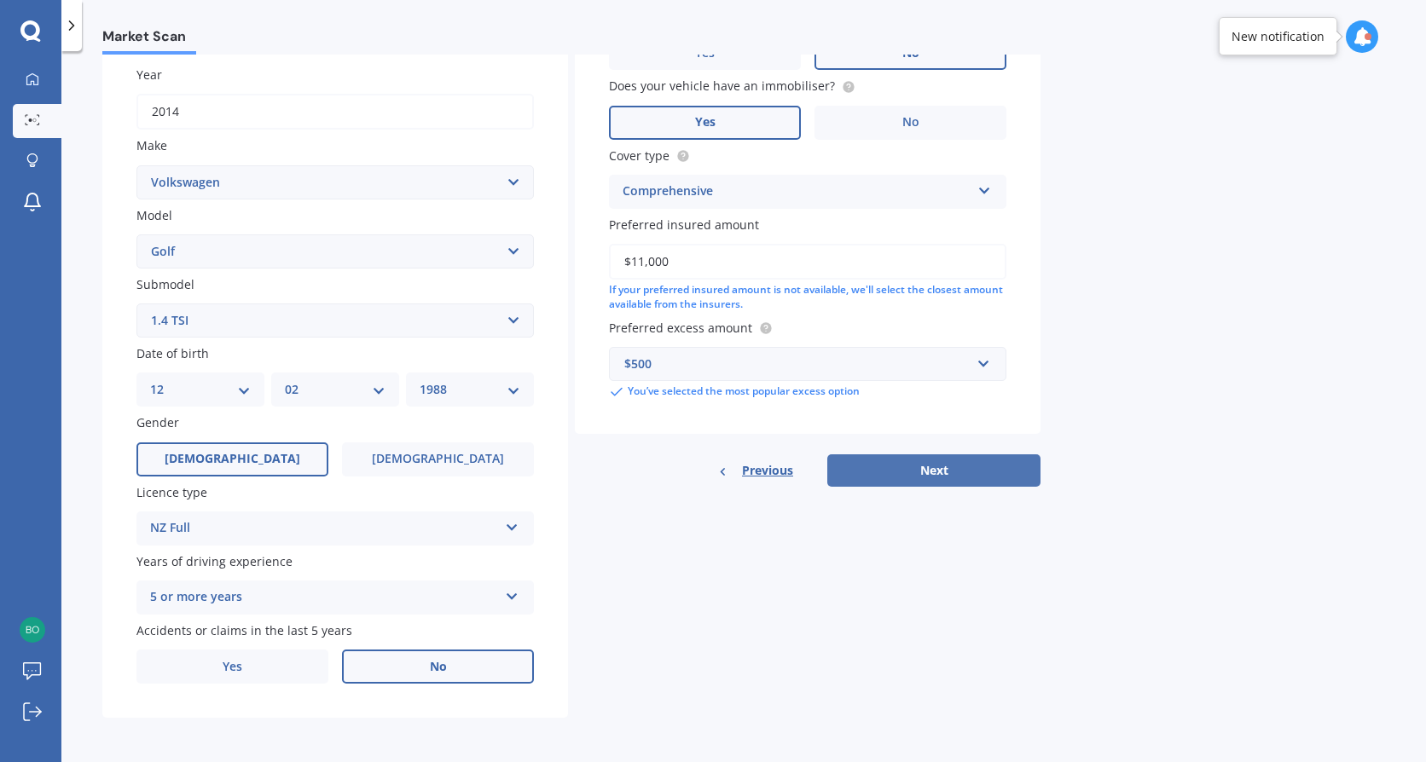
click at [883, 472] on button "Next" at bounding box center [933, 470] width 213 height 32
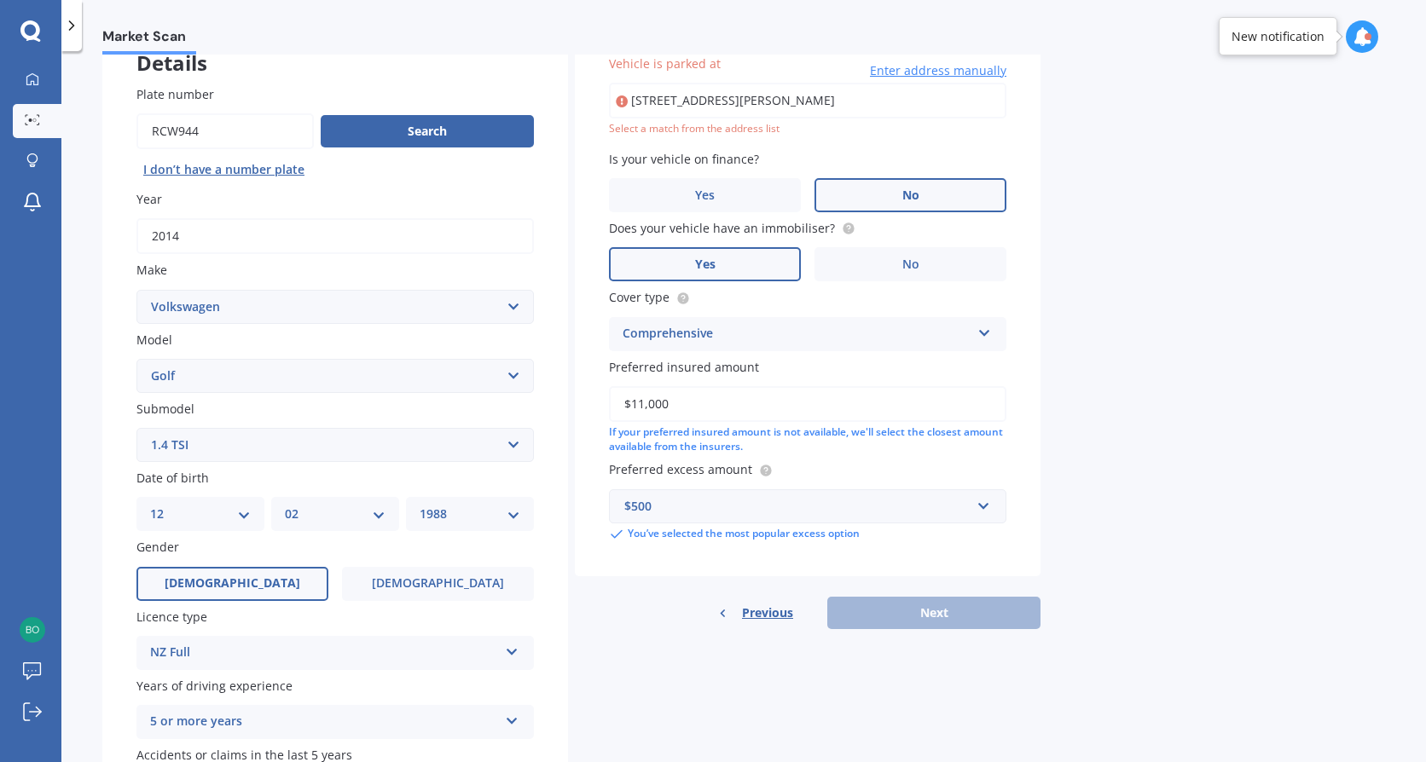
scroll to position [0, 0]
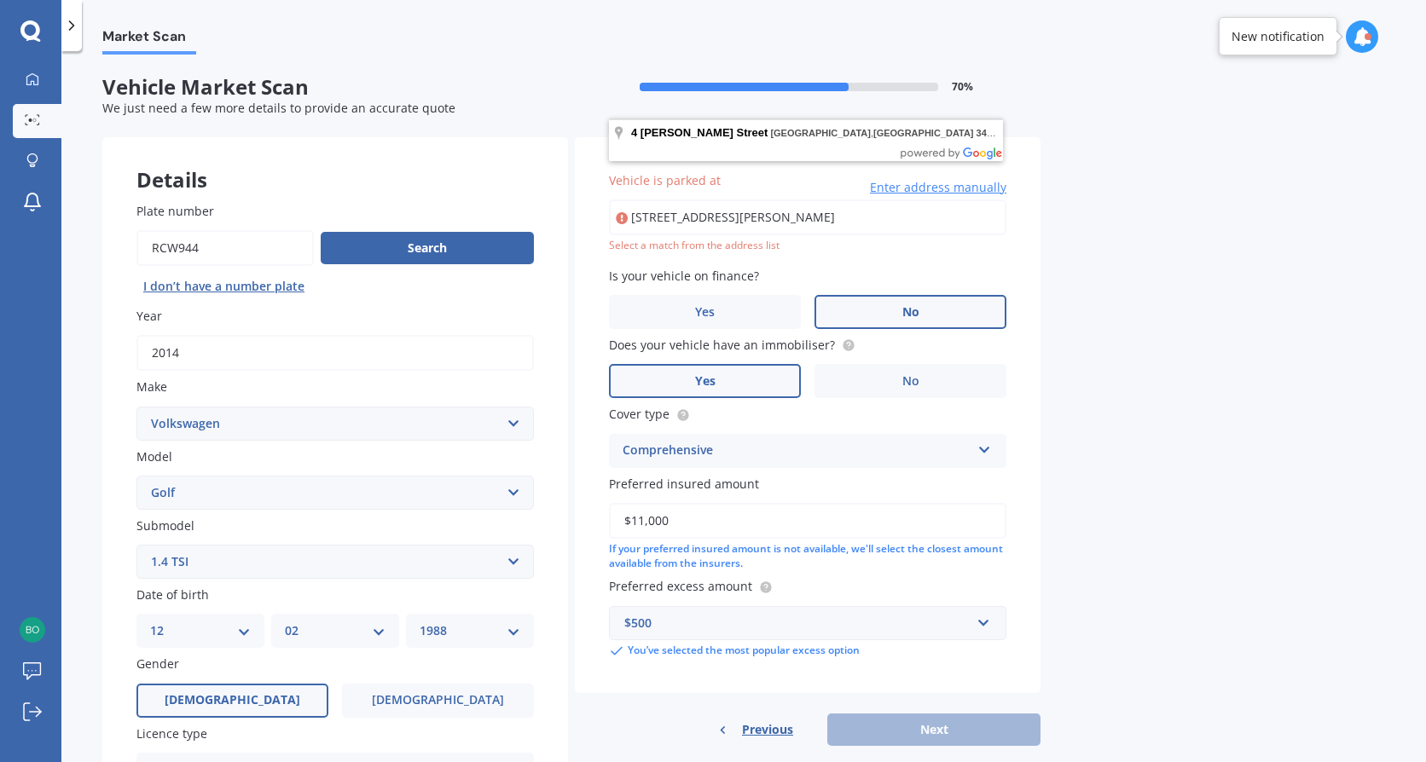
click at [939, 213] on input "[STREET_ADDRESS][PERSON_NAME]" at bounding box center [807, 218] width 397 height 36
type input "[STREET_ADDRESS][PERSON_NAME]"
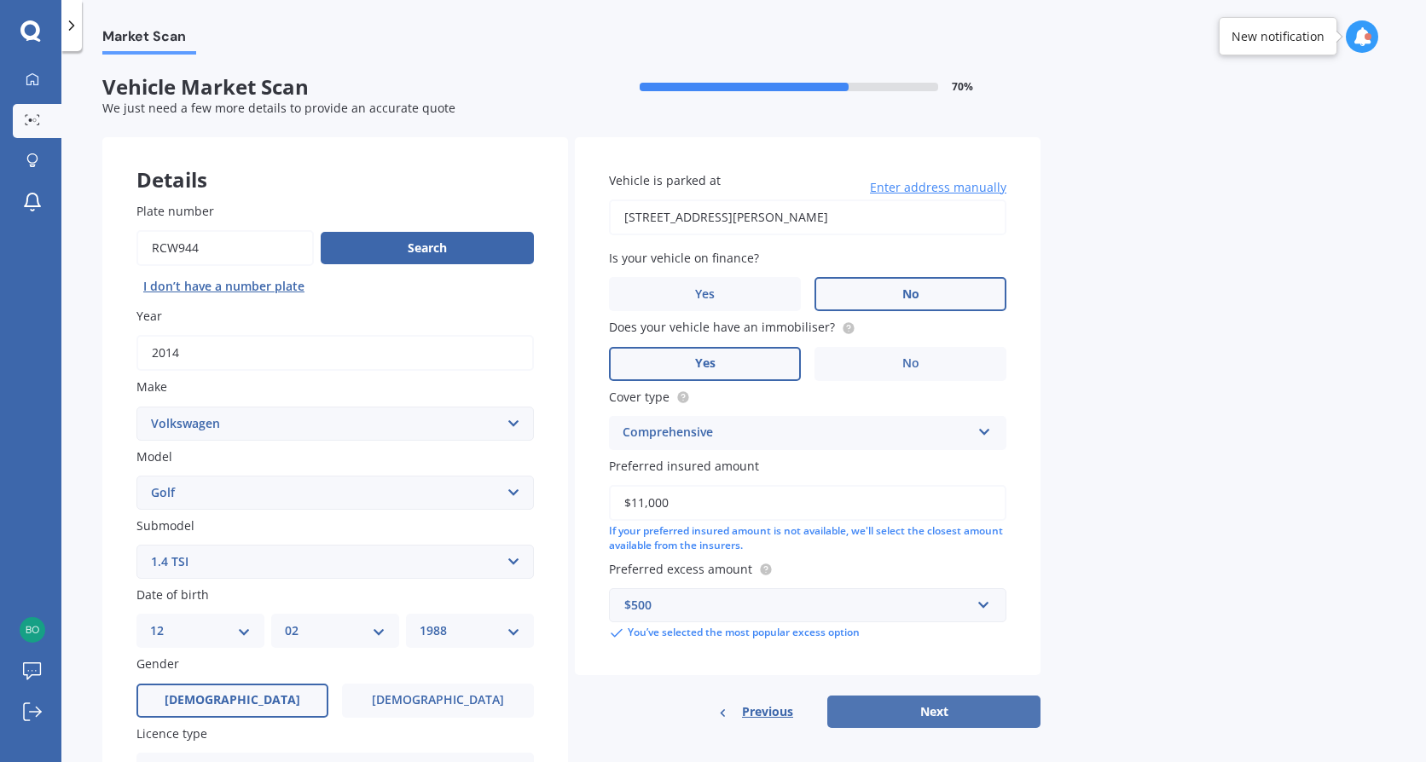
click at [987, 706] on button "Next" at bounding box center [933, 712] width 213 height 32
select select "12"
select select "02"
select select "1988"
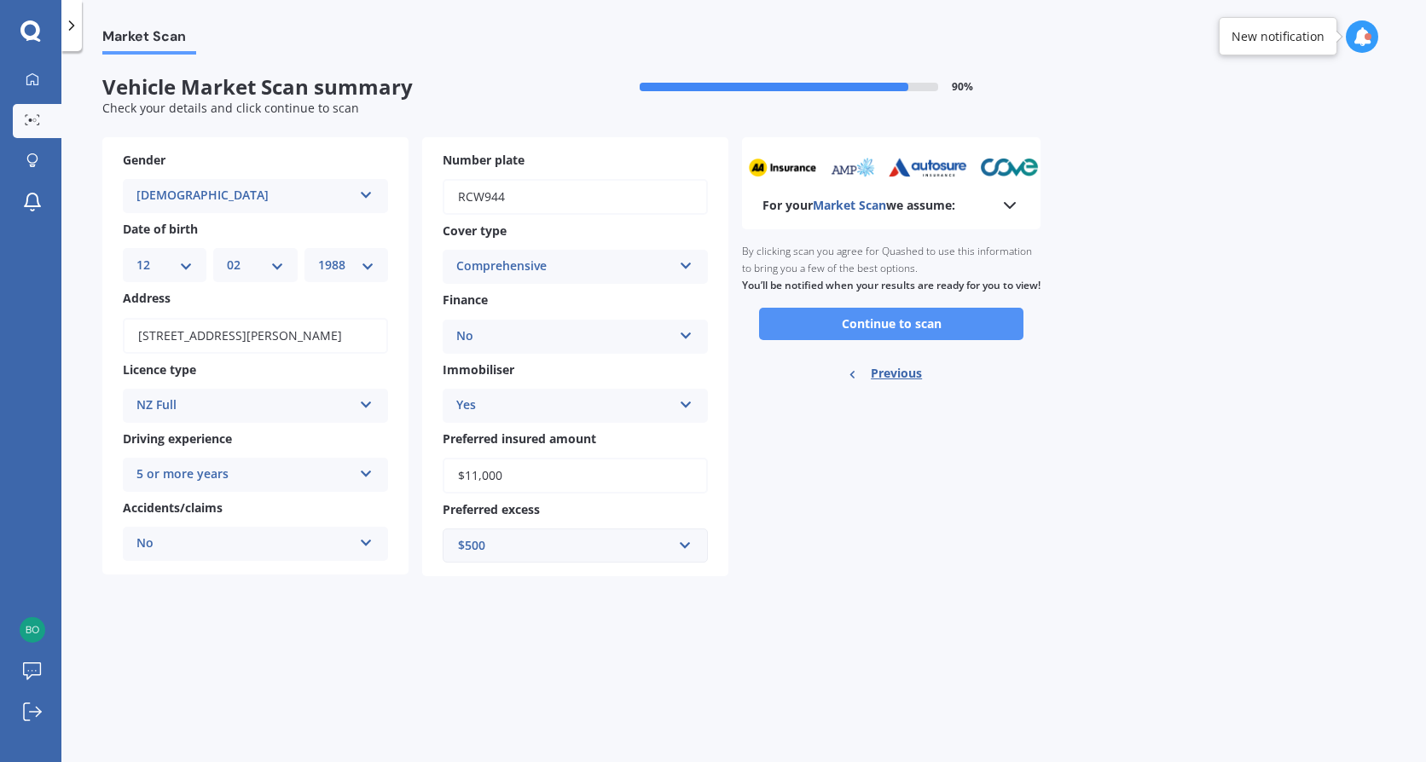
click at [837, 340] on button "Continue to scan" at bounding box center [891, 324] width 264 height 32
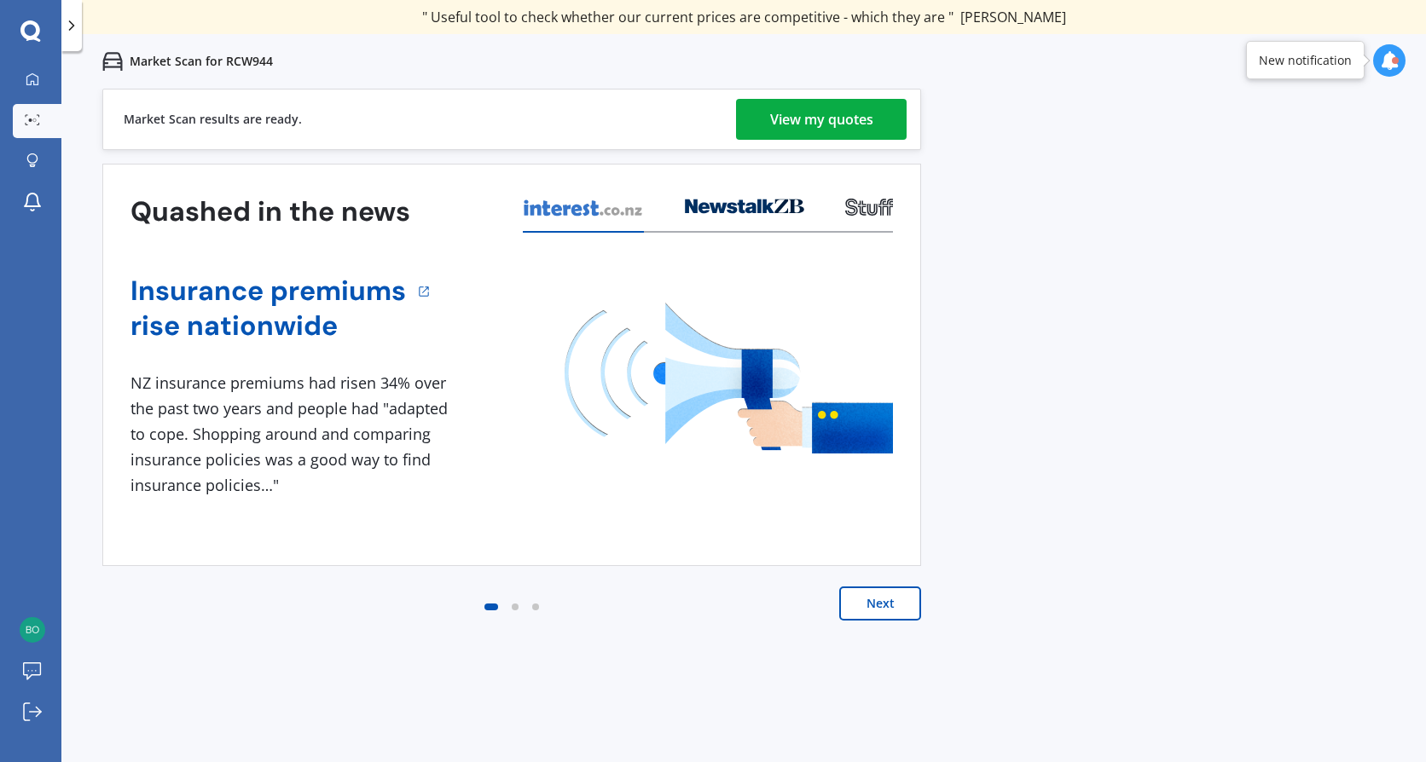
click at [822, 113] on div "View my quotes" at bounding box center [821, 119] width 103 height 41
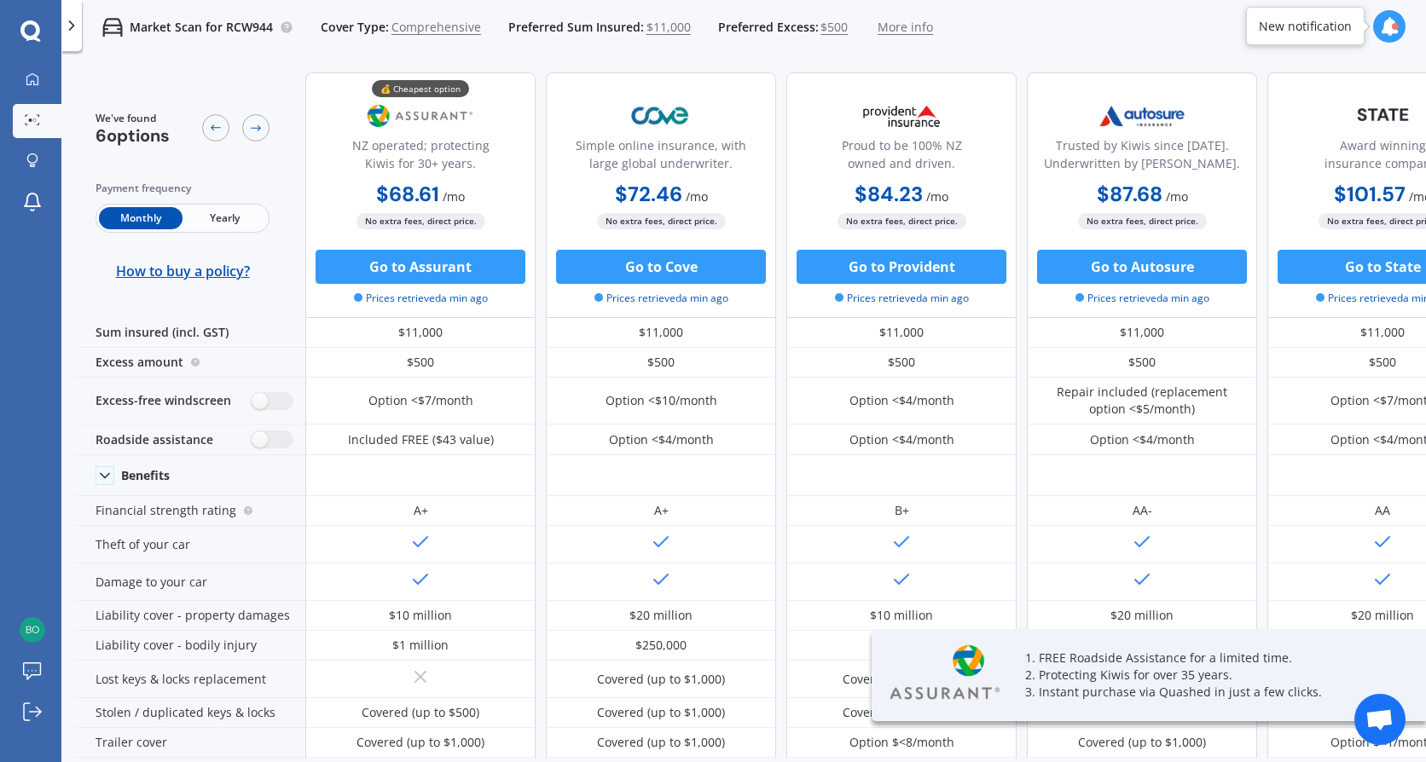
click at [229, 223] on span "Yearly" at bounding box center [224, 218] width 84 height 22
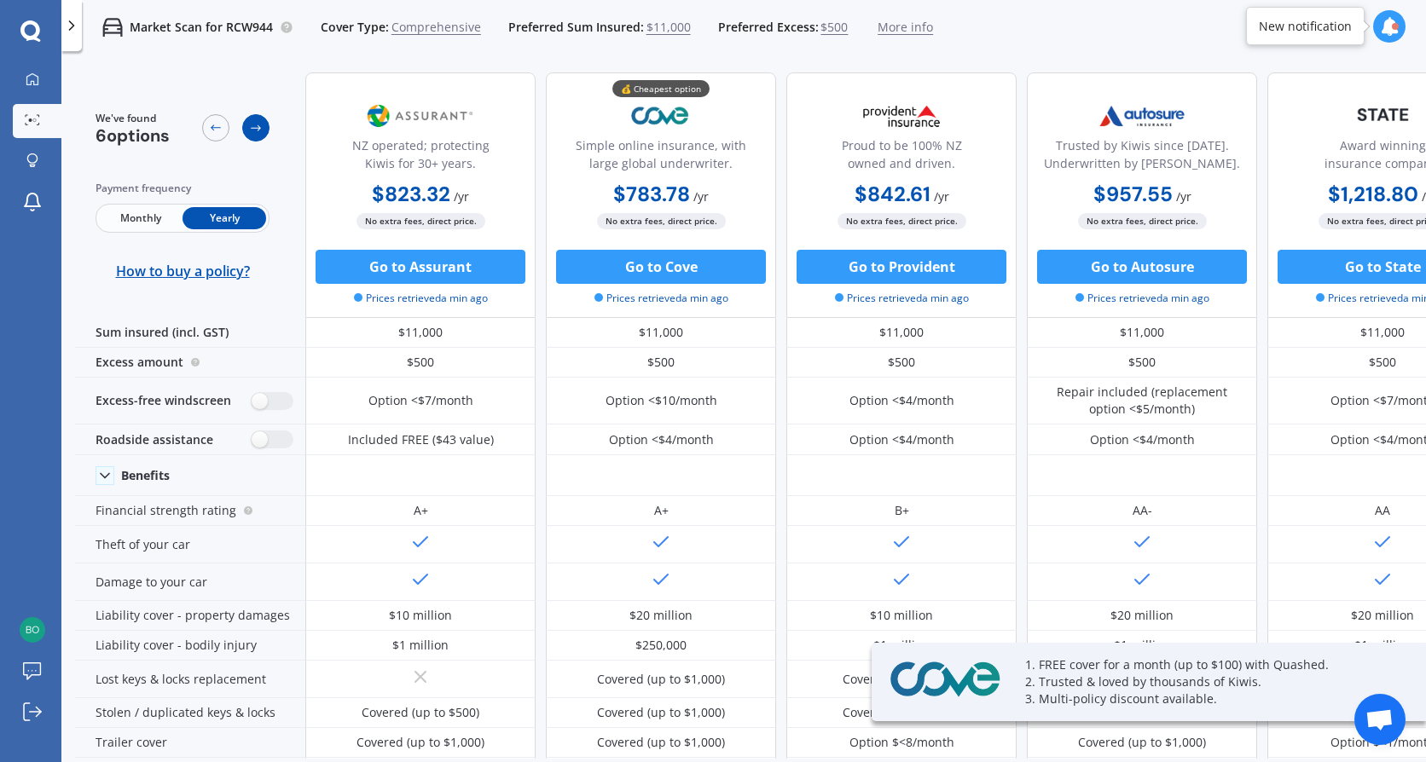
click at [257, 127] on icon at bounding box center [256, 128] width 14 height 14
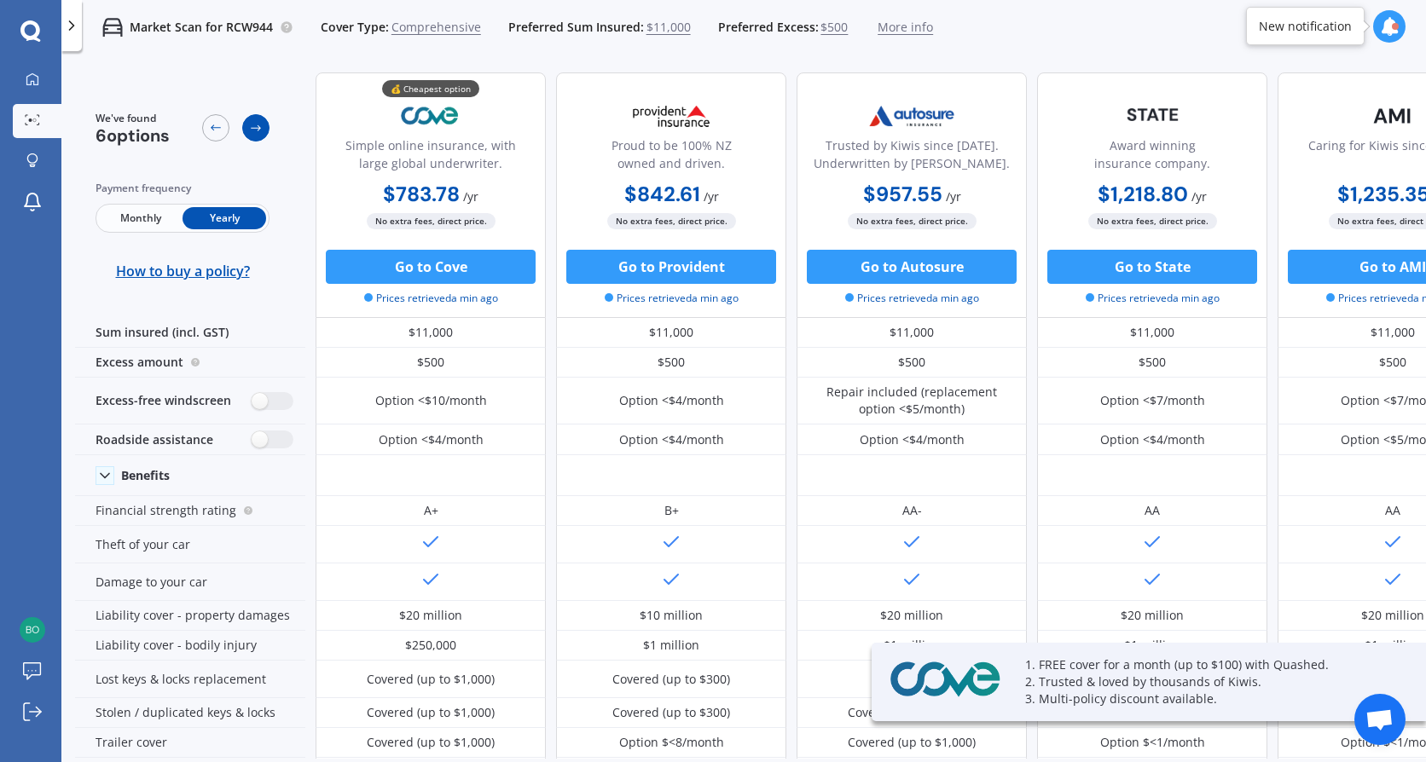
click at [258, 128] on icon at bounding box center [256, 128] width 14 height 14
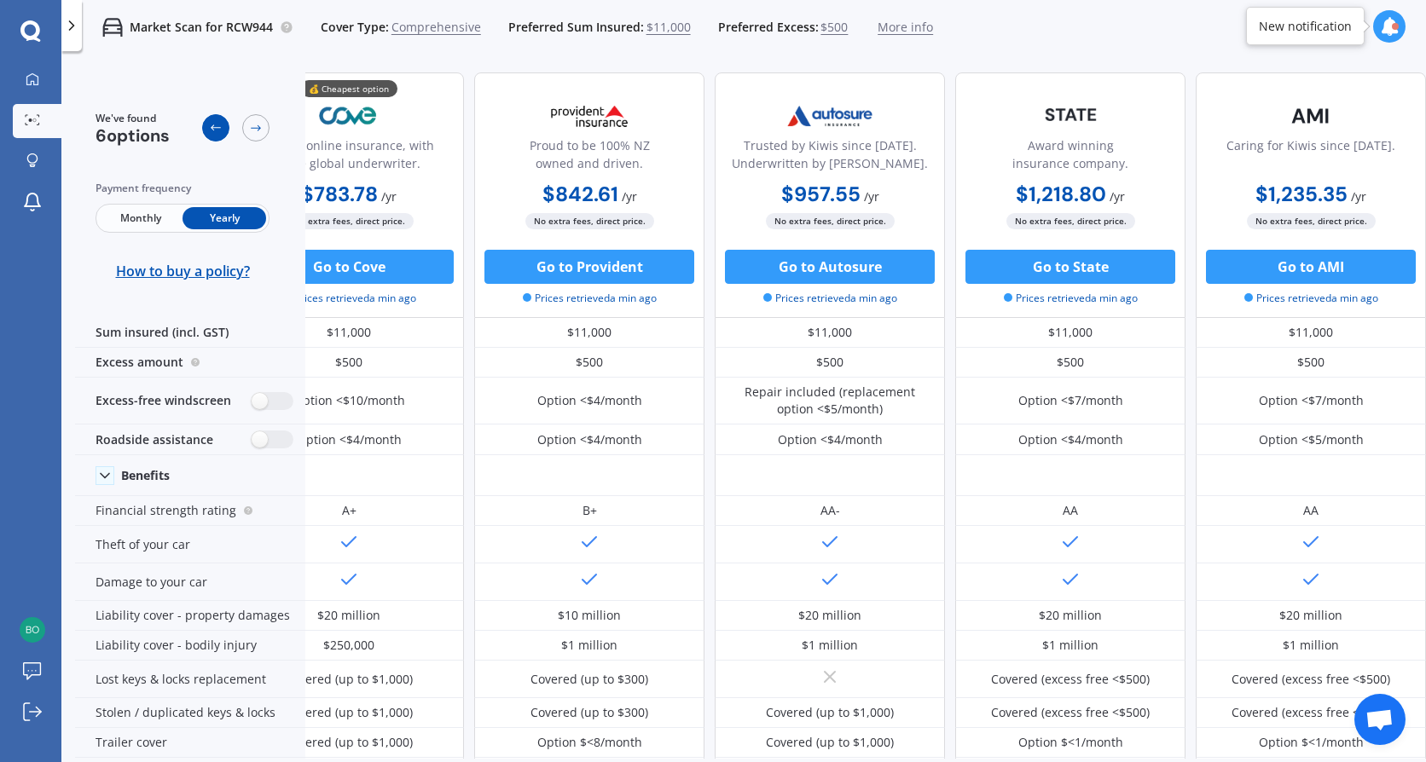
click at [211, 129] on icon at bounding box center [216, 128] width 14 height 14
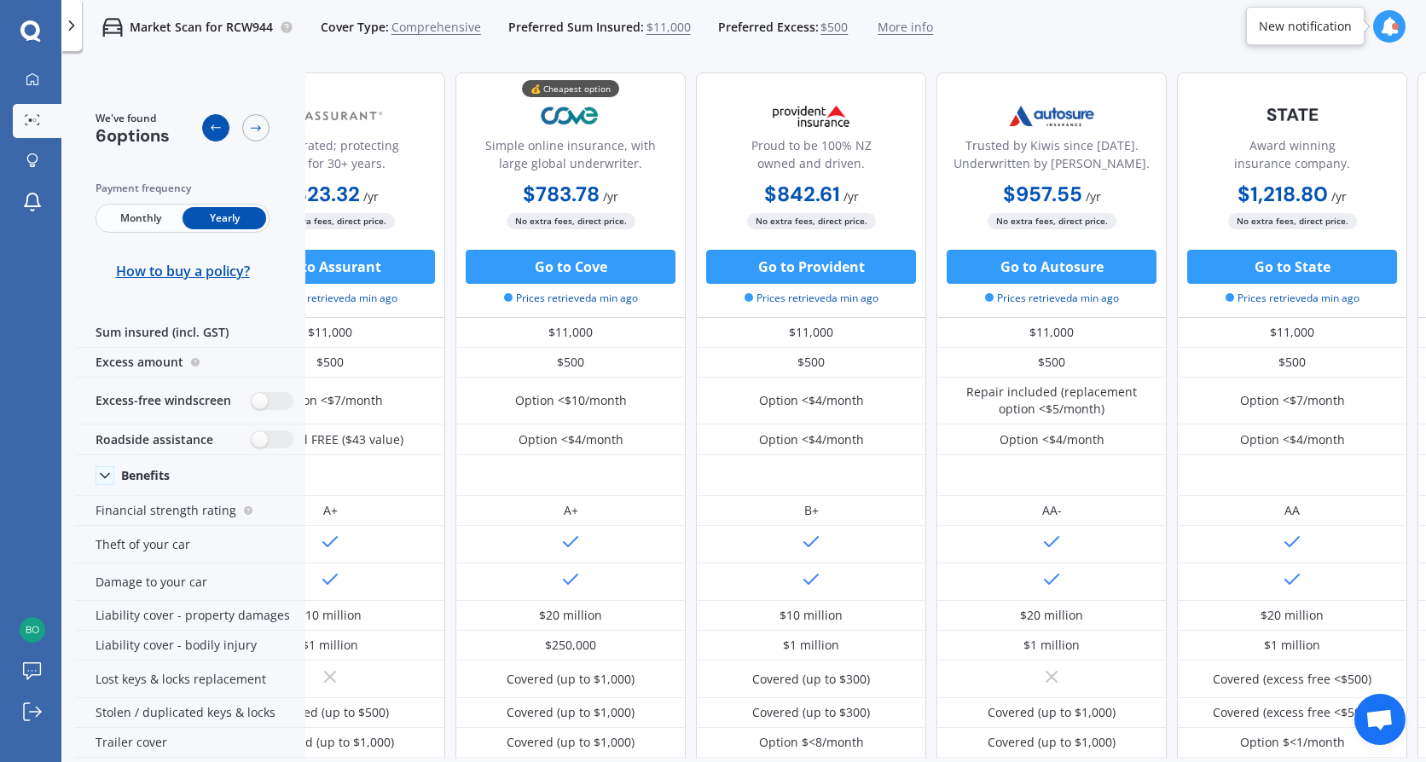
click at [211, 129] on icon at bounding box center [216, 128] width 14 height 14
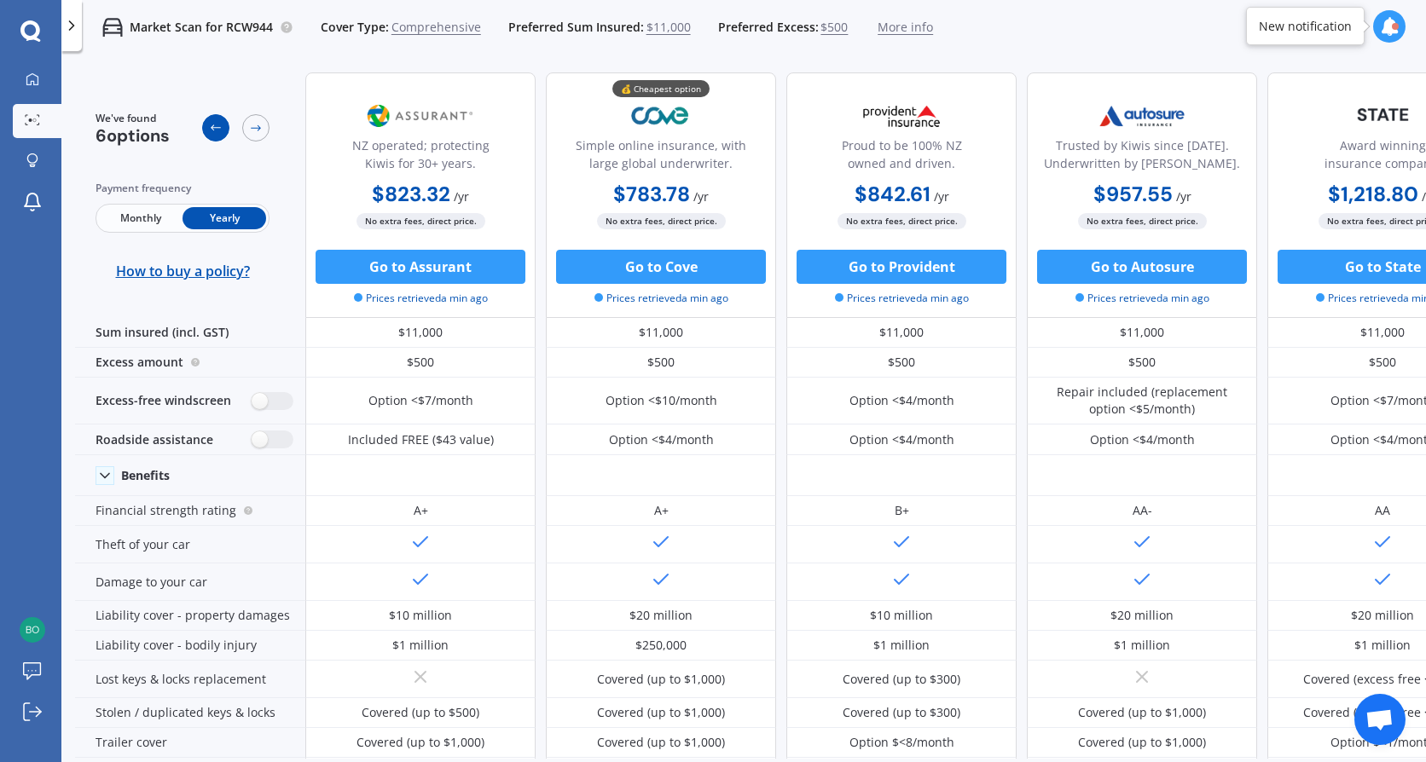
click at [211, 129] on icon at bounding box center [216, 128] width 14 height 14
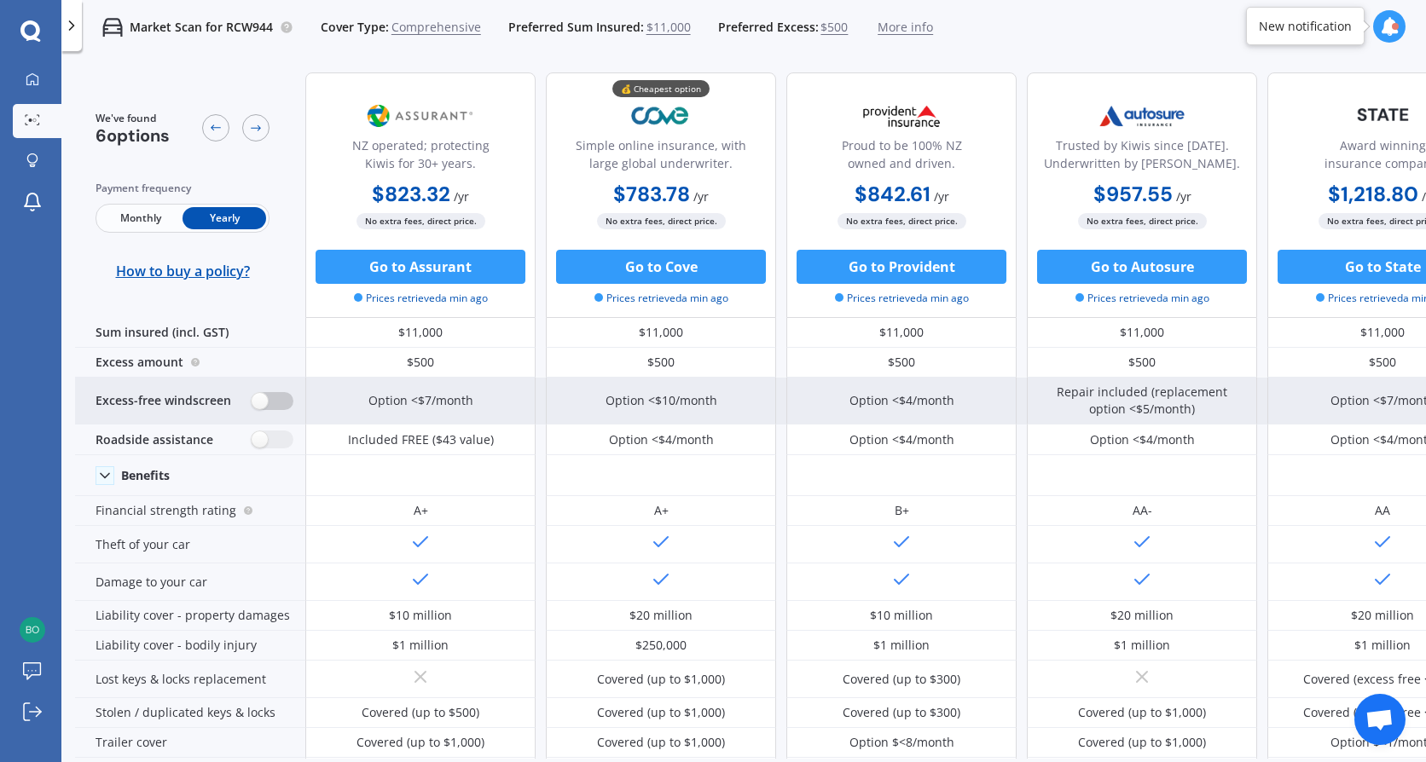
click at [257, 400] on label at bounding box center [273, 401] width 42 height 18
radio input "true"
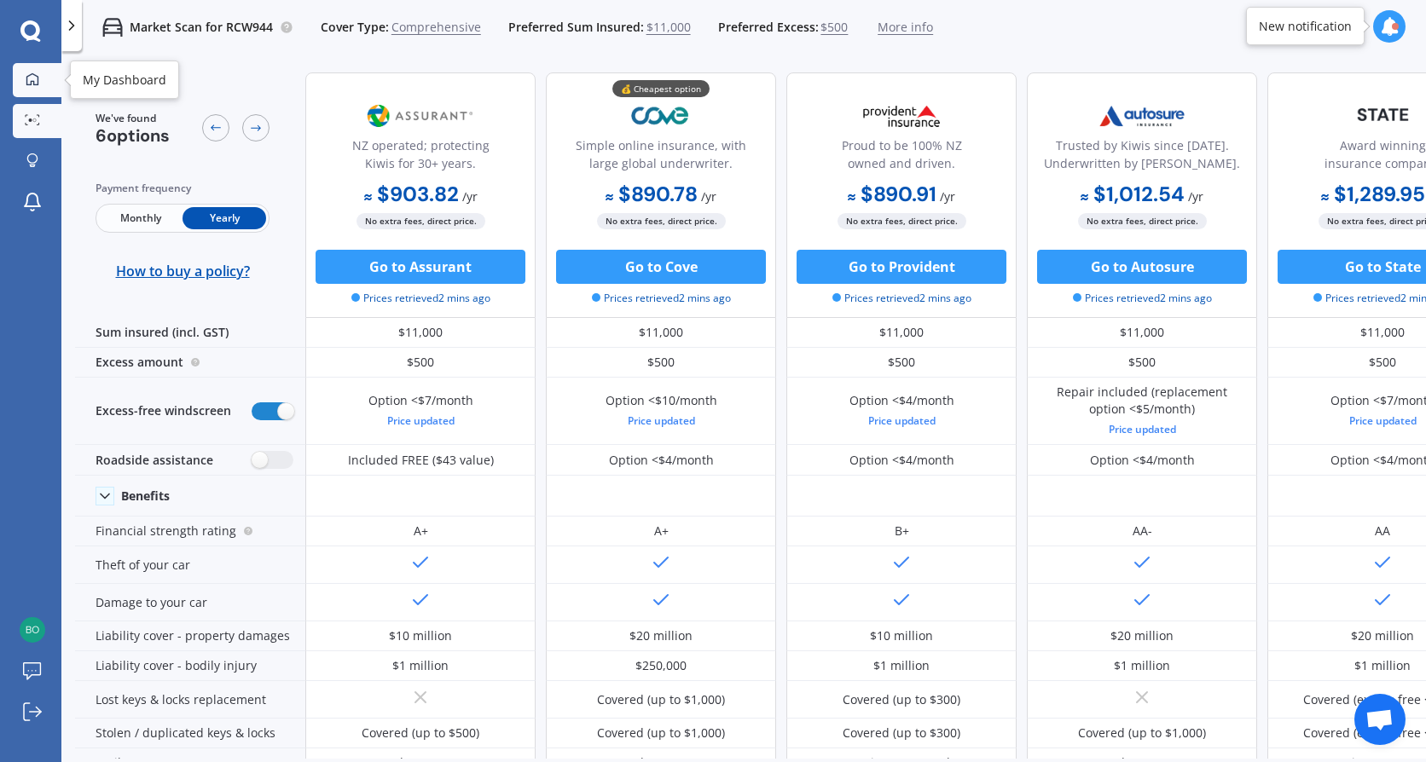
click at [36, 77] on icon at bounding box center [33, 79] width 14 height 14
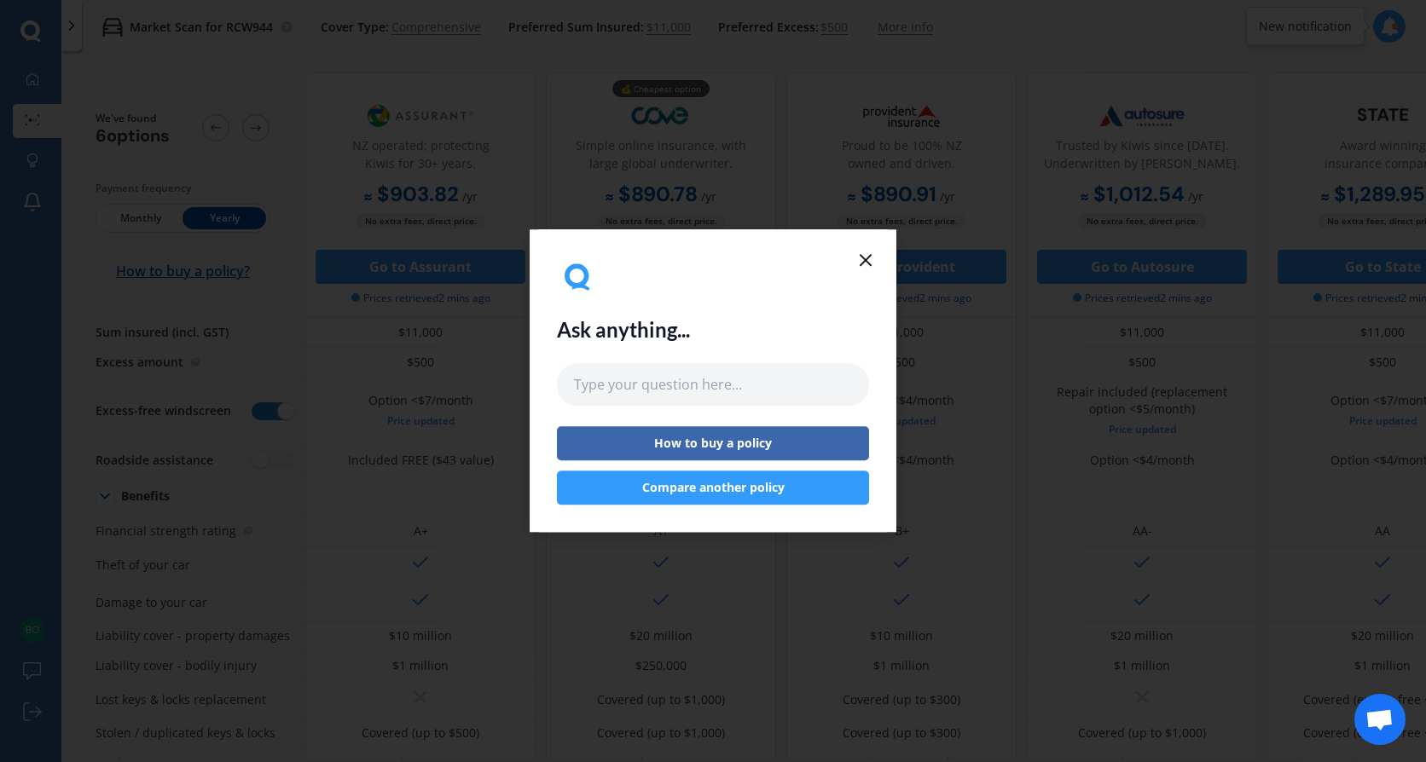
drag, startPoint x: 865, startPoint y: 257, endPoint x: 820, endPoint y: 291, distance: 55.9
click at [864, 257] on icon at bounding box center [865, 260] width 20 height 20
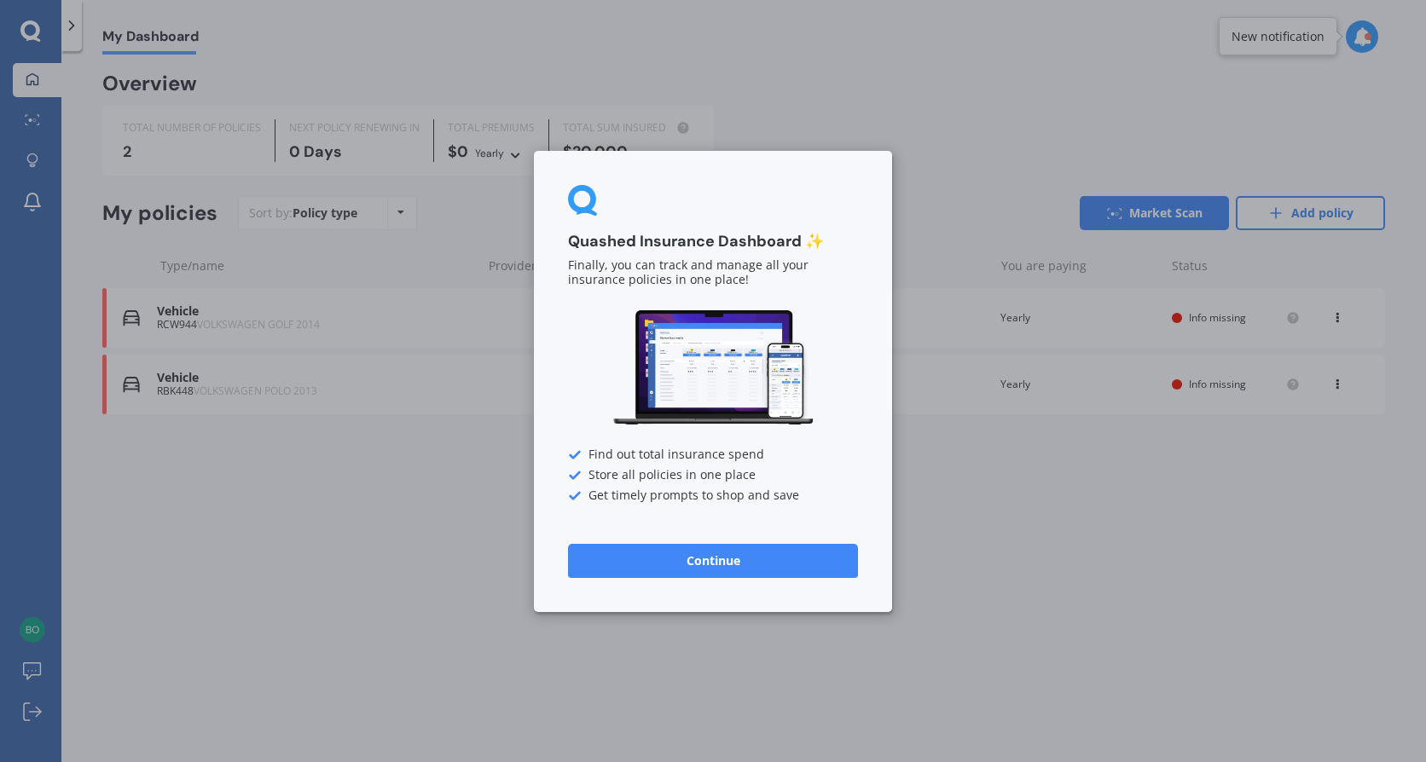
click at [715, 557] on button "Continue" at bounding box center [713, 560] width 290 height 34
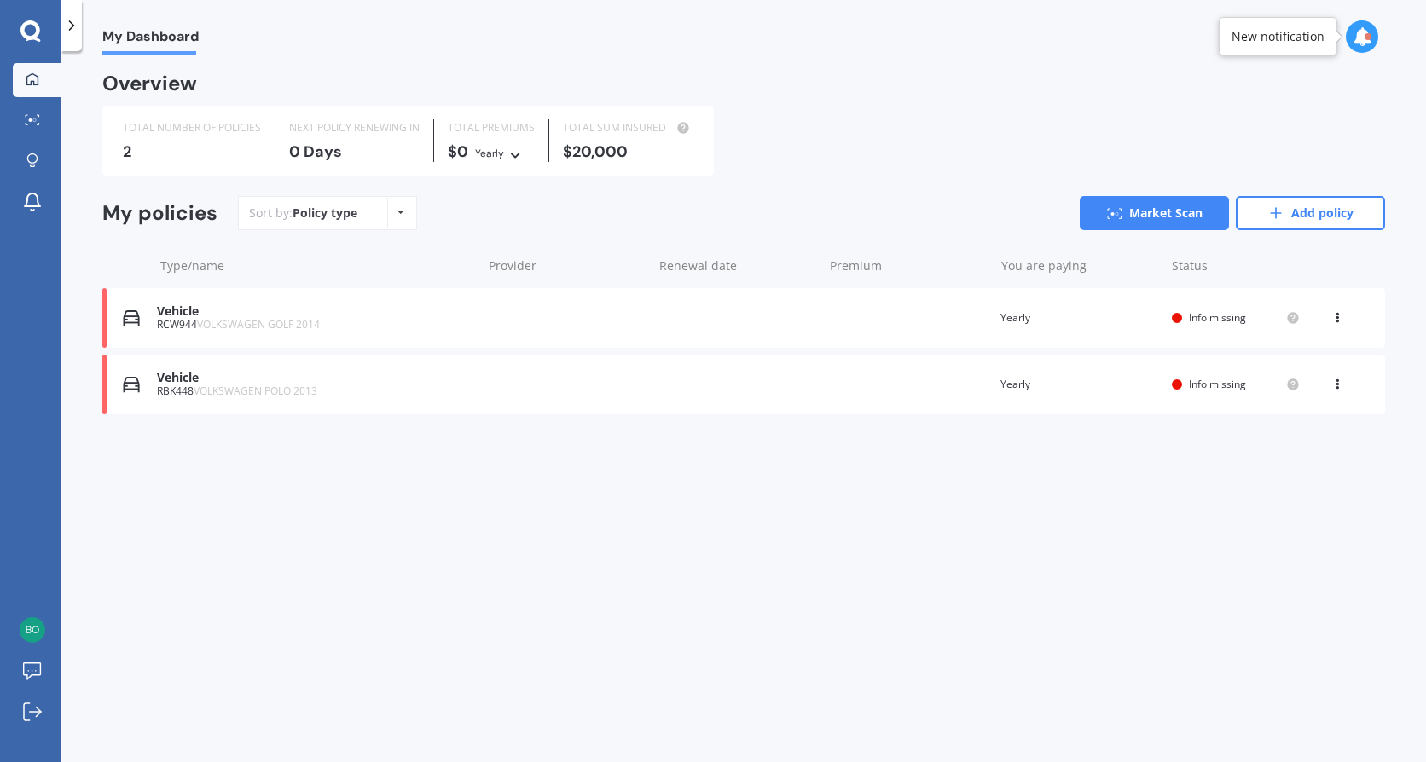
click at [211, 386] on span "VOLKSWAGEN POLO 2013" at bounding box center [256, 391] width 124 height 14
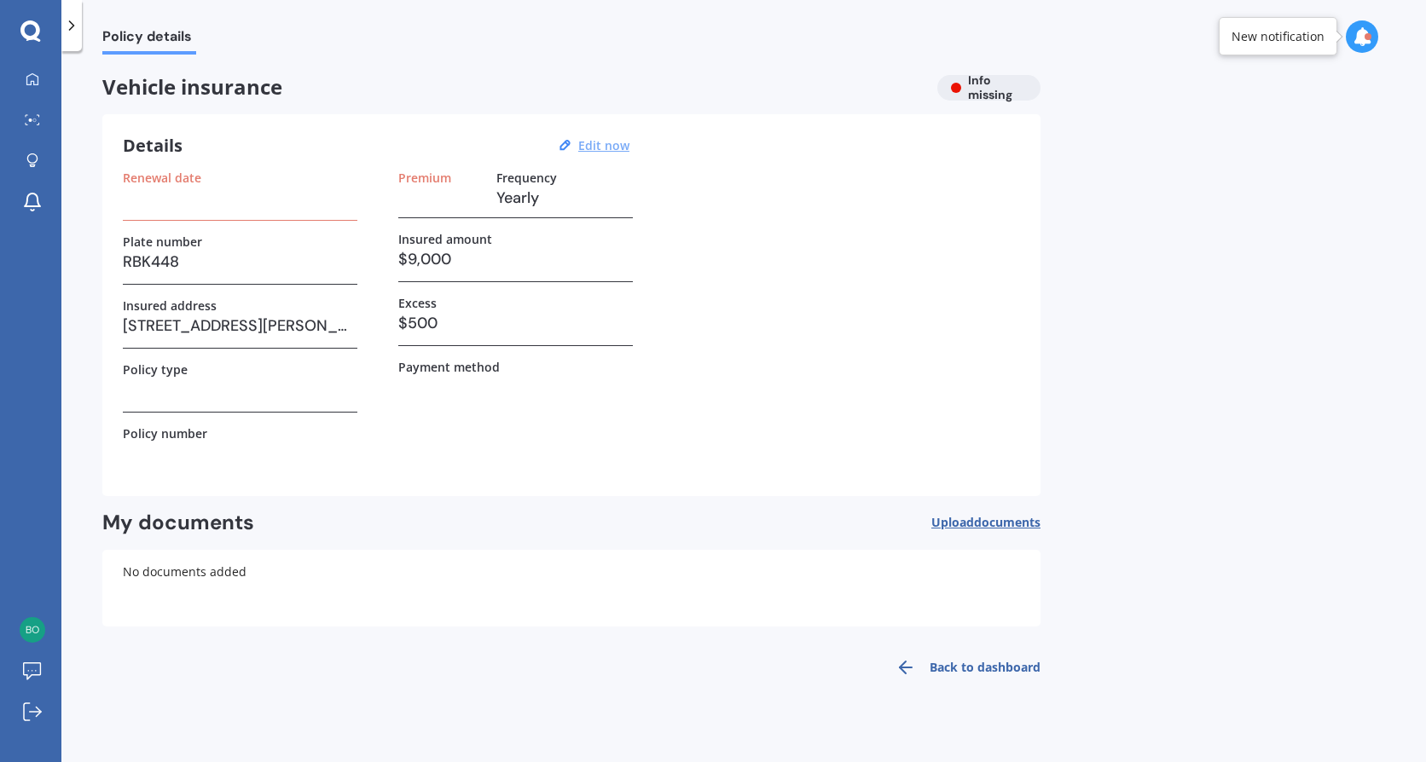
click at [615, 147] on u "Edit now" at bounding box center [603, 145] width 51 height 16
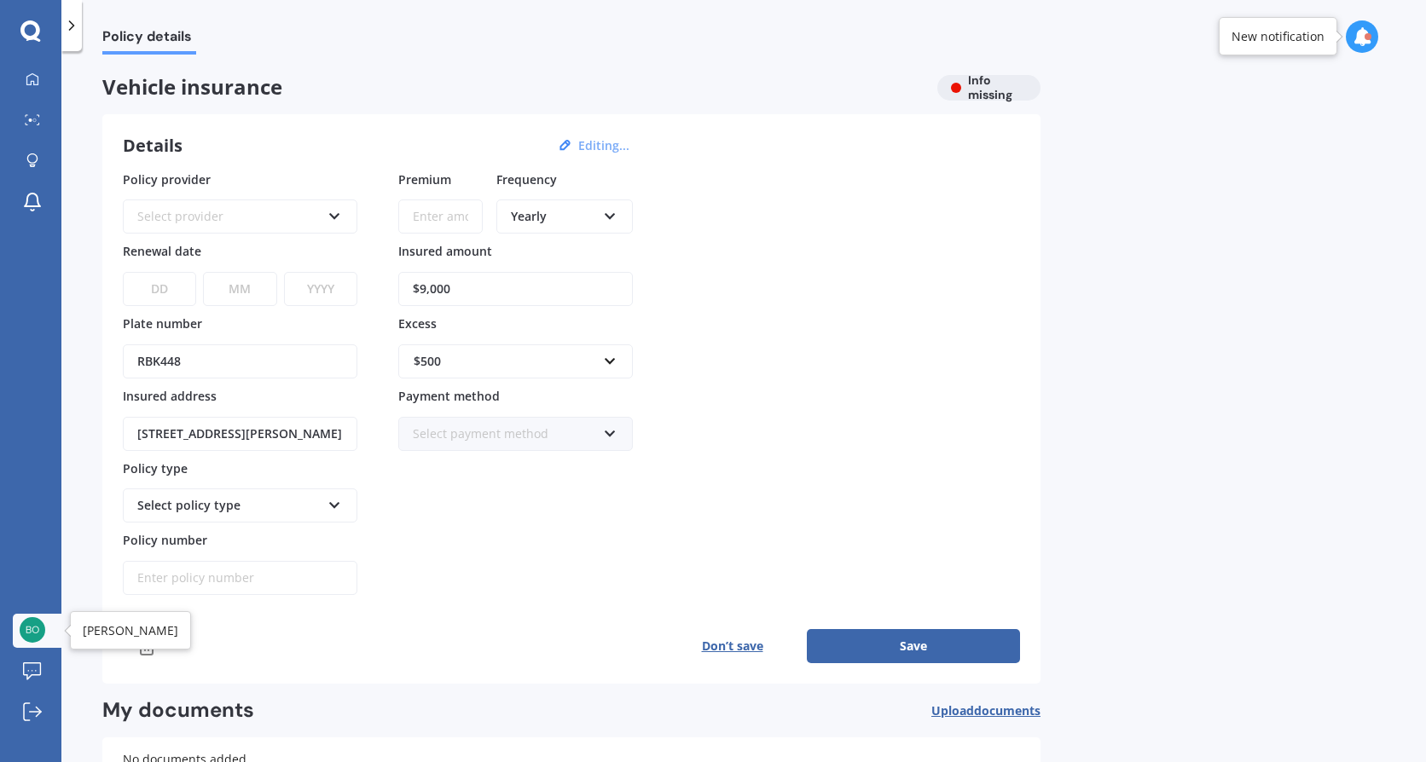
click at [27, 635] on img at bounding box center [33, 630] width 26 height 26
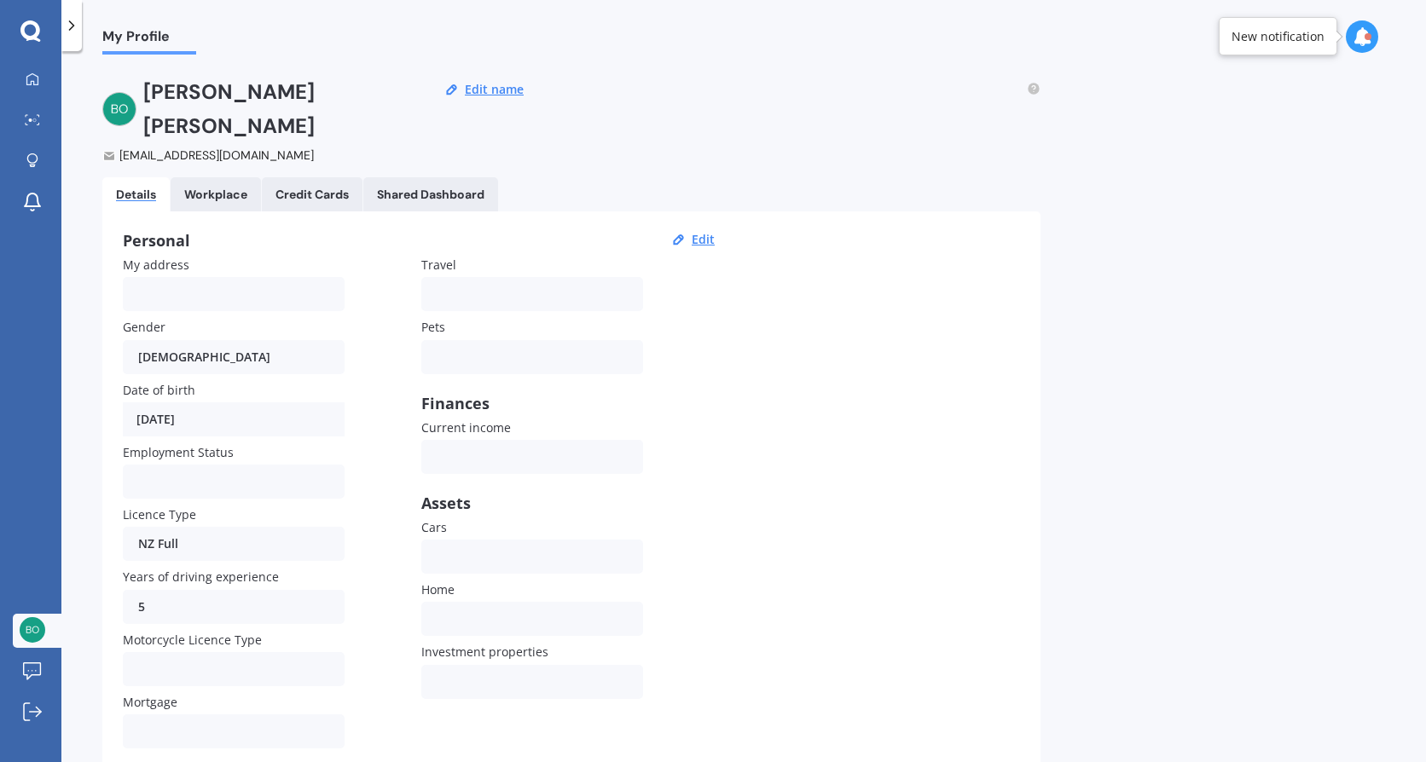
click at [36, 38] on icon at bounding box center [30, 30] width 20 height 20
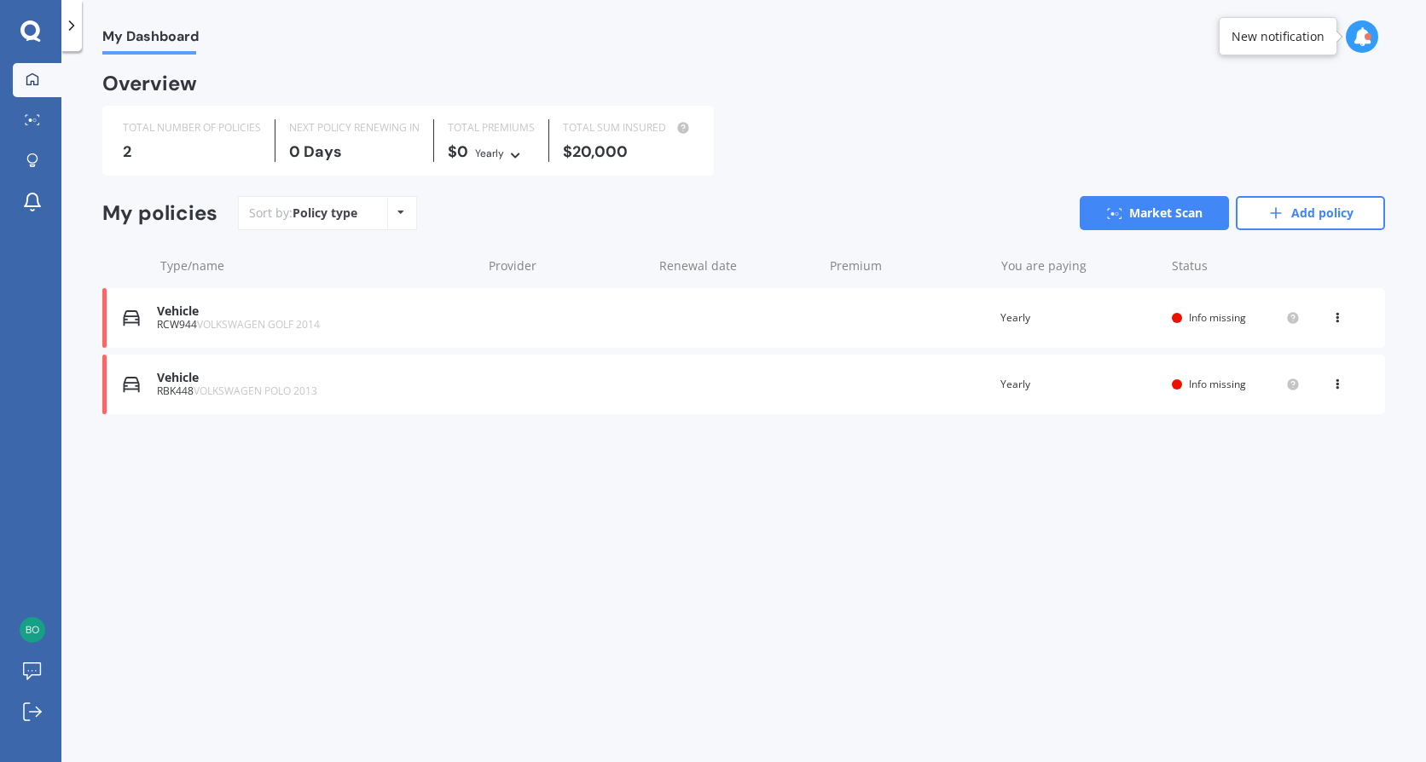
click at [1334, 321] on div "View option View policy Delete" at bounding box center [1338, 318] width 15 height 17
click at [1276, 513] on div "My Dashboard Overview TOTAL NUMBER OF POLICIES 2 NEXT POLICY RENEWING [DATE] TO…" at bounding box center [743, 410] width 1364 height 711
click at [1328, 387] on div "View option View policy Delete" at bounding box center [1338, 384] width 51 height 17
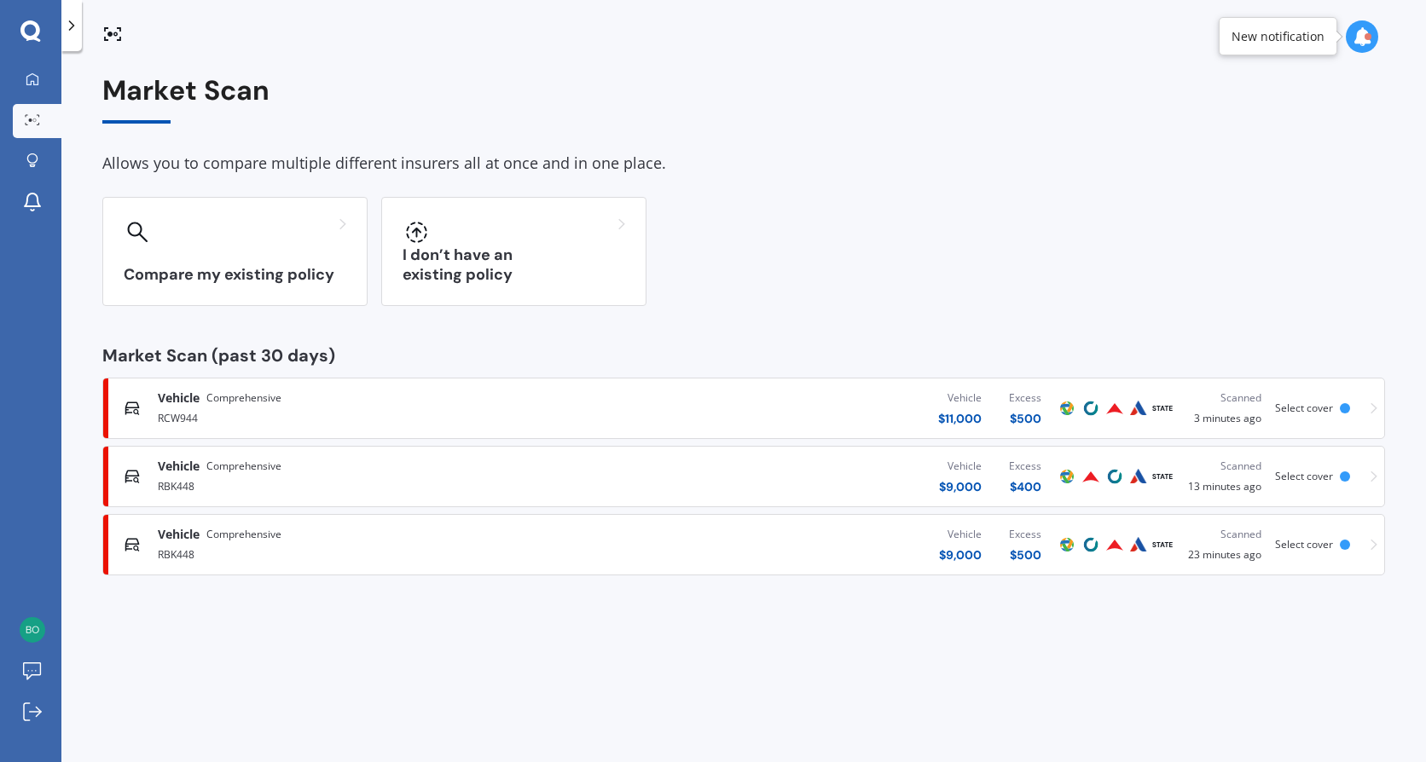
click at [477, 536] on div "Vehicle Comprehensive" at bounding box center [373, 534] width 431 height 17
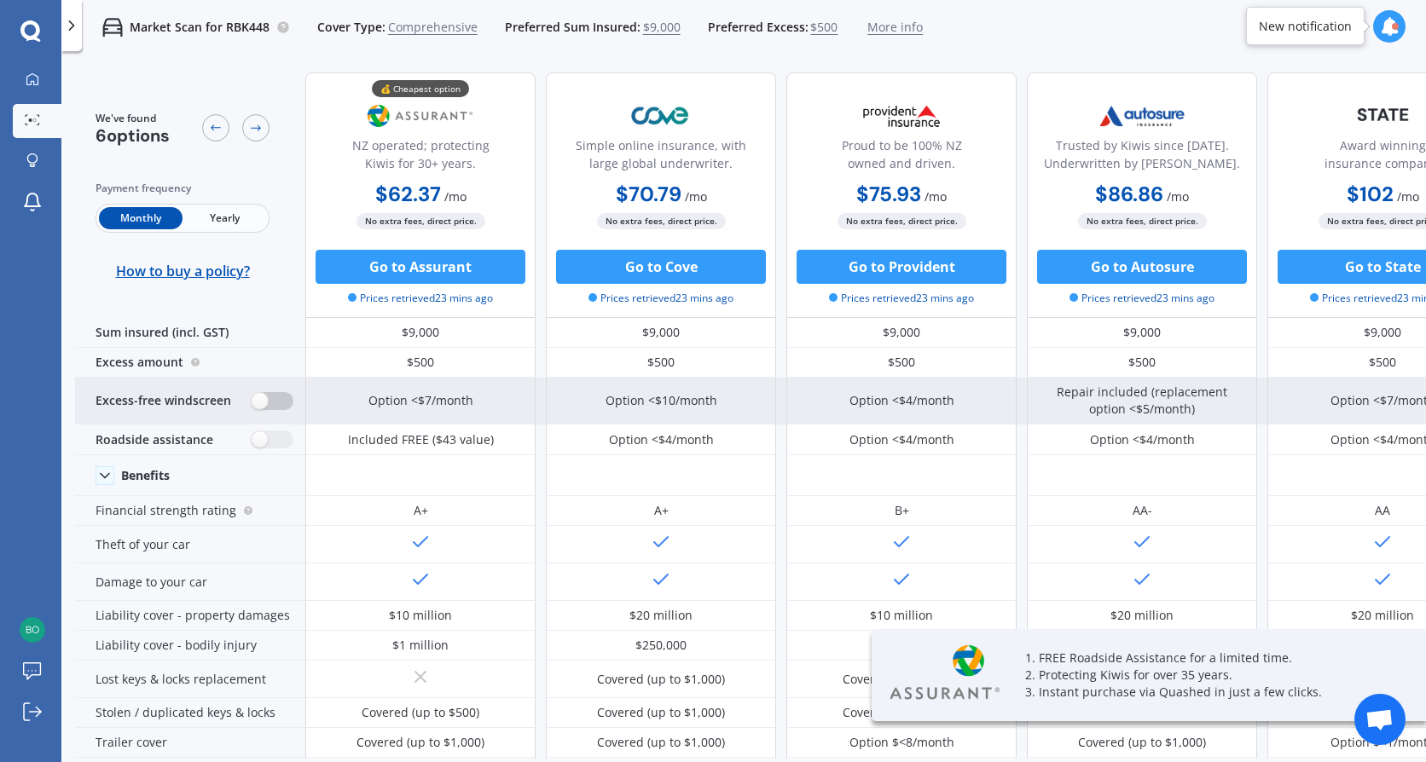
click at [264, 402] on label at bounding box center [273, 401] width 42 height 18
radio input "true"
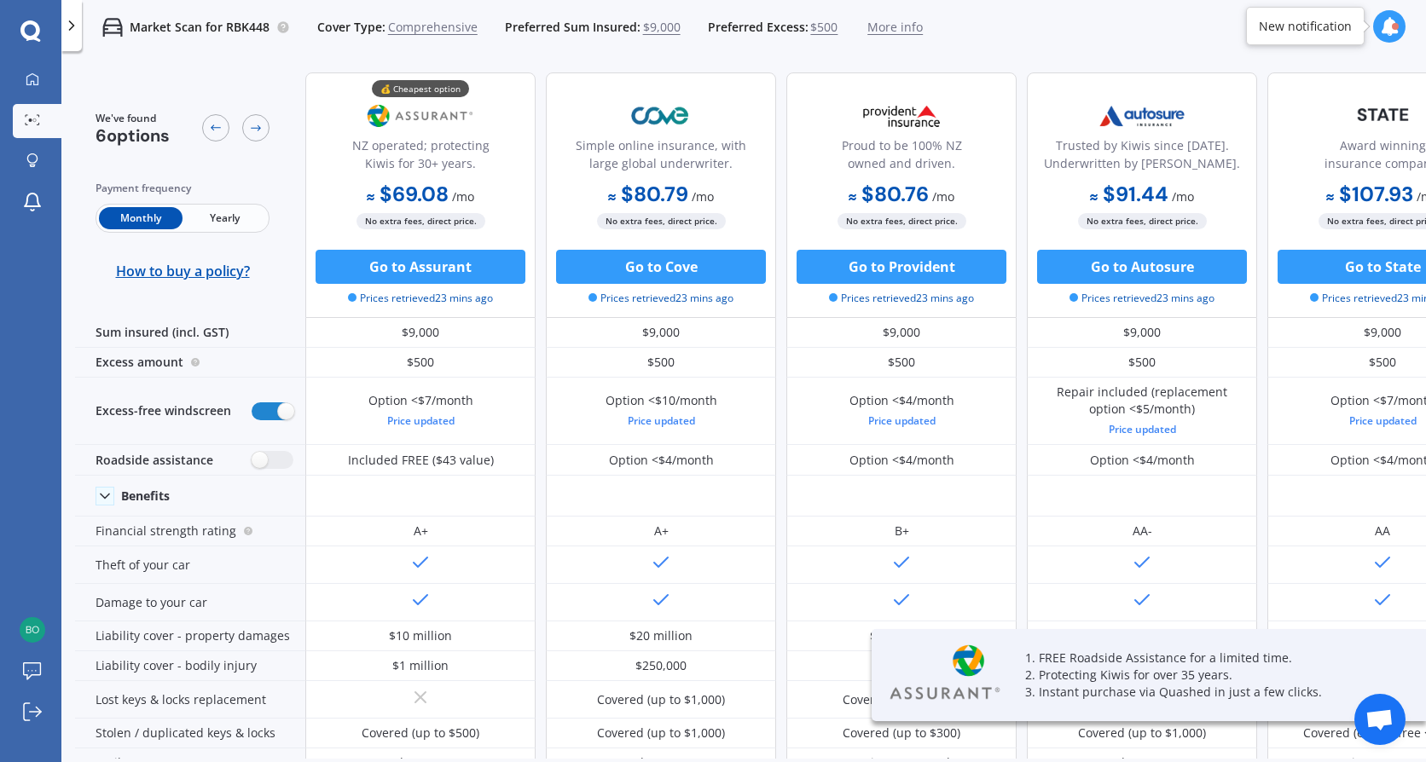
click at [236, 211] on span "Yearly" at bounding box center [224, 218] width 84 height 22
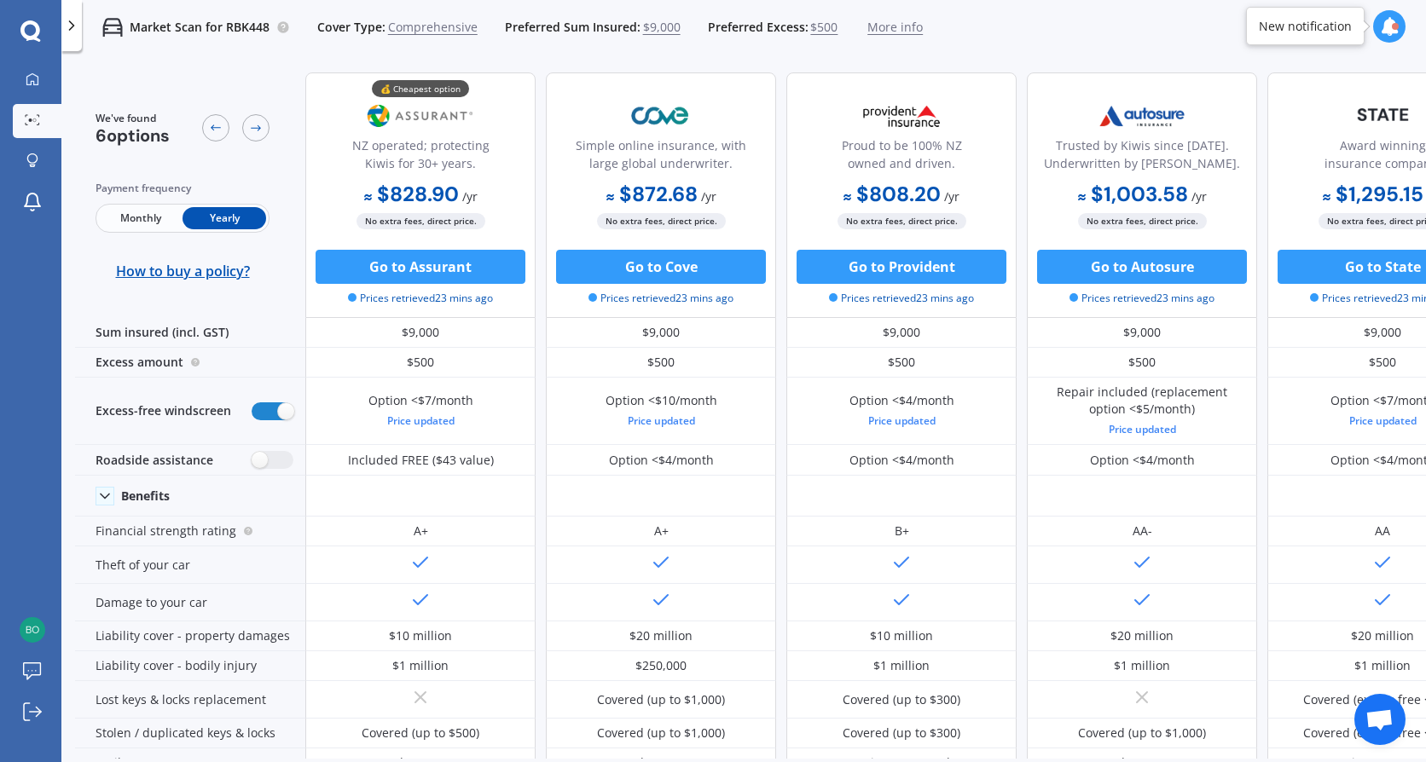
click at [121, 217] on span "Monthly" at bounding box center [141, 218] width 84 height 22
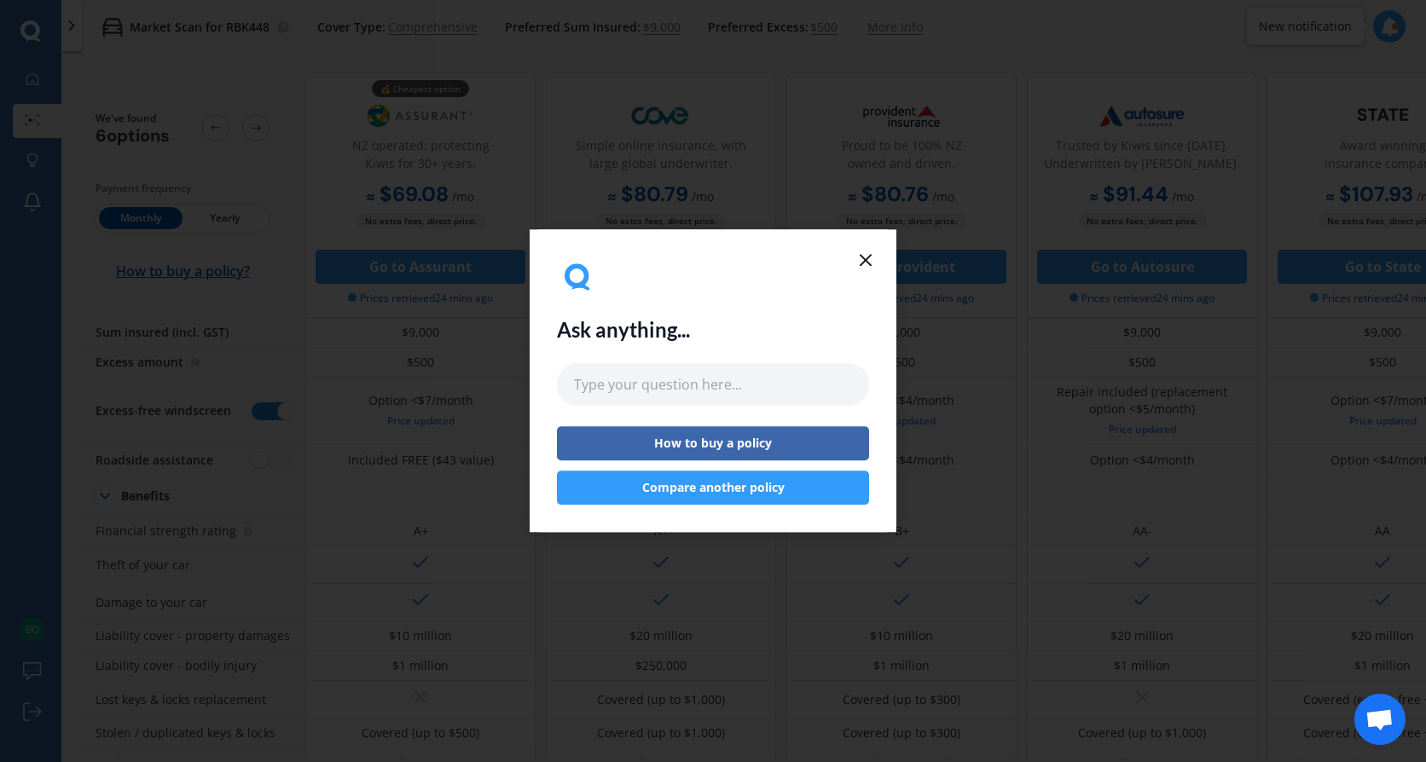
click at [878, 258] on div "Ask anything... How to buy a policy Compare another policy" at bounding box center [713, 380] width 367 height 303
click at [865, 259] on line at bounding box center [865, 260] width 10 height 10
click at [738, 492] on button "Compare another policy" at bounding box center [713, 489] width 312 height 34
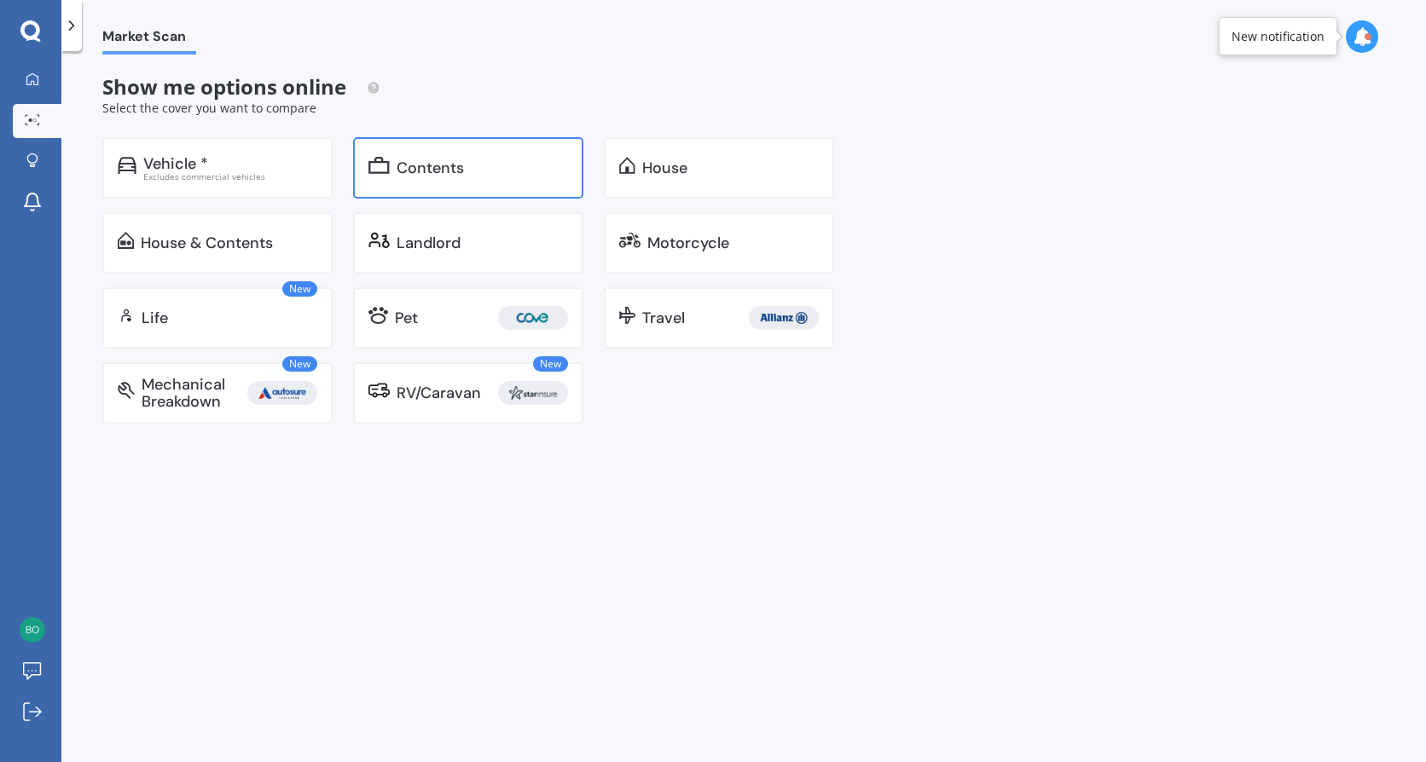
click at [443, 144] on div "Contents" at bounding box center [468, 167] width 230 height 61
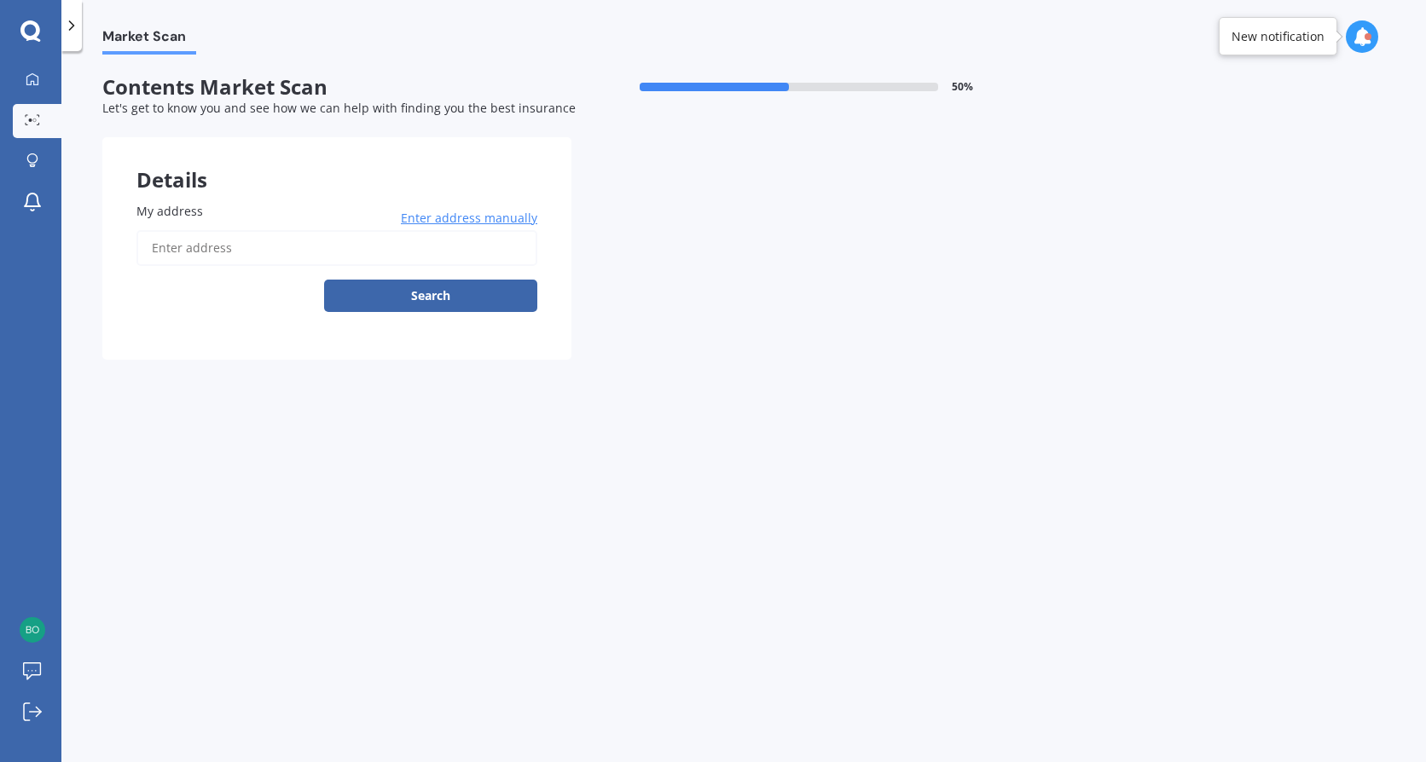
click at [297, 250] on input "My address" at bounding box center [336, 248] width 401 height 36
type input "[STREET_ADDRESS][PERSON_NAME]"
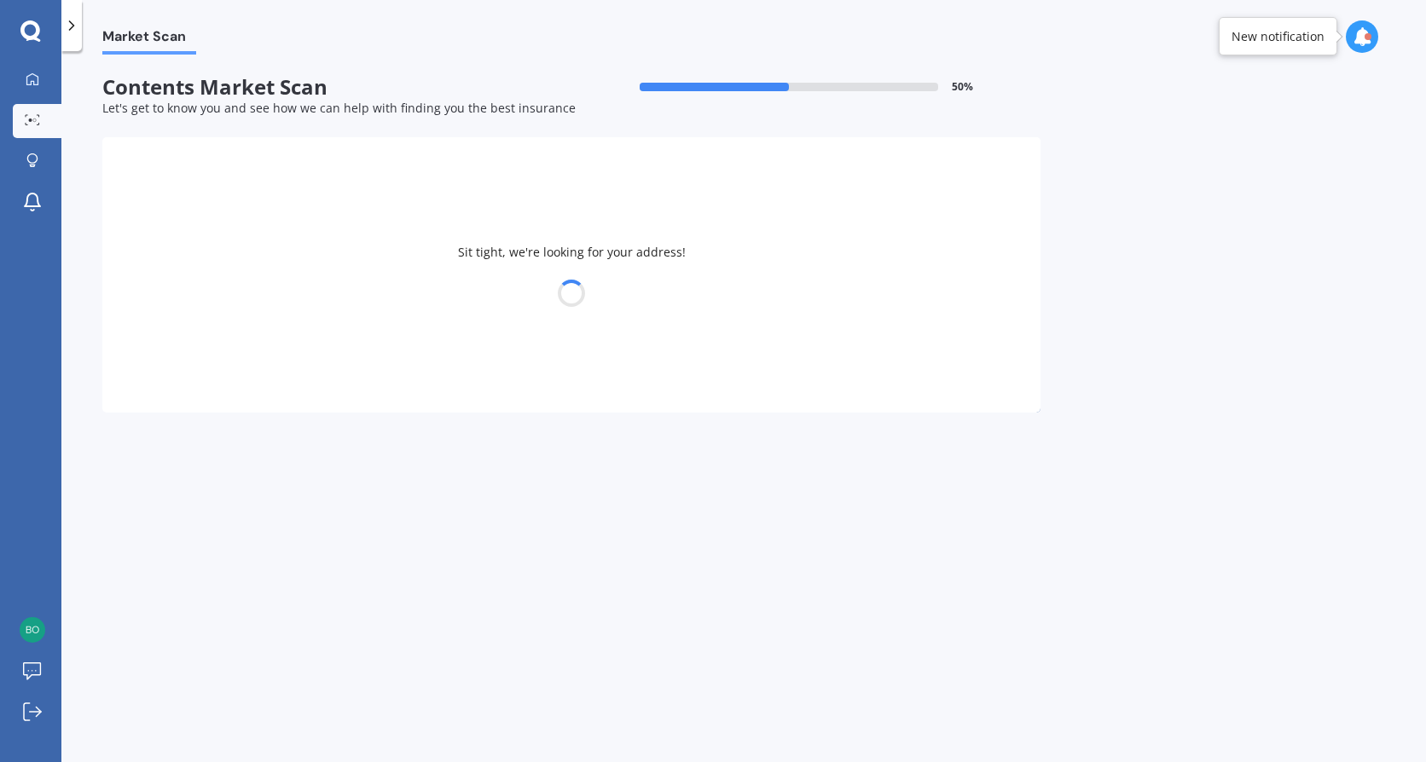
select select "12"
select select "02"
select select "1988"
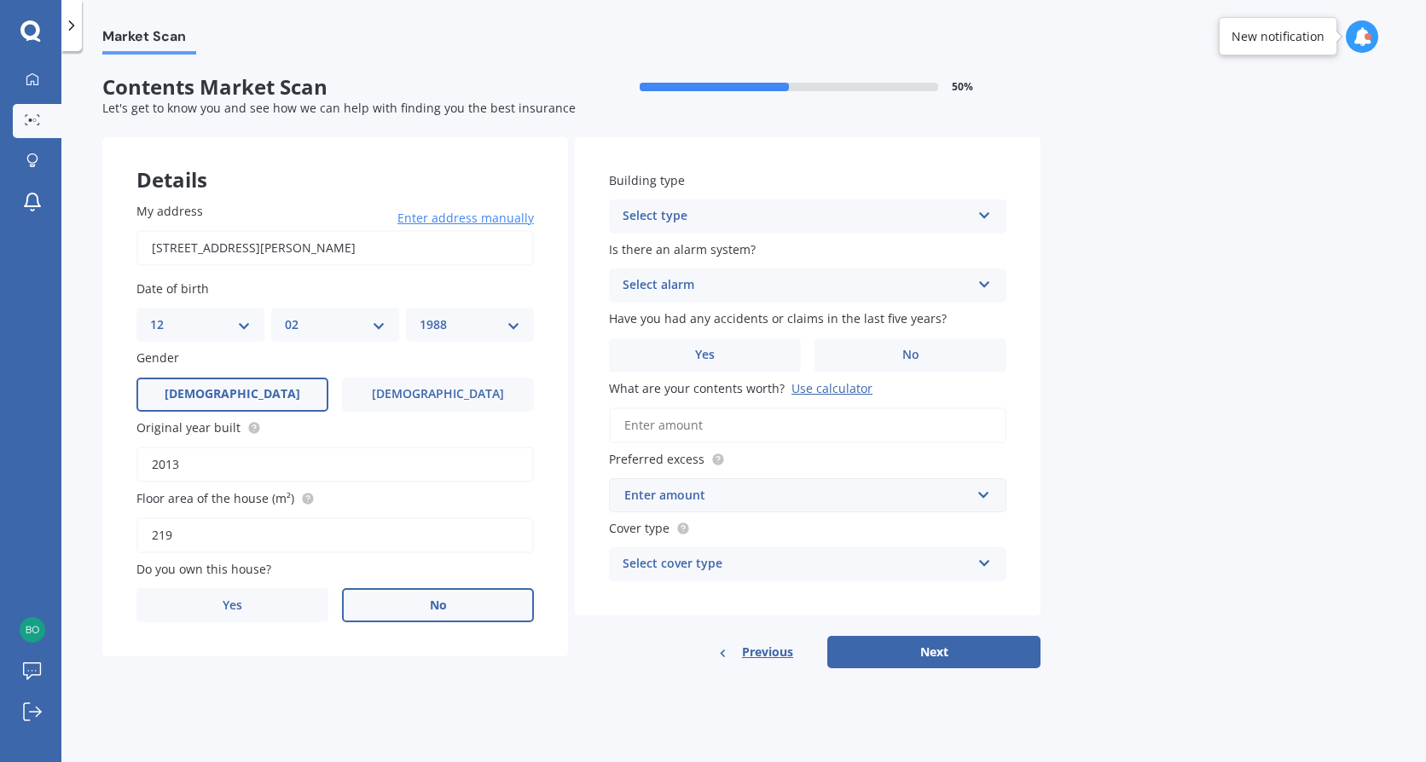
click at [398, 605] on label "No" at bounding box center [438, 605] width 192 height 34
click at [0, 0] on input "No" at bounding box center [0, 0] width 0 height 0
click at [385, 677] on div "Select occupant" at bounding box center [324, 675] width 348 height 20
click at [389, 700] on div "Tenant" at bounding box center [335, 708] width 396 height 31
click at [707, 210] on div "Select type" at bounding box center [796, 216] width 348 height 20
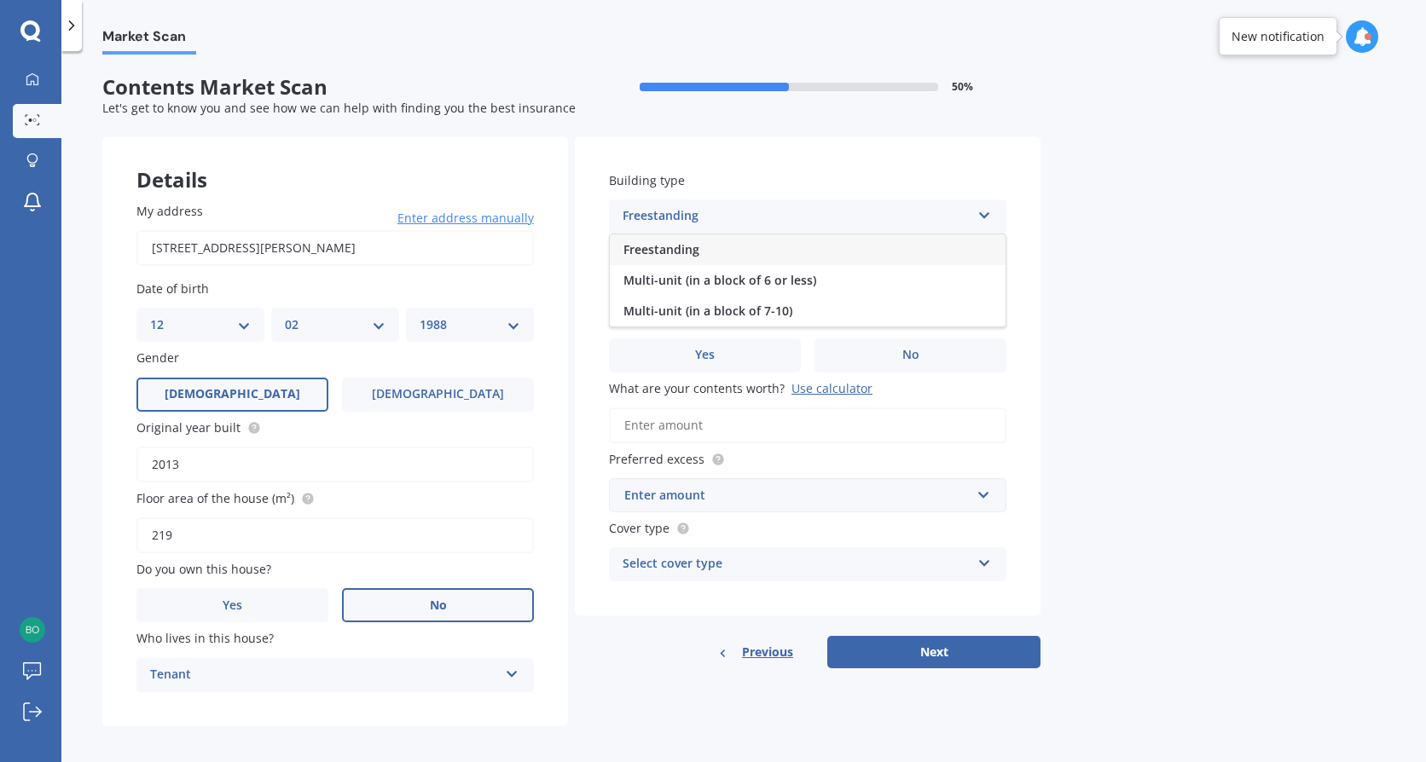
click at [720, 252] on div "Freestanding" at bounding box center [808, 249] width 396 height 31
click at [699, 289] on div "Select alarm" at bounding box center [796, 285] width 348 height 20
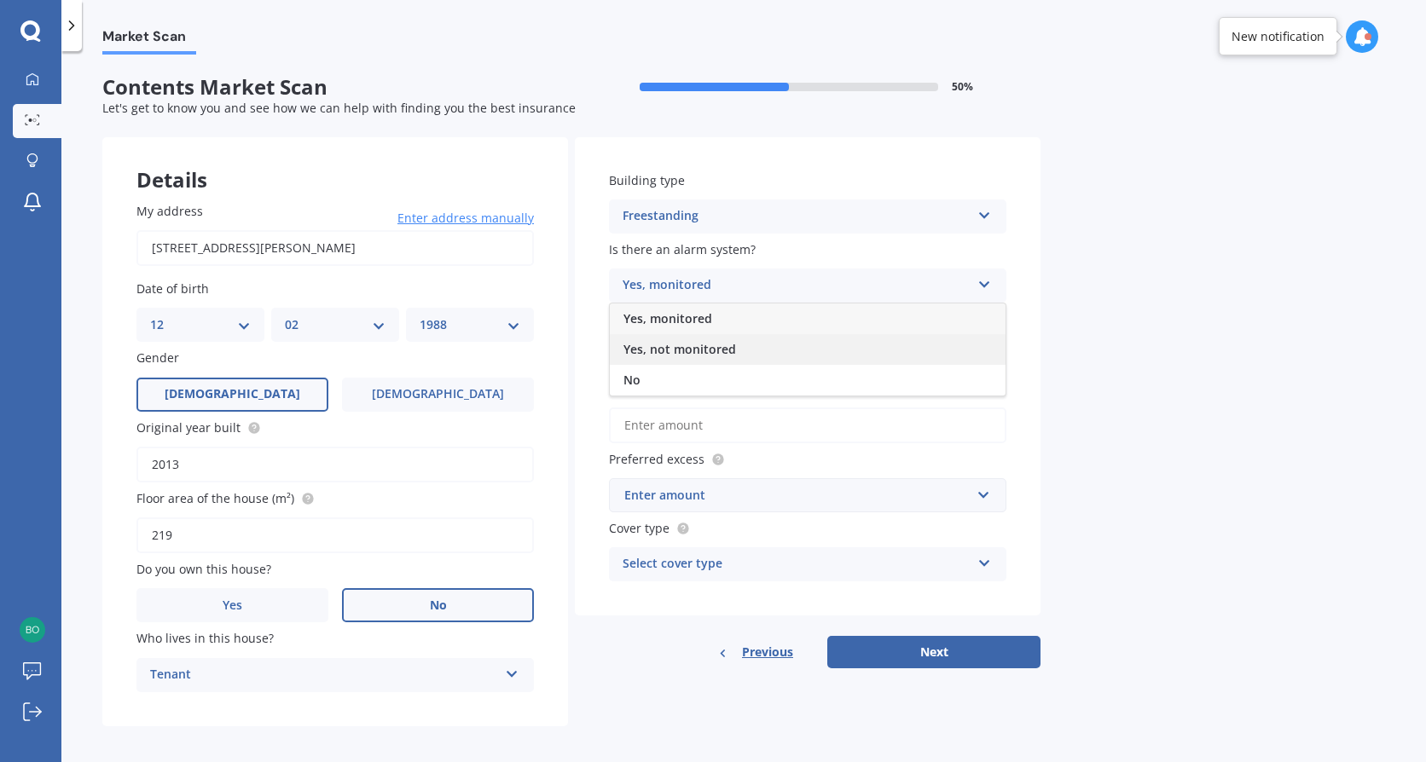
click at [715, 347] on span "Yes, not monitored" at bounding box center [679, 349] width 113 height 16
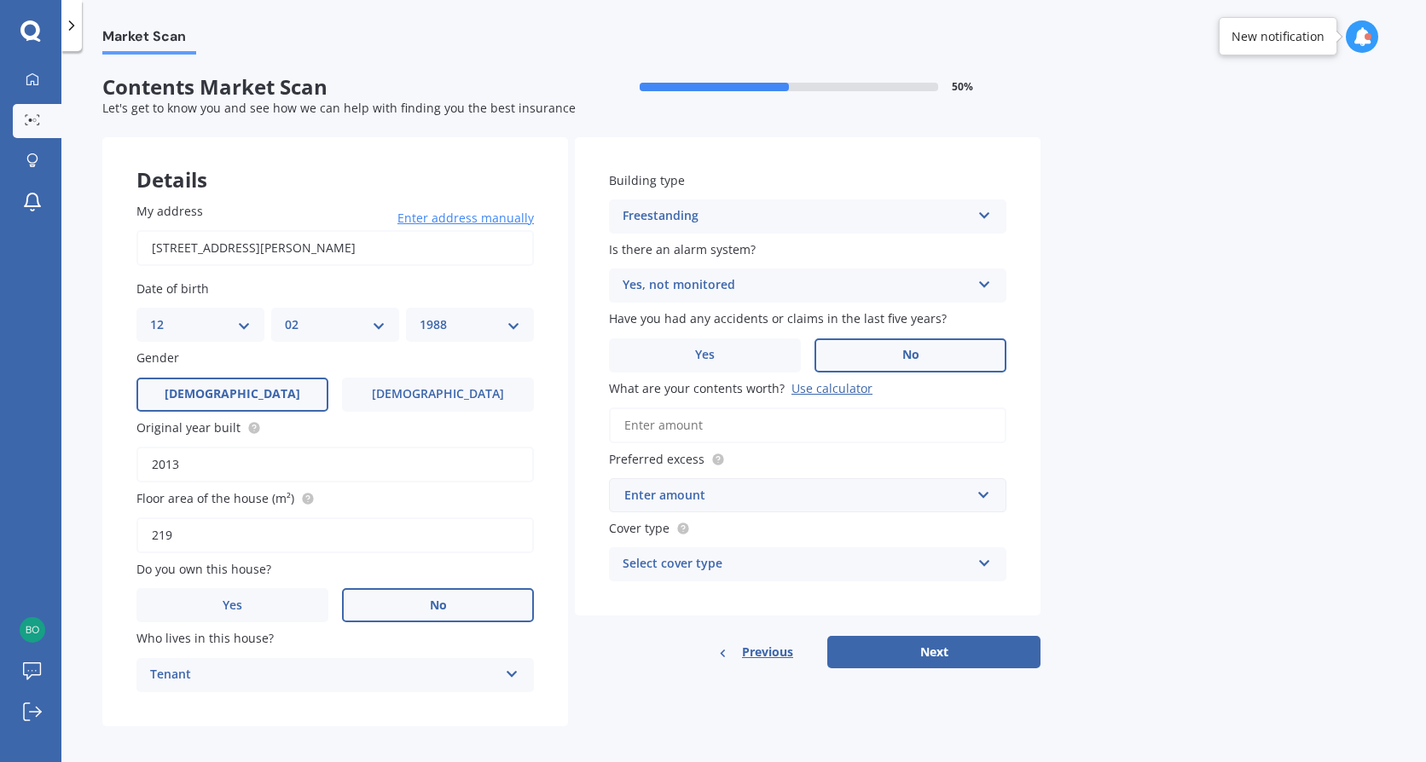
click at [893, 350] on label "No" at bounding box center [910, 356] width 192 height 34
click at [0, 0] on input "No" at bounding box center [0, 0] width 0 height 0
click at [721, 420] on input "What are your contents worth? Use calculator" at bounding box center [807, 426] width 397 height 36
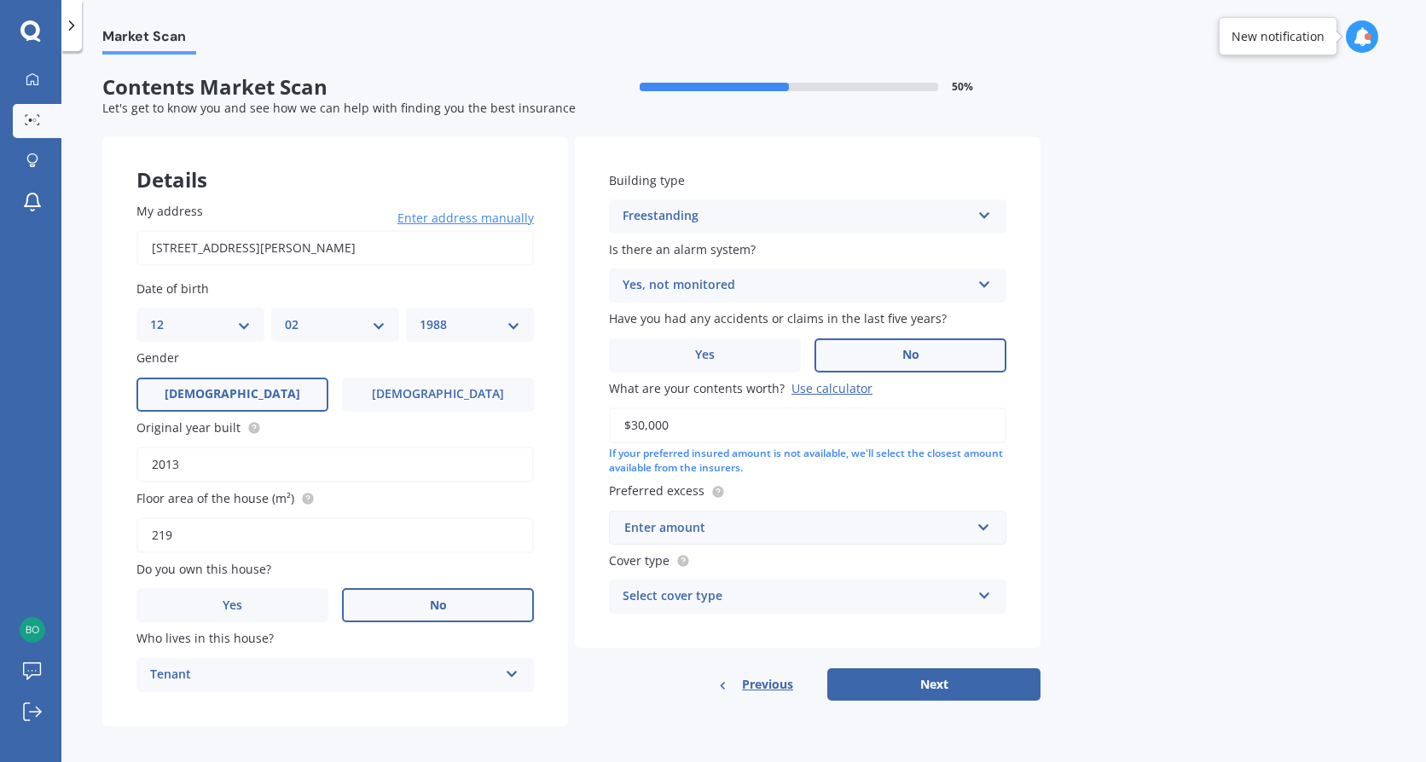
type input "$30,000"
click at [873, 528] on div "Enter amount" at bounding box center [797, 527] width 346 height 19
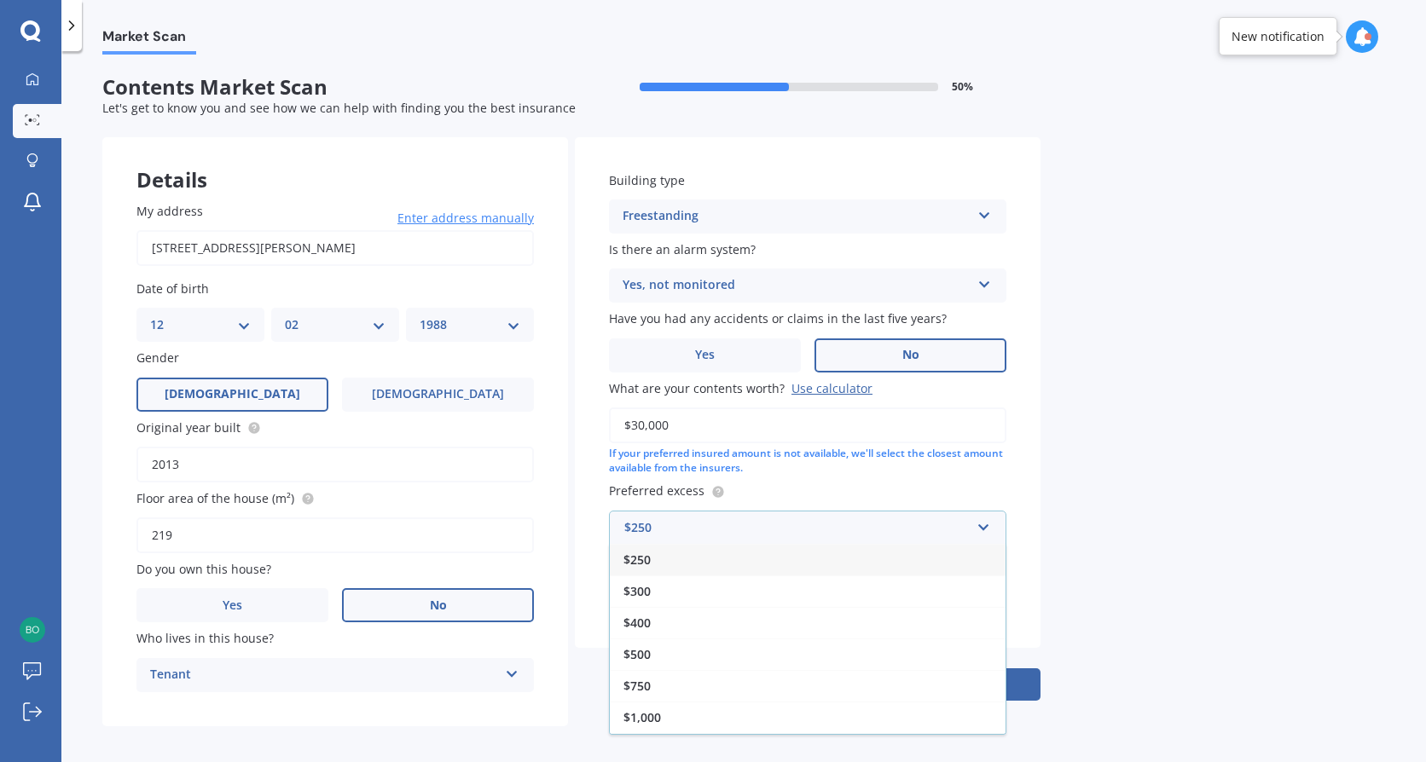
click at [648, 554] on span "$250" at bounding box center [636, 560] width 27 height 16
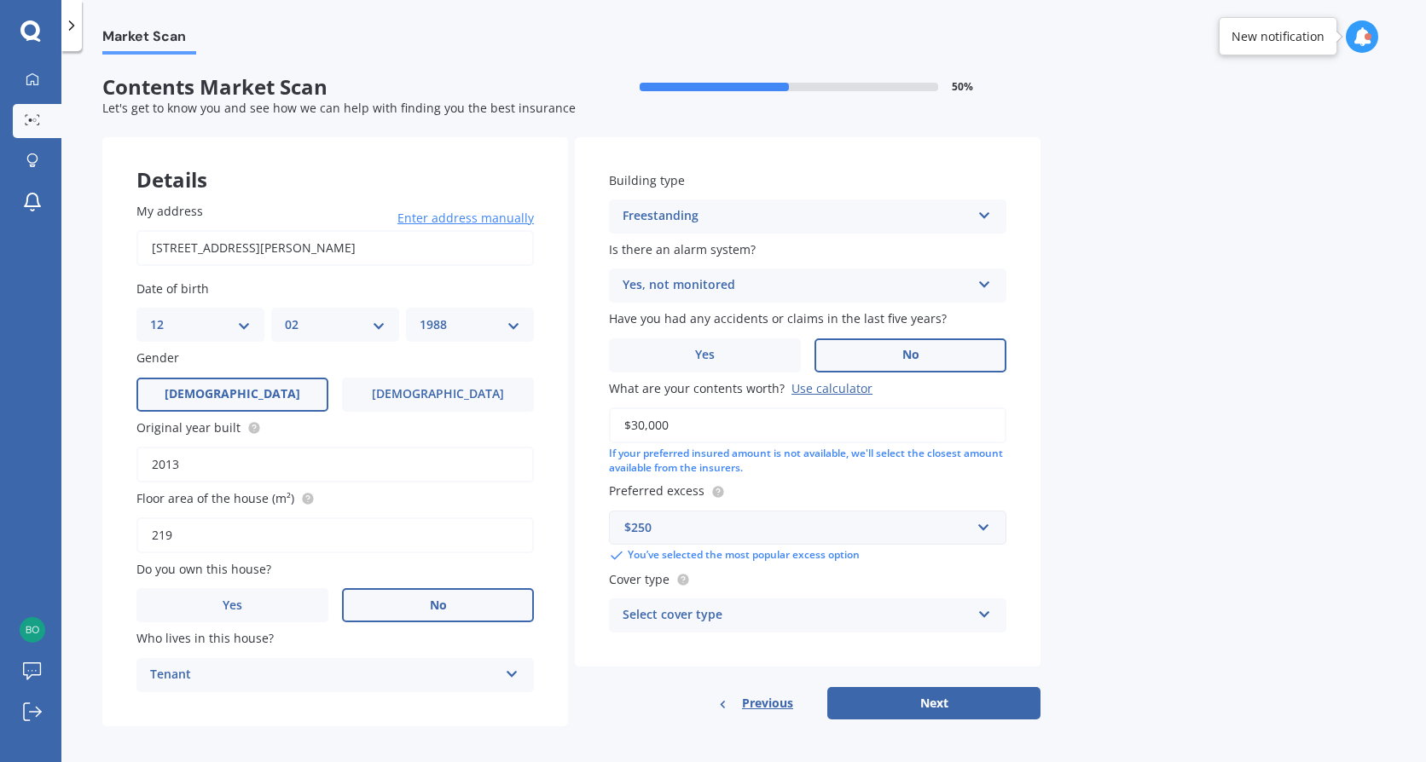
click at [681, 616] on div "Select cover type" at bounding box center [796, 615] width 348 height 20
click at [657, 650] on div "High" at bounding box center [808, 649] width 396 height 31
click at [928, 692] on button "Next" at bounding box center [933, 703] width 213 height 32
select select "12"
select select "02"
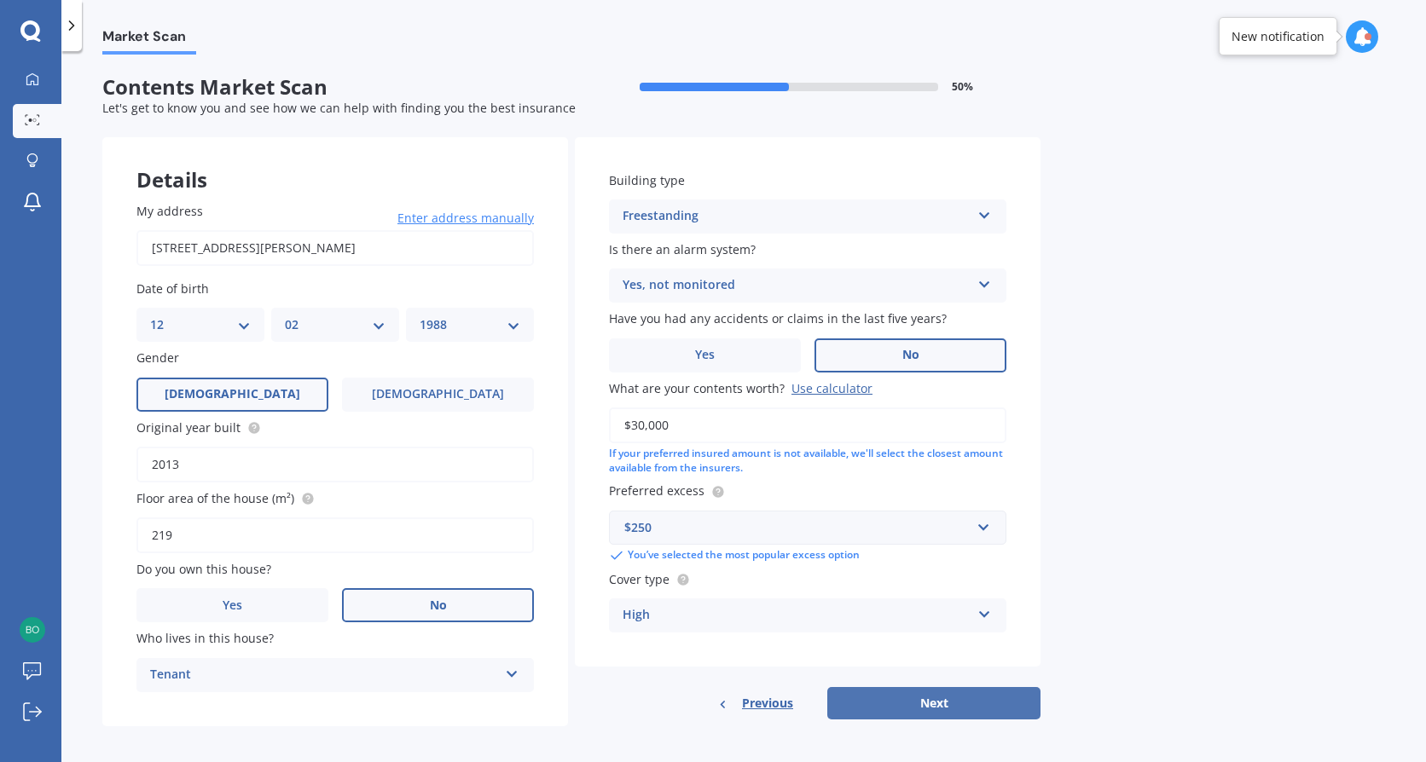
select select "1988"
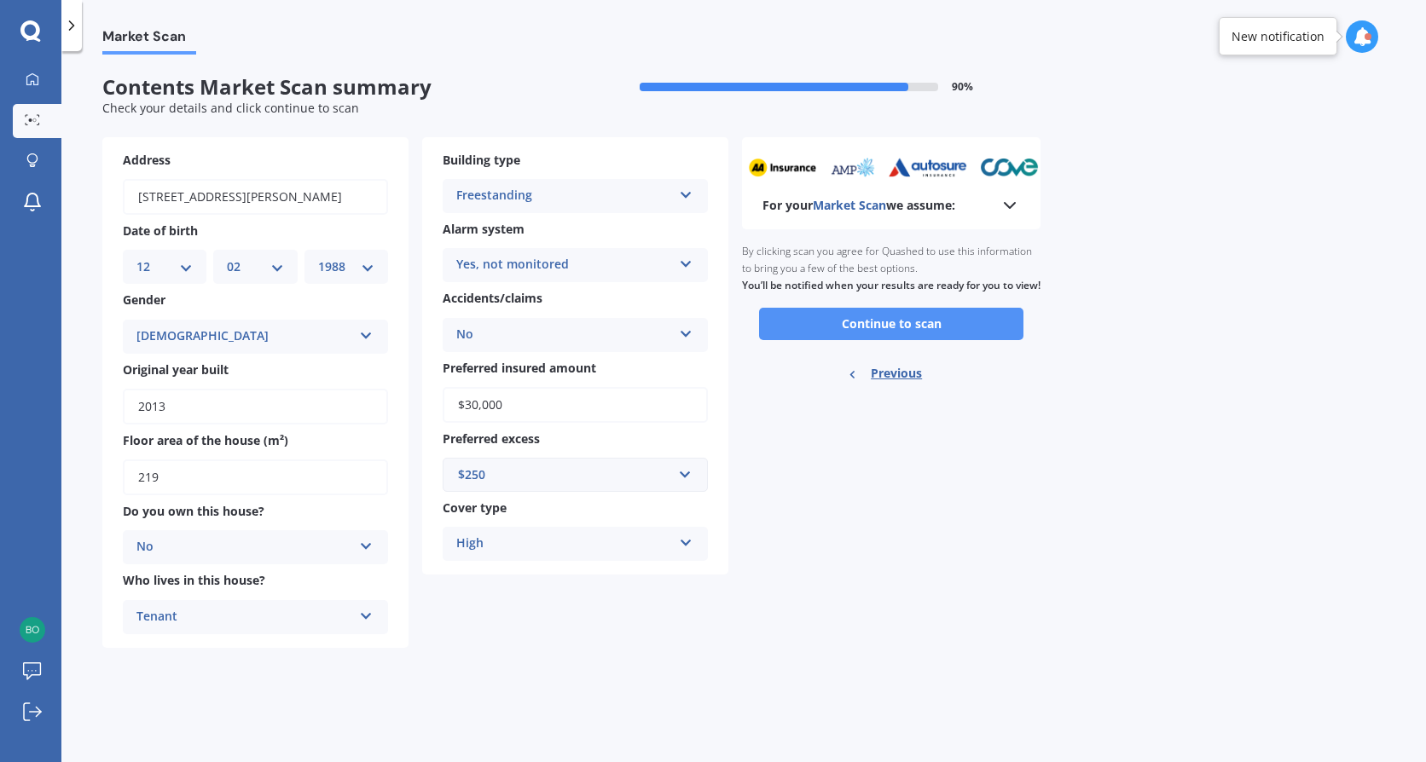
click at [837, 340] on button "Continue to scan" at bounding box center [891, 324] width 264 height 32
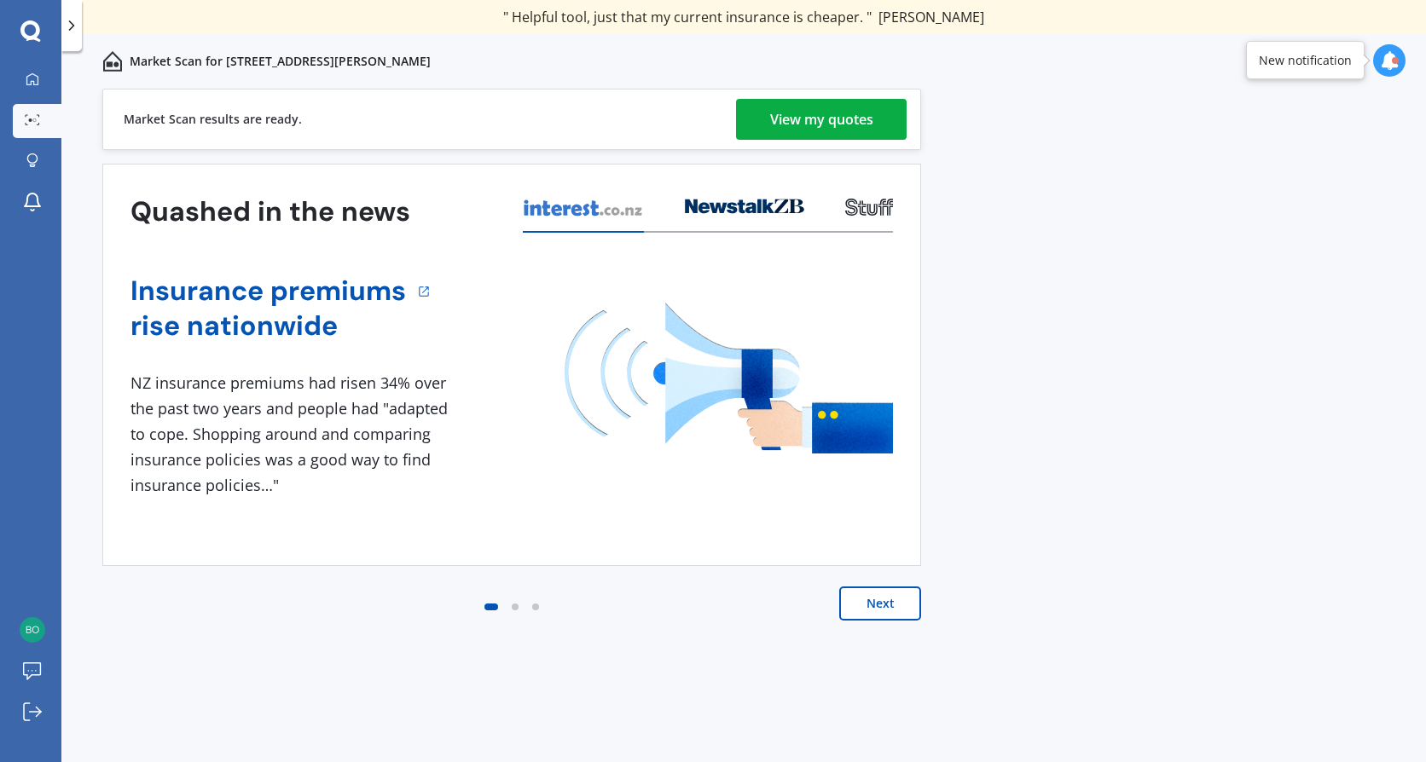
click at [830, 100] on div "View my quotes" at bounding box center [821, 119] width 103 height 41
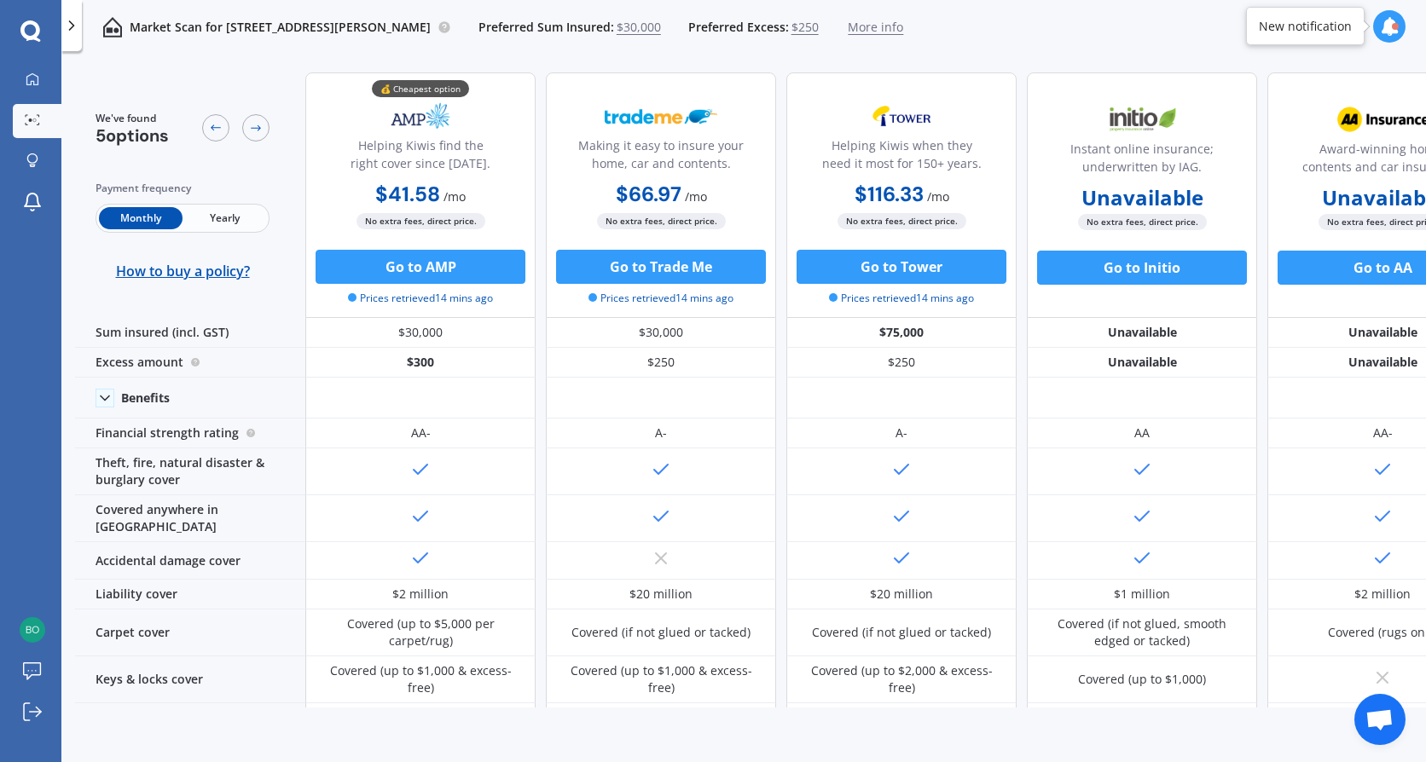
click at [903, 28] on span "More info" at bounding box center [875, 27] width 55 height 17
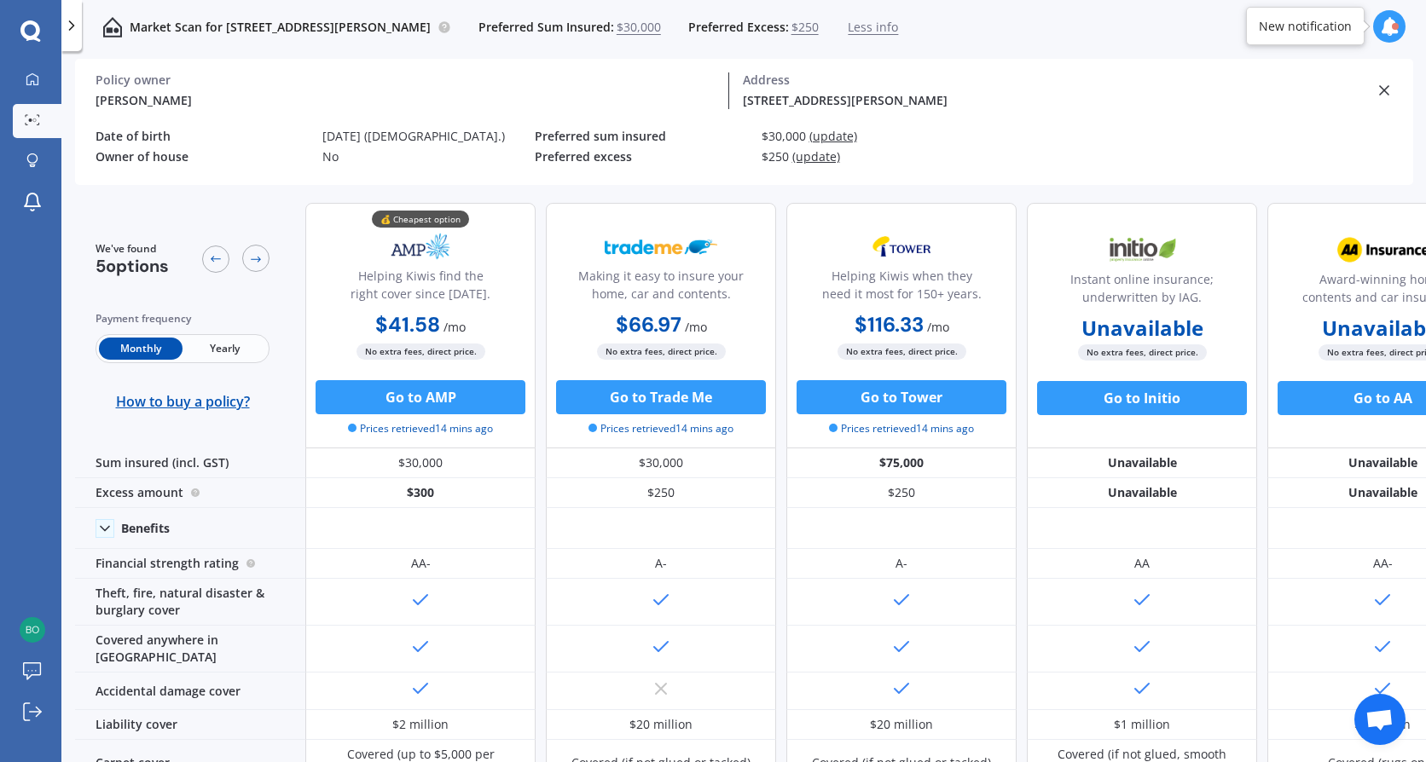
click at [661, 29] on span "$30,000" at bounding box center [638, 27] width 44 height 17
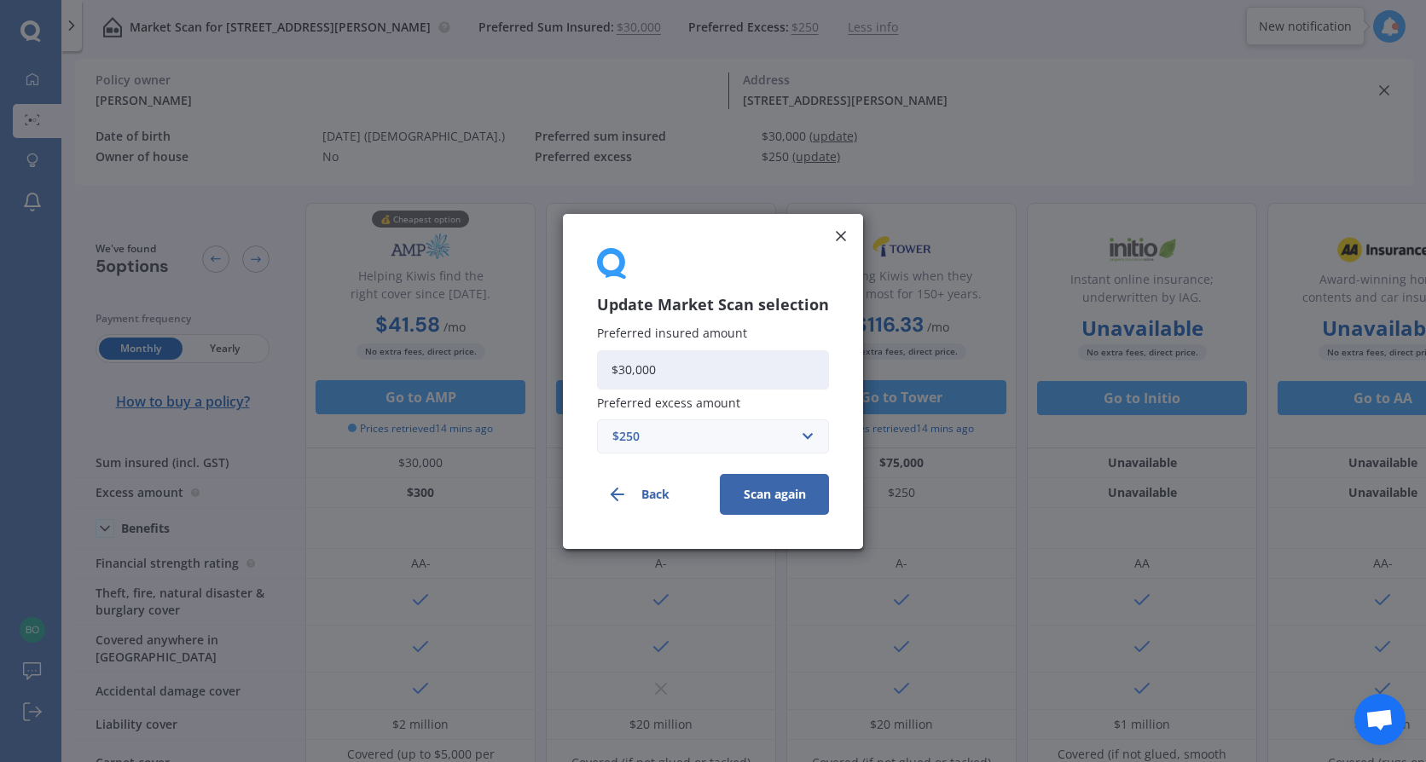
click at [652, 367] on input "$30,000" at bounding box center [713, 369] width 232 height 39
drag, startPoint x: 671, startPoint y: 367, endPoint x: 590, endPoint y: 357, distance: 81.5
click at [590, 357] on div "Update Market Scan selection Preferred insured amount $30,000 Preferred excess …" at bounding box center [713, 381] width 300 height 335
type input "$40,000"
click at [761, 495] on button "Scan again" at bounding box center [774, 493] width 109 height 41
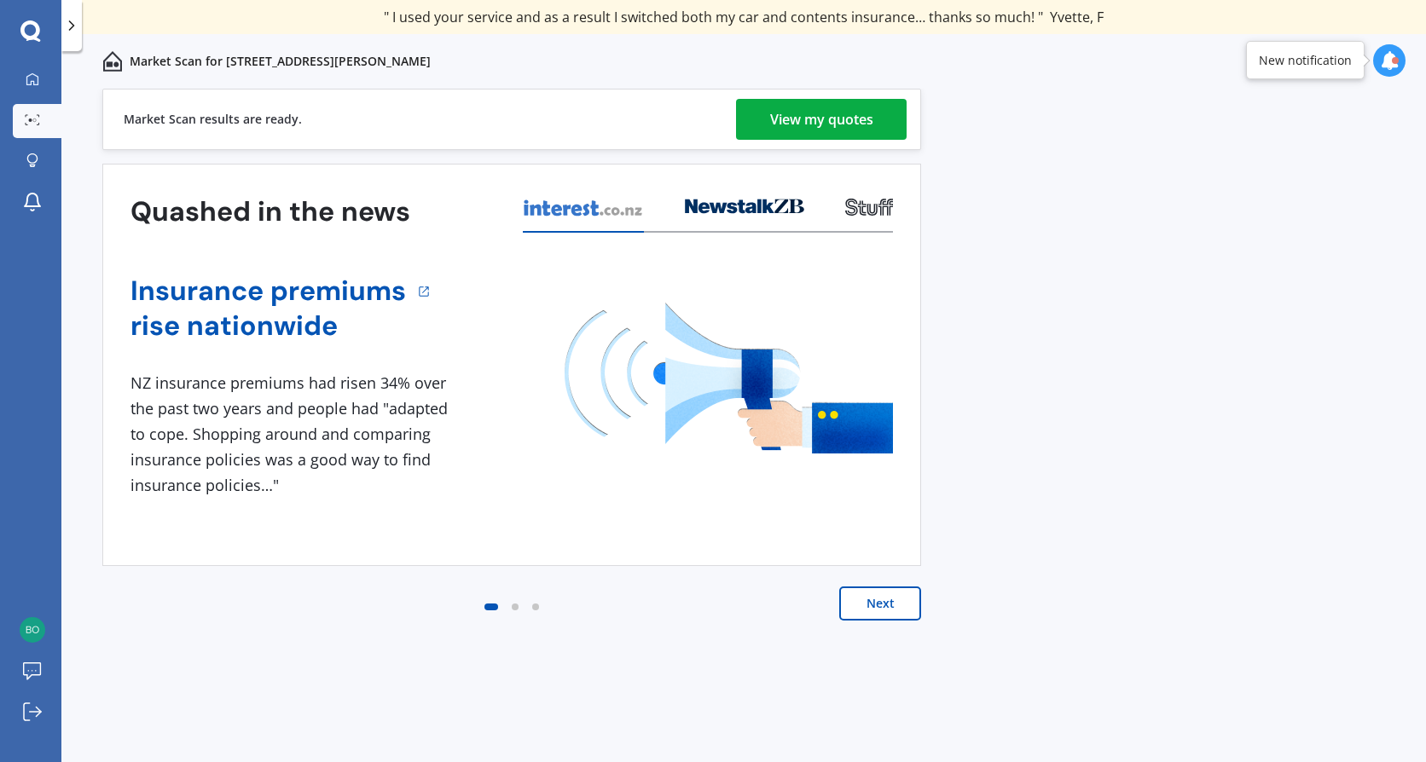
click at [854, 130] on div "View my quotes" at bounding box center [821, 119] width 103 height 41
